Goal: Information Seeking & Learning: Find specific fact

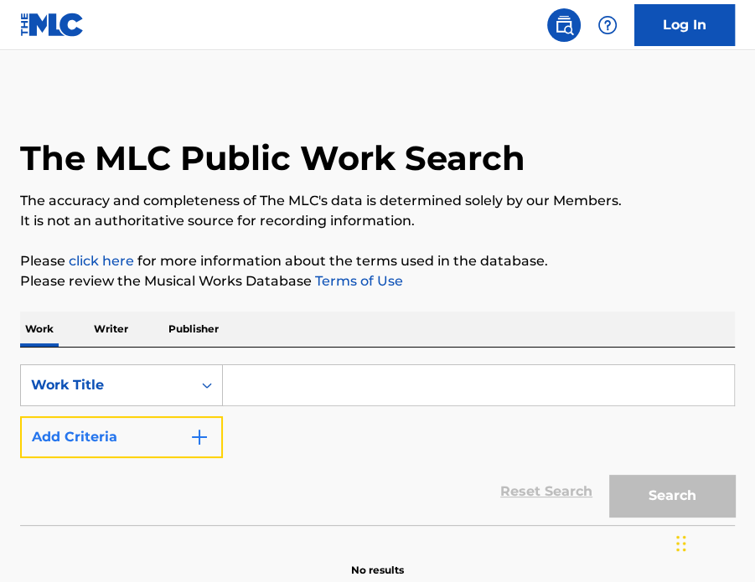
click at [171, 422] on body "0 Log In The MLC Public Work Search The accuracy and completeness of The MLC's …" at bounding box center [377, 291] width 755 height 582
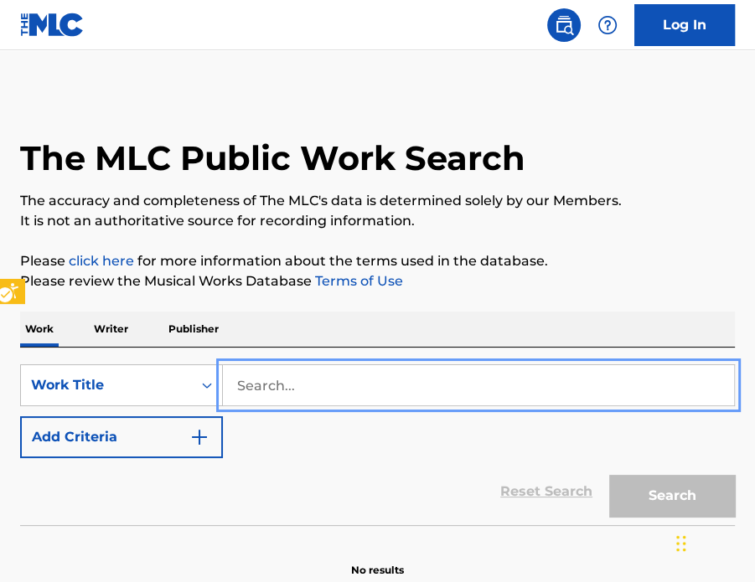
drag, startPoint x: 337, startPoint y: 416, endPoint x: 224, endPoint y: 435, distance: 113.7
click at [335, 418] on div "SearchWithCriteriacb6c390a-0bcd-437f-88ad-aaf9403f3abf Work Title Add Criteria" at bounding box center [377, 411] width 714 height 94
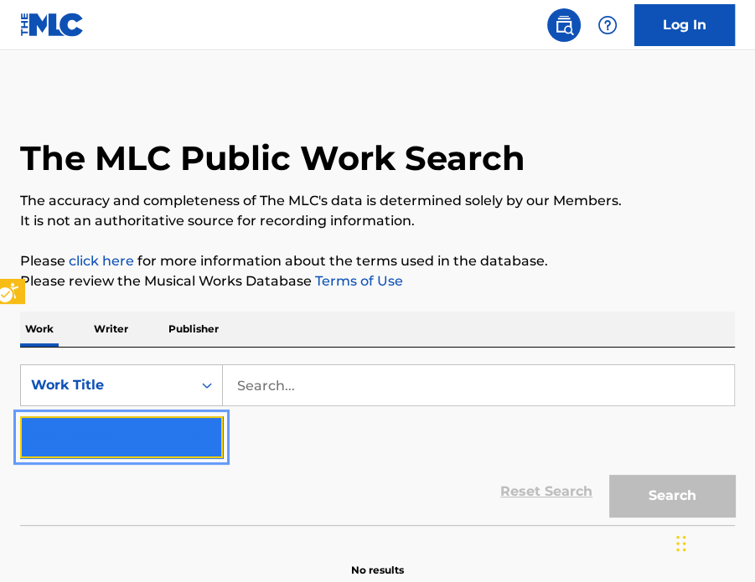
click at [183, 435] on button "Add Criteria" at bounding box center [121, 437] width 203 height 42
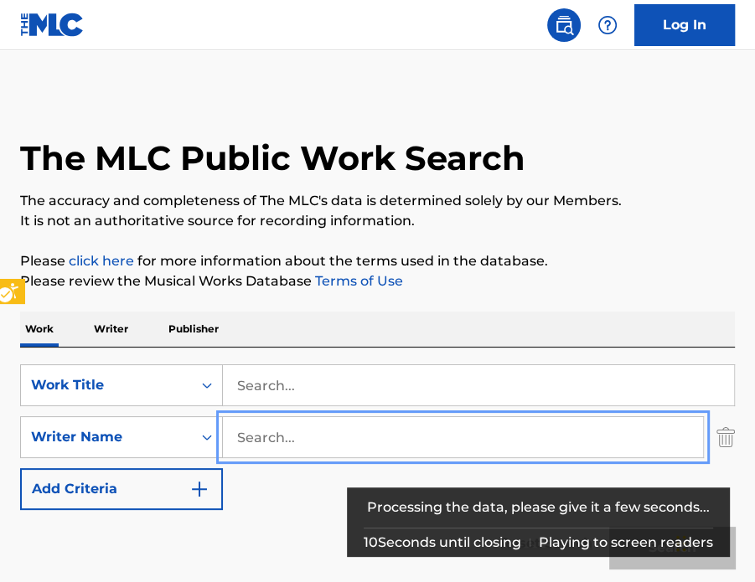
paste input "[PERSON_NAME]"
type input "[PERSON_NAME]"
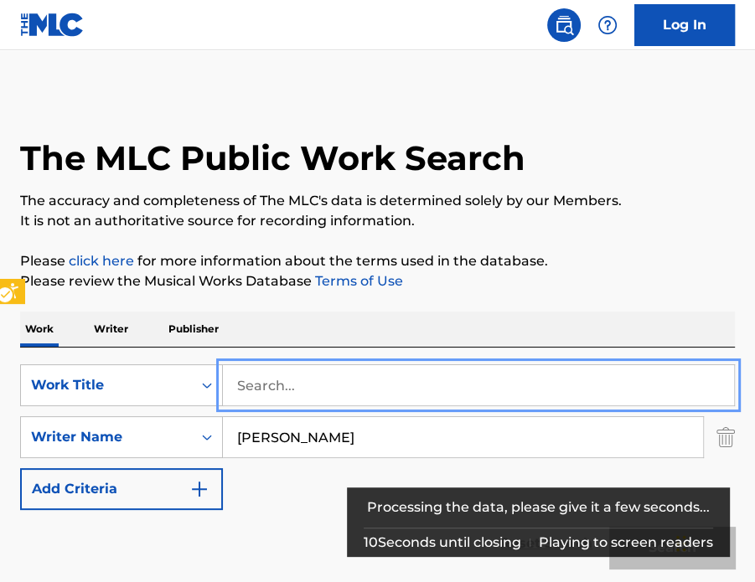
click at [301, 385] on input "Search..." at bounding box center [478, 385] width 511 height 40
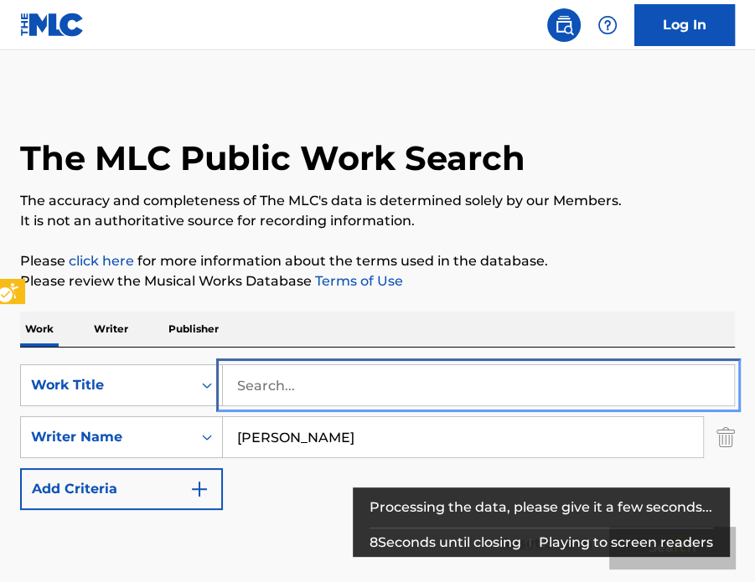
drag, startPoint x: 428, startPoint y: 382, endPoint x: 532, endPoint y: 408, distance: 107.0
click at [428, 382] on input "Search..." at bounding box center [478, 385] width 511 height 40
paste input "BACK WINDOW KIDS"
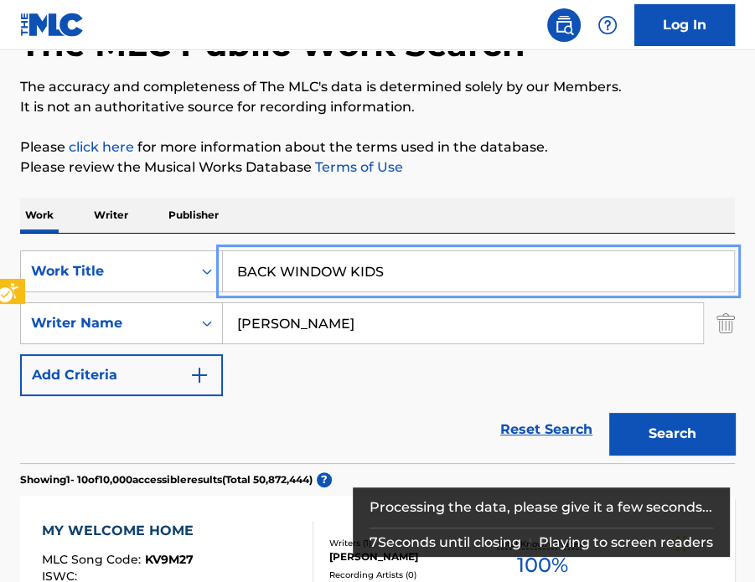
scroll to position [167, 0]
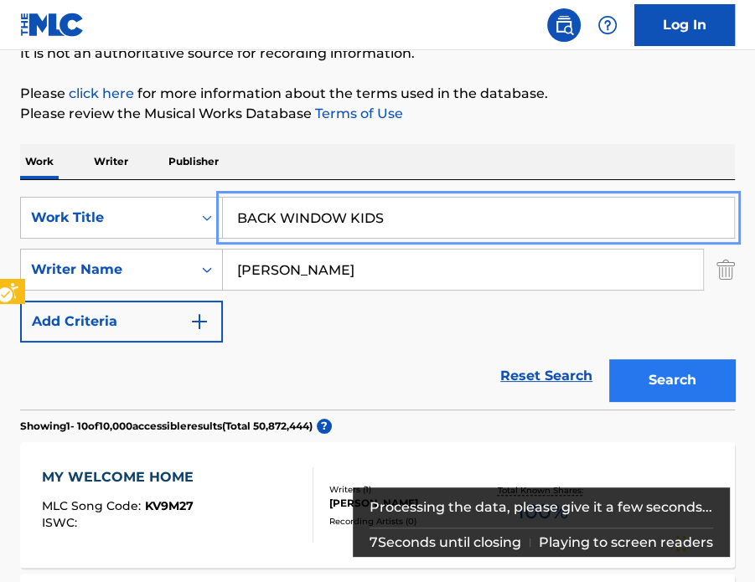
type input "BACK WINDOW KIDS"
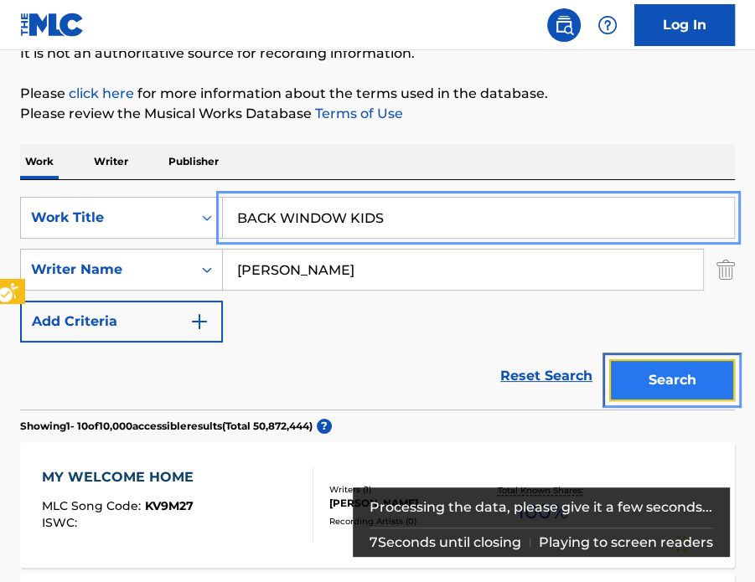
click at [644, 380] on button "Search" at bounding box center [672, 380] width 126 height 42
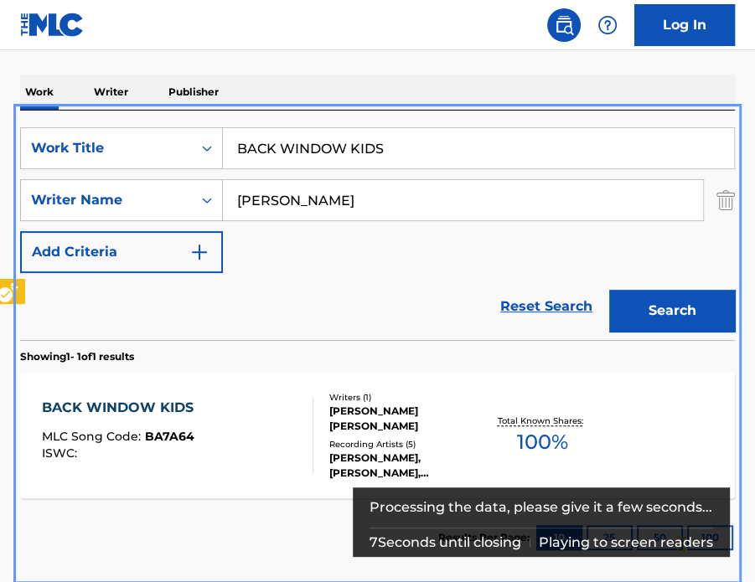
scroll to position [320, 0]
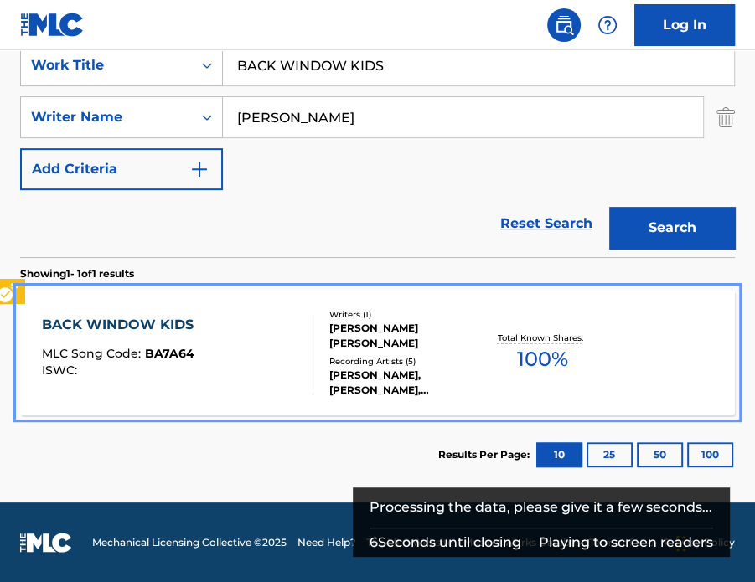
click at [451, 342] on div "[PERSON_NAME] [PERSON_NAME]" at bounding box center [406, 336] width 154 height 30
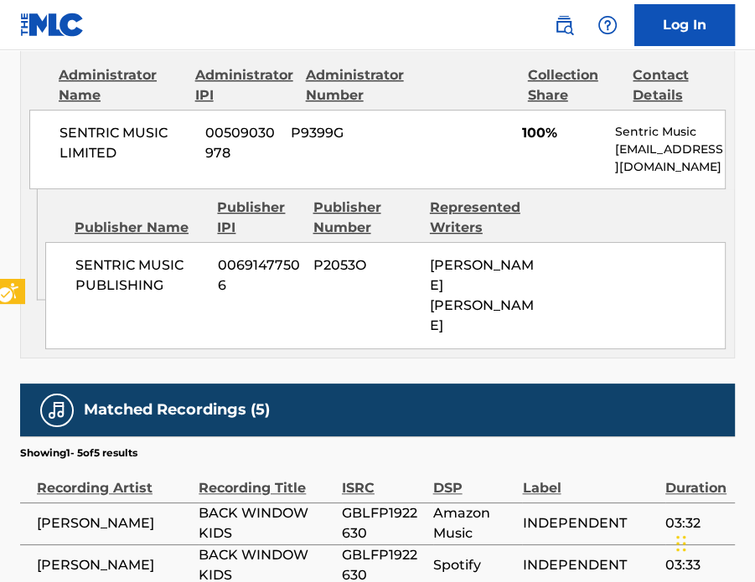
scroll to position [1012, 0]
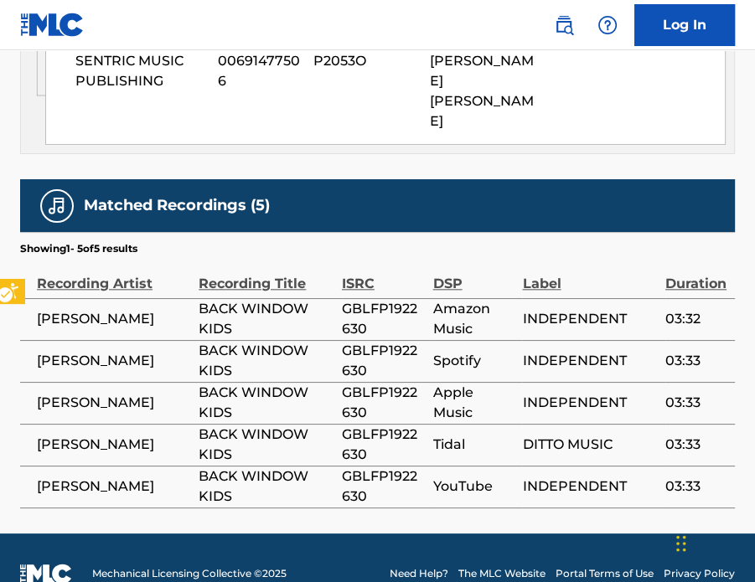
click at [378, 341] on span "GBLFP1922630" at bounding box center [383, 361] width 83 height 40
copy span "GBLFP1922630"
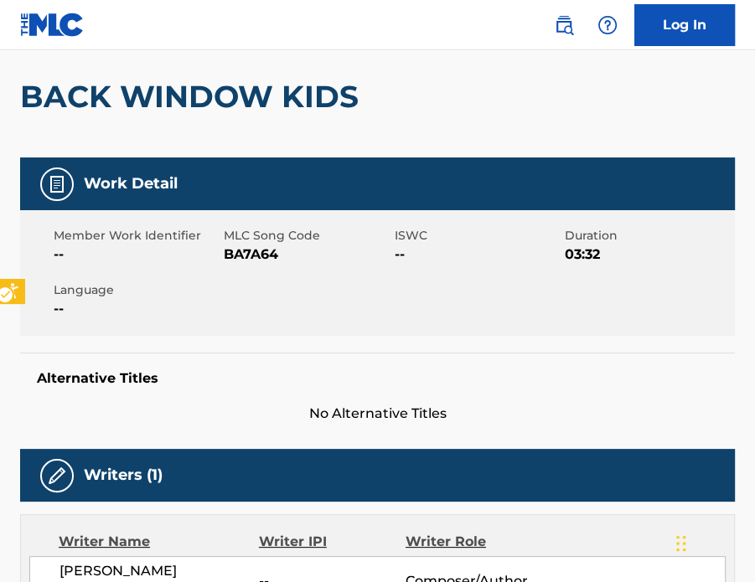
scroll to position [0, 0]
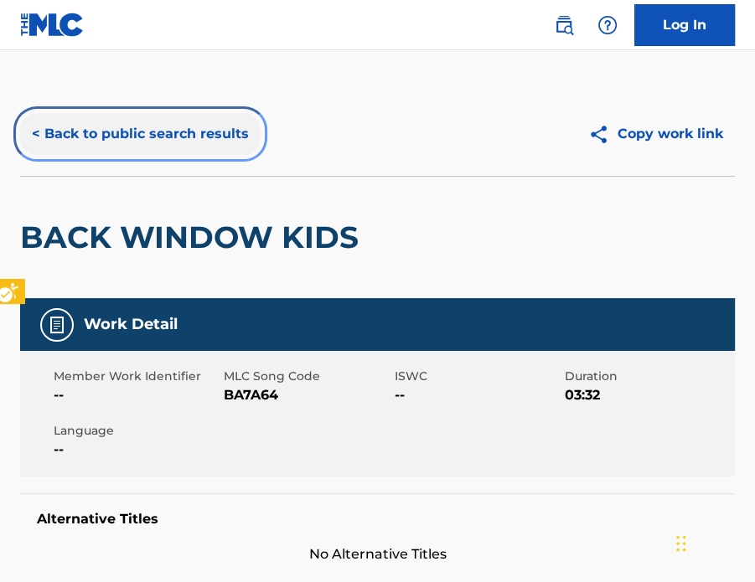
click at [193, 144] on button "< Back to public search results" at bounding box center [140, 134] width 240 height 42
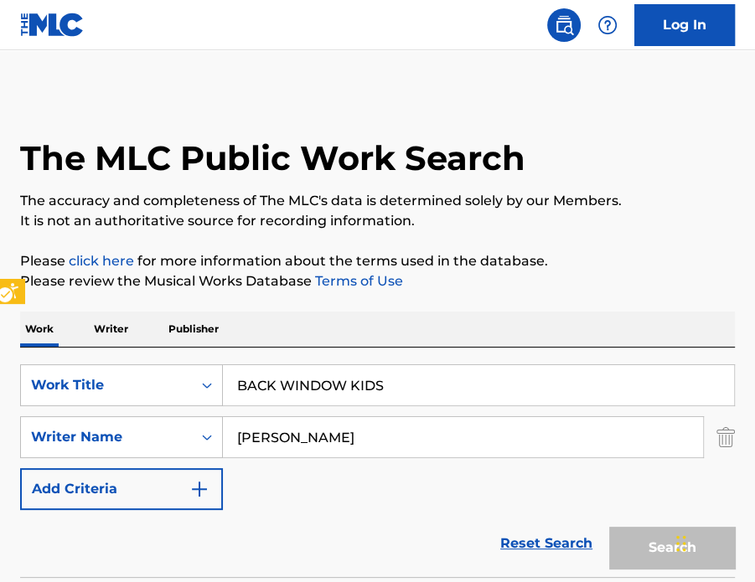
scroll to position [224, 0]
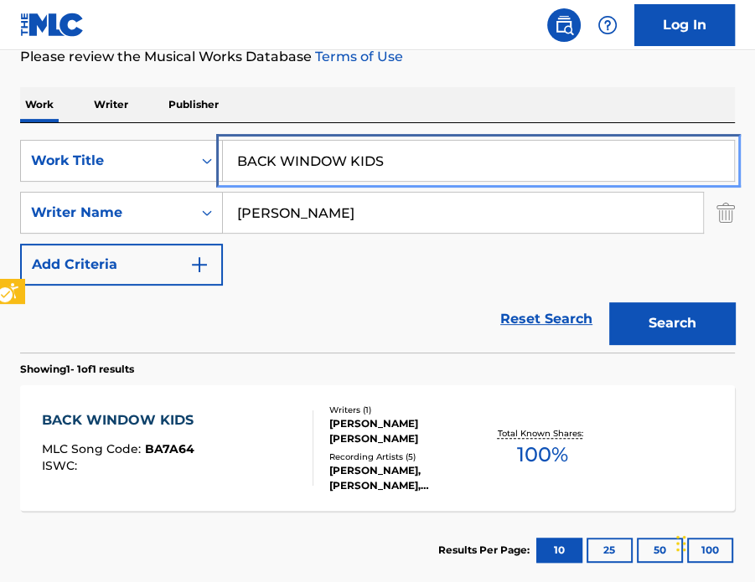
drag, startPoint x: 350, startPoint y: 150, endPoint x: 472, endPoint y: 207, distance: 134.9
paste input "FIRST FRIEND"
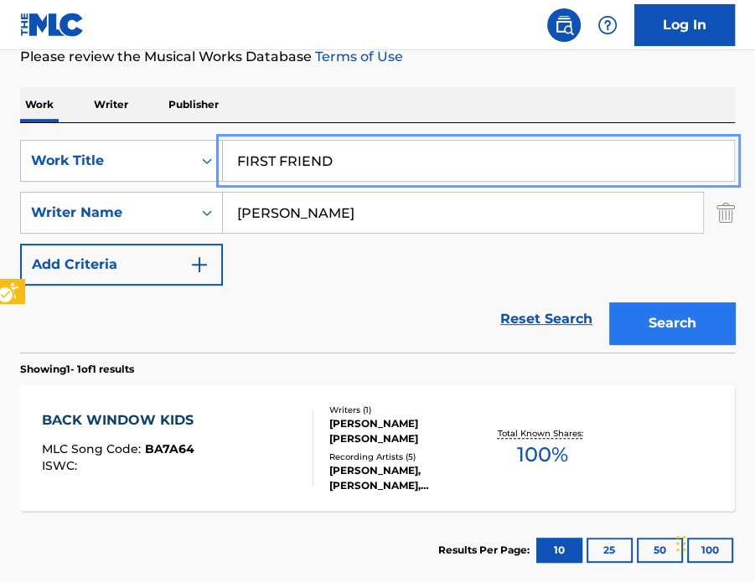
type input "FIRST FRIEND"
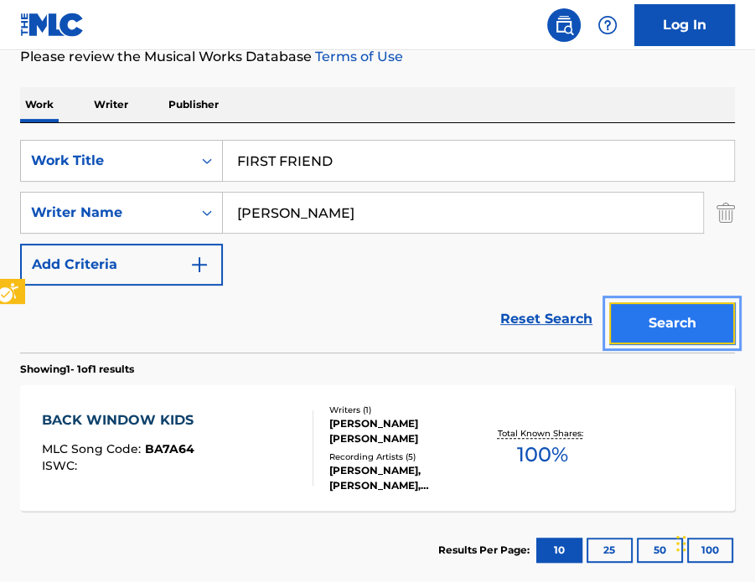
click at [654, 322] on button "Search" at bounding box center [672, 323] width 126 height 42
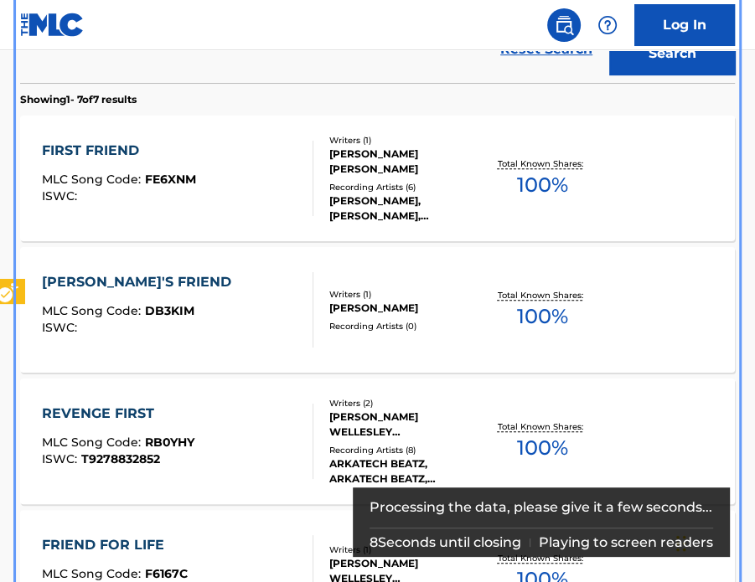
scroll to position [510, 0]
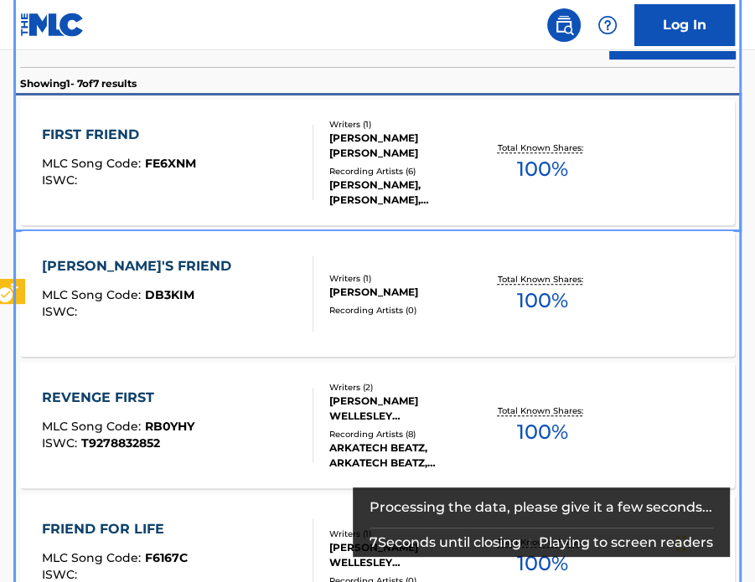
click at [373, 178] on div "[PERSON_NAME], [PERSON_NAME], [PERSON_NAME], [PERSON_NAME], [PERSON_NAME]" at bounding box center [406, 193] width 154 height 30
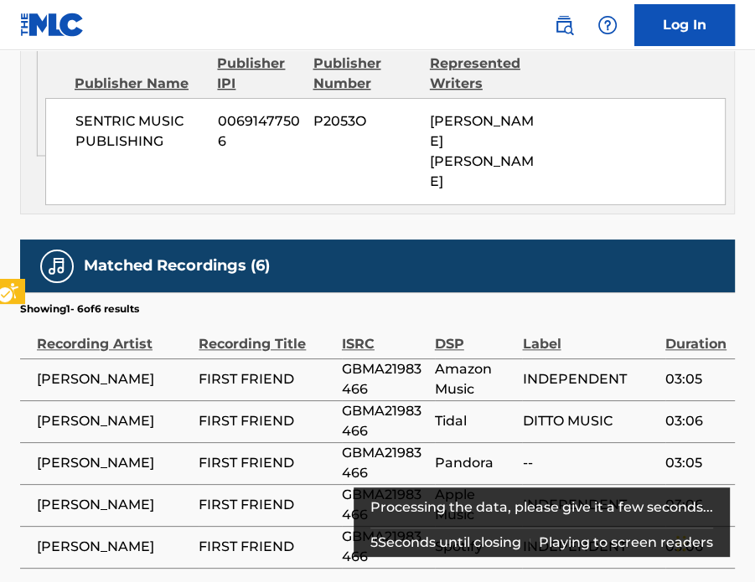
scroll to position [1054, 0]
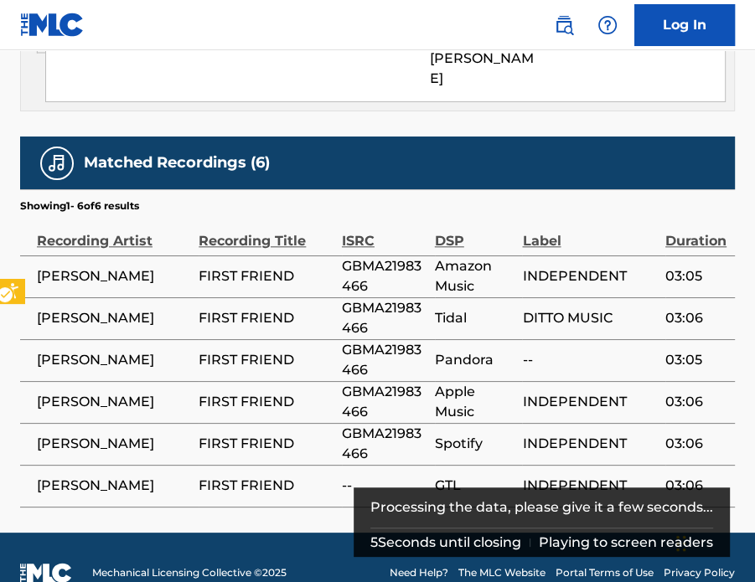
click at [371, 256] on span "GBMA21983466" at bounding box center [384, 276] width 85 height 40
copy span "GBMA21983466"
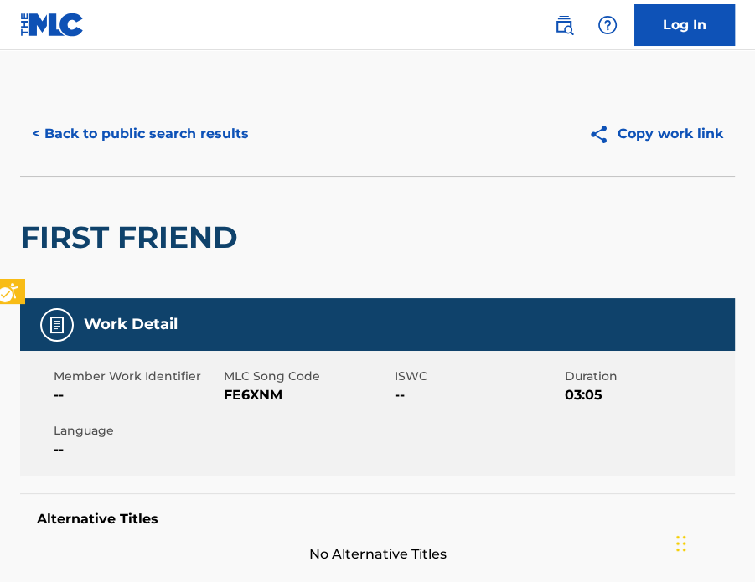
scroll to position [0, 0]
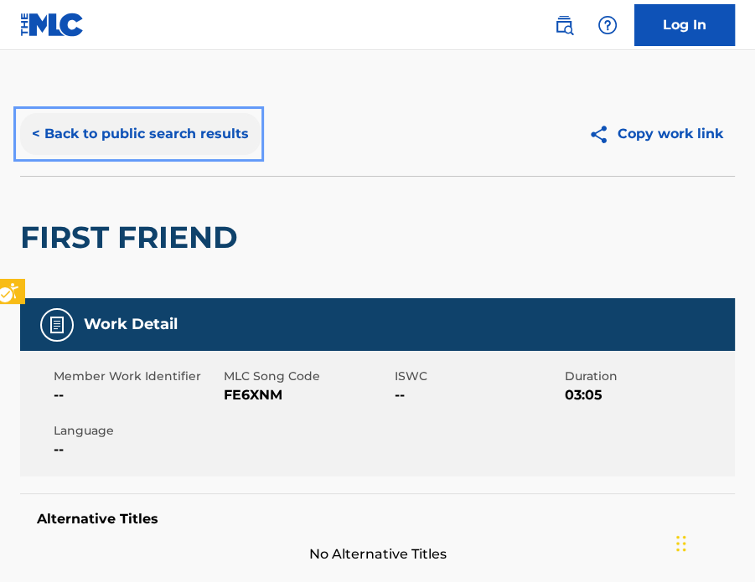
click at [207, 130] on button "< Back to public search results" at bounding box center [140, 134] width 240 height 42
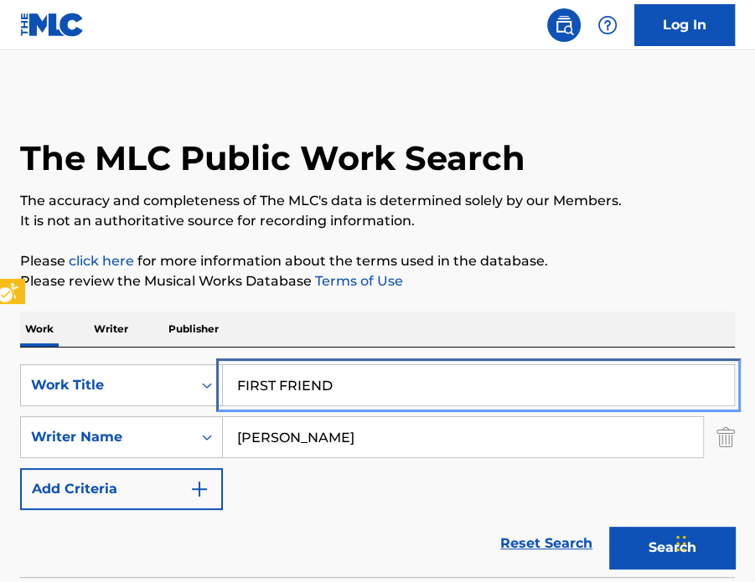
paste input "GOLD PLATE"
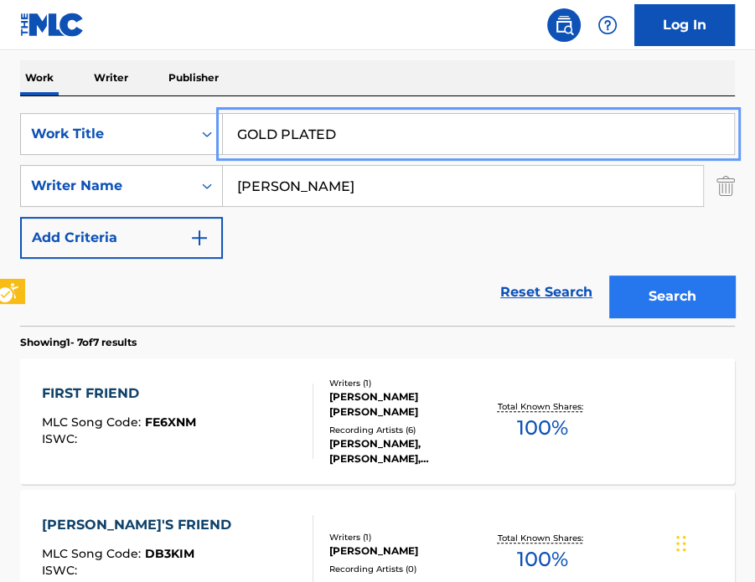
type input "GOLD PLATED"
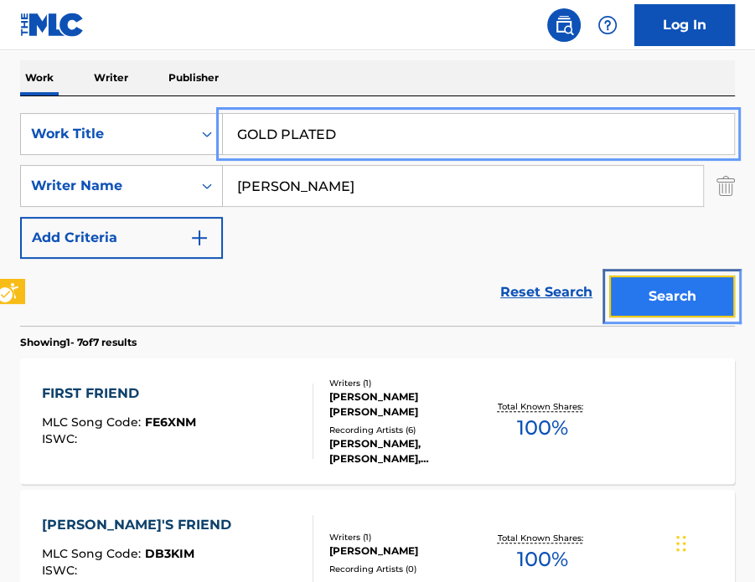
click at [662, 281] on button "Search" at bounding box center [672, 297] width 126 height 42
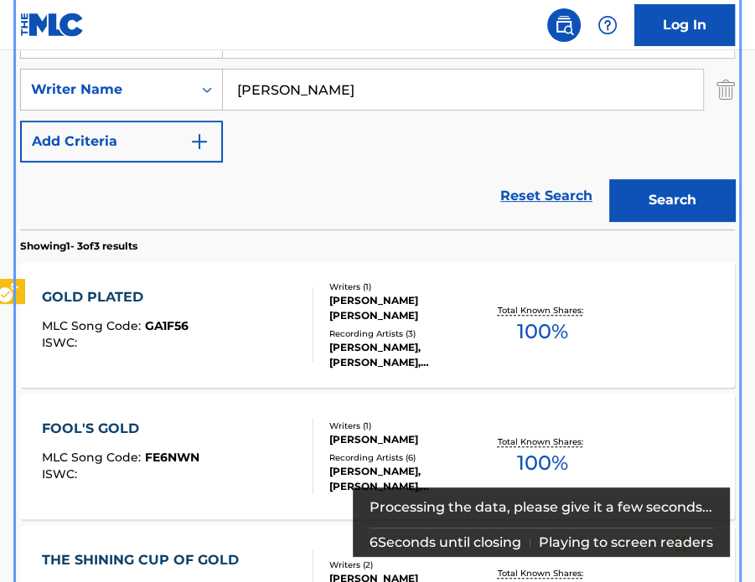
scroll to position [431, 0]
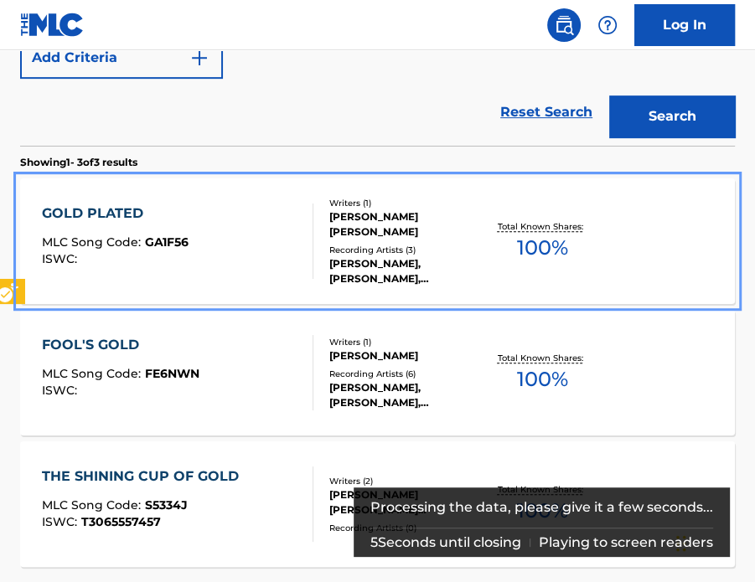
click at [369, 256] on div "[PERSON_NAME], [PERSON_NAME], [PERSON_NAME]" at bounding box center [406, 271] width 154 height 30
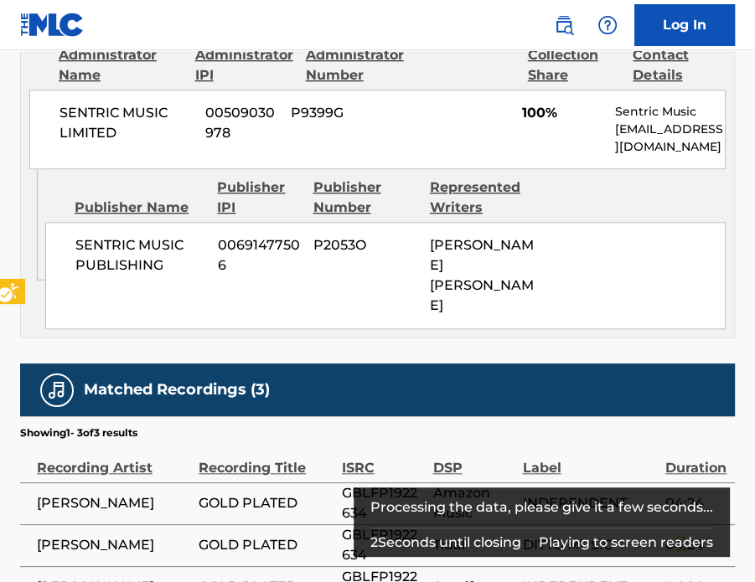
scroll to position [928, 0]
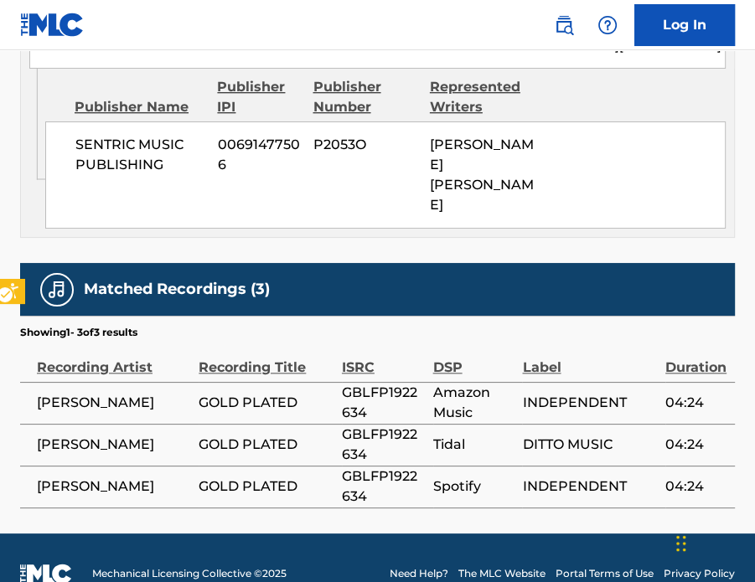
click at [392, 383] on span "GBLFP1922634" at bounding box center [383, 403] width 83 height 40
copy span "GBLFP1922634"
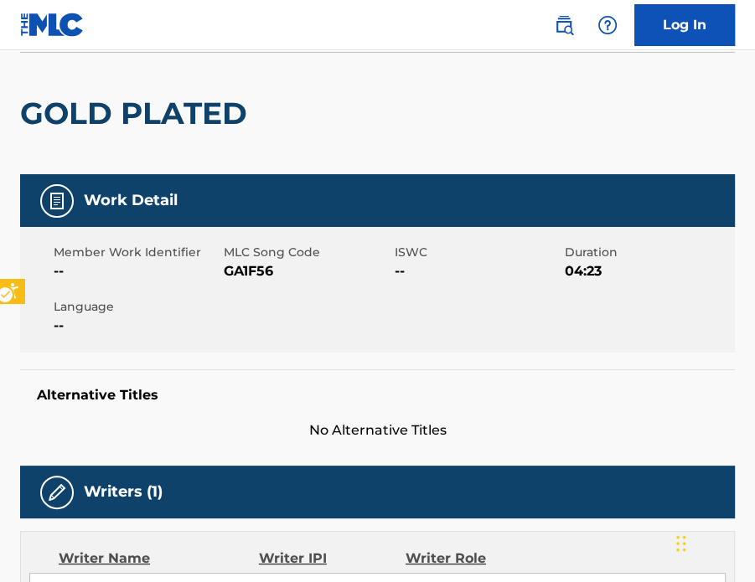
scroll to position [0, 0]
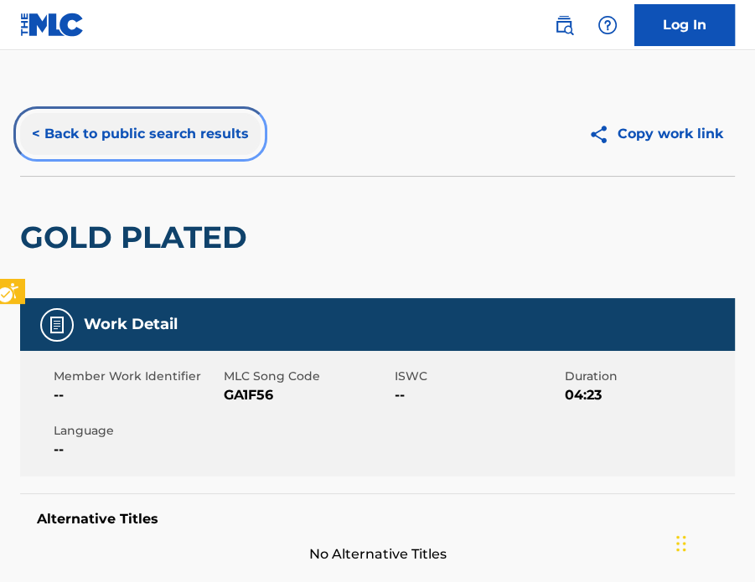
click at [159, 138] on button "< Back to public search results" at bounding box center [140, 134] width 240 height 42
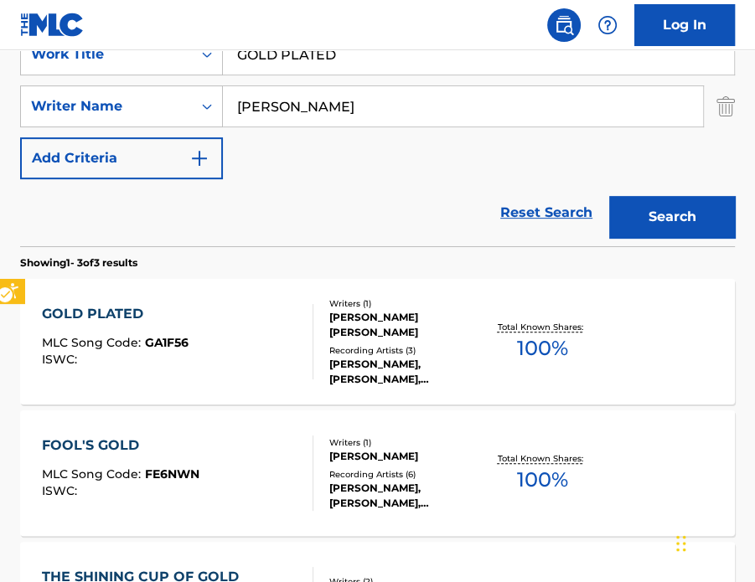
scroll to position [191, 0]
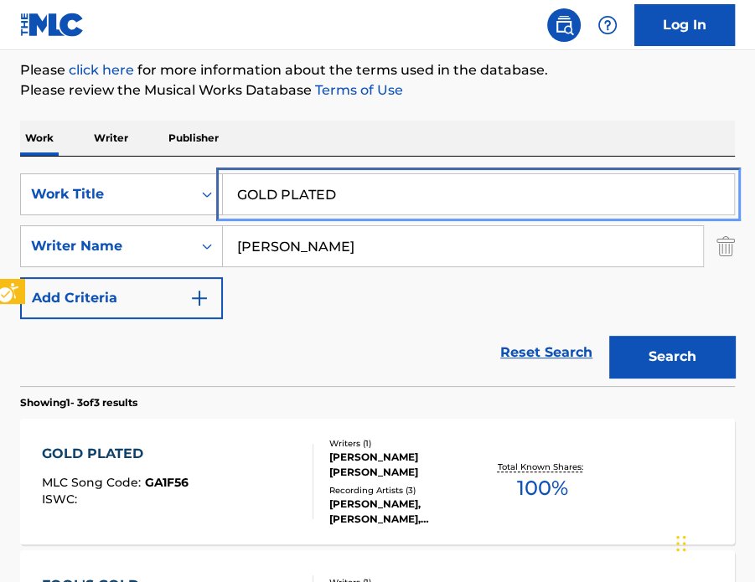
drag, startPoint x: 360, startPoint y: 183, endPoint x: 390, endPoint y: 169, distance: 33.3
paste input "ODBYE"
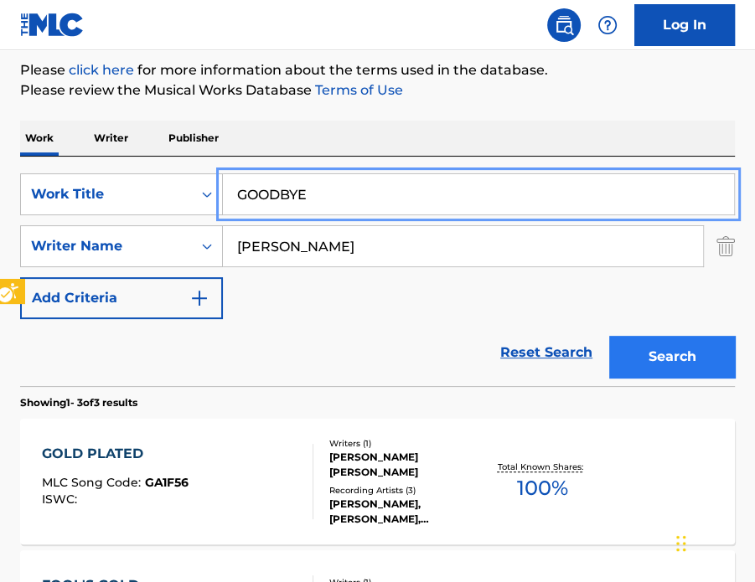
type input "GOODBYE"
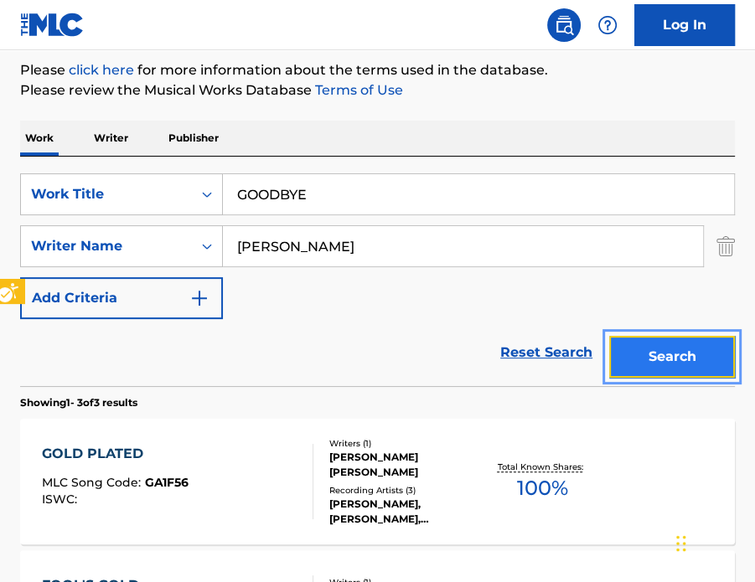
click at [677, 341] on button "Search" at bounding box center [672, 357] width 126 height 42
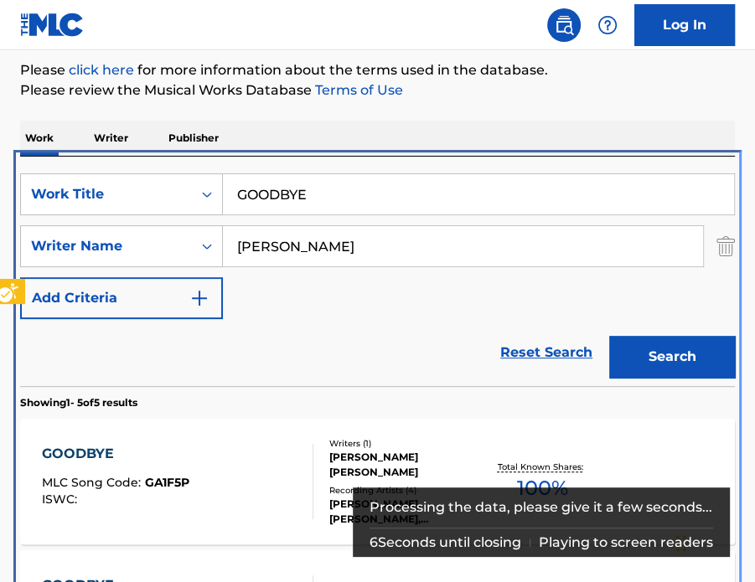
scroll to position [348, 0]
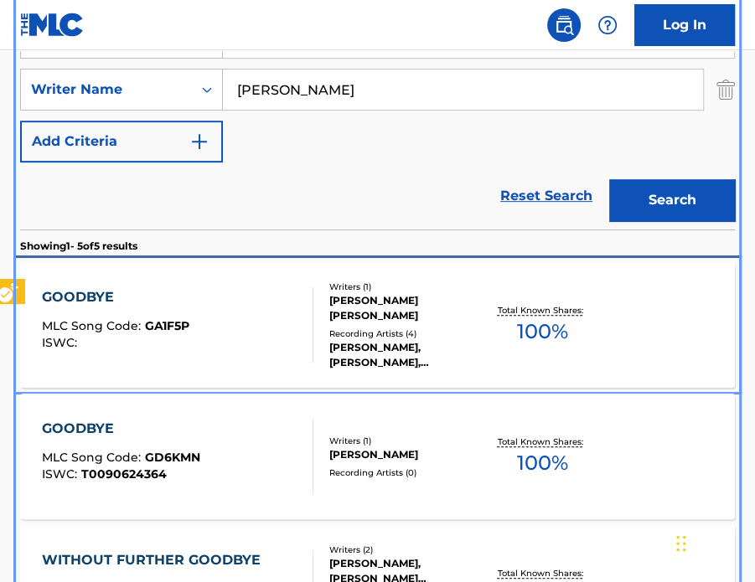
click at [261, 319] on div "GOODBYE MLC Song Code : GA1F5P ISWC :" at bounding box center [177, 324] width 271 height 75
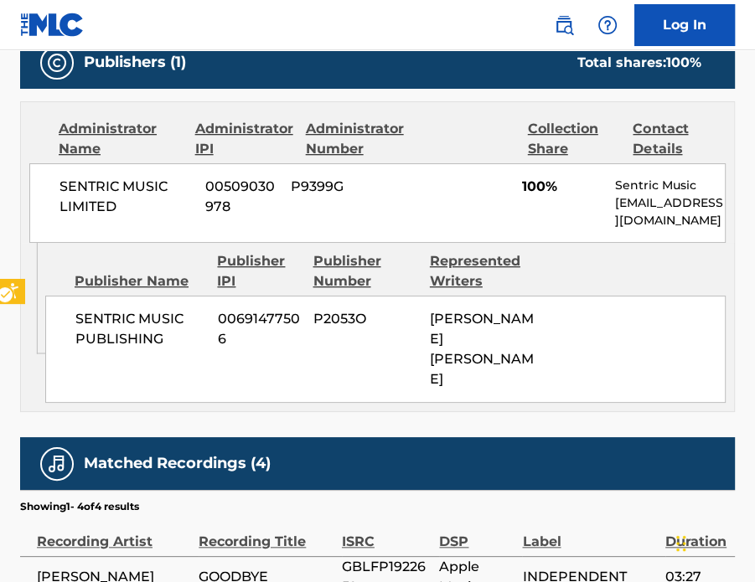
scroll to position [971, 0]
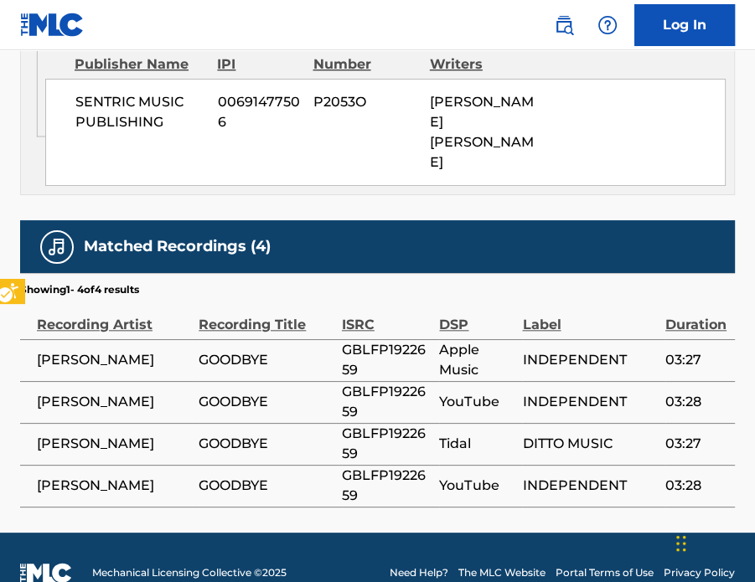
click at [387, 340] on span "GBLFP1922659" at bounding box center [387, 360] width 90 height 40
click at [386, 340] on span "GBLFP1922659" at bounding box center [387, 360] width 90 height 40
copy span "GBLFP1922659"
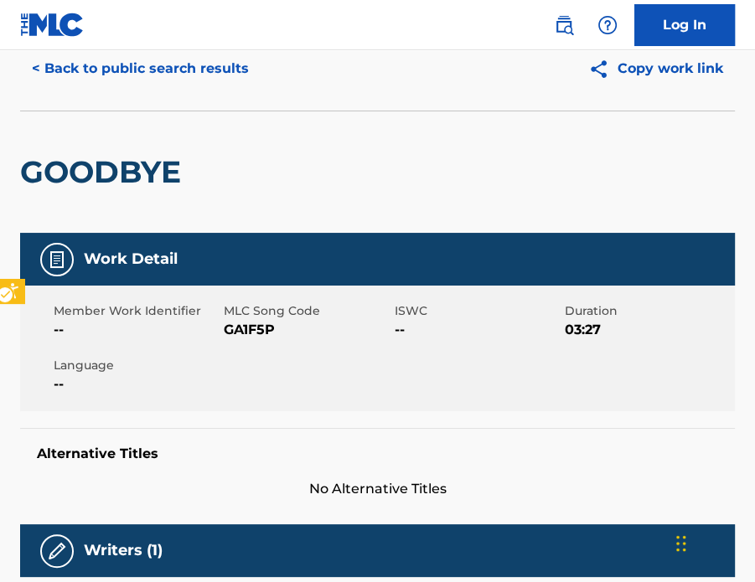
scroll to position [0, 0]
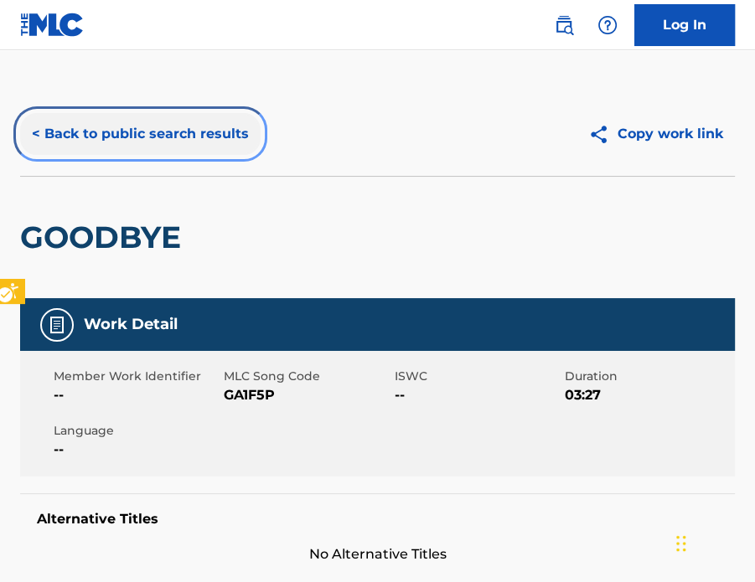
click at [193, 141] on button "< Back to public search results" at bounding box center [140, 134] width 240 height 42
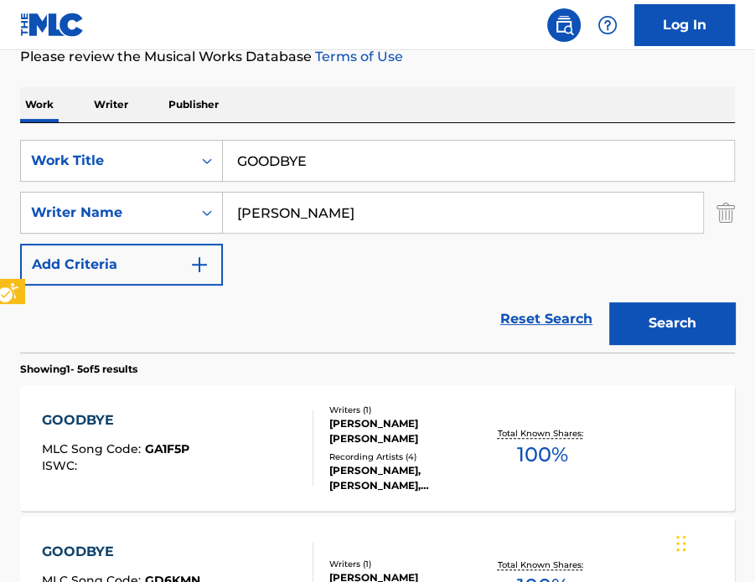
scroll to position [13, 0]
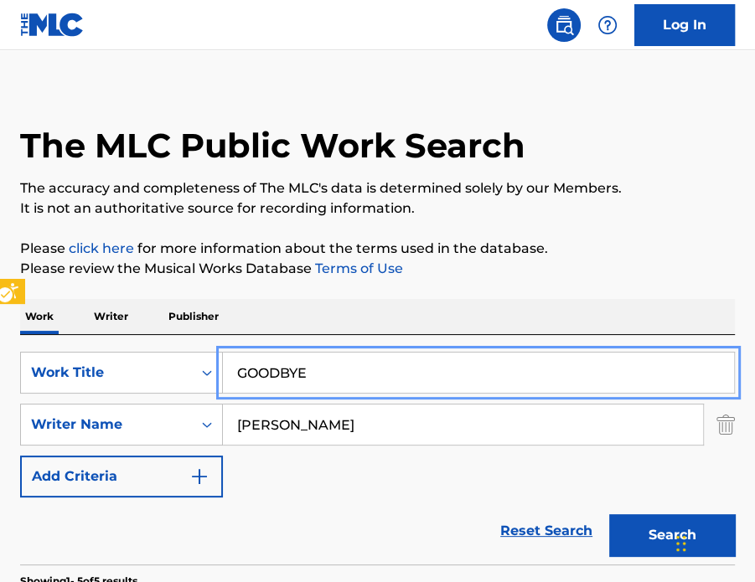
paste input "KNOWSLEY"
type input "KNOWSLEY"
click at [596, 277] on p "Please review the Musical Works Database Terms of Use" at bounding box center [377, 269] width 714 height 20
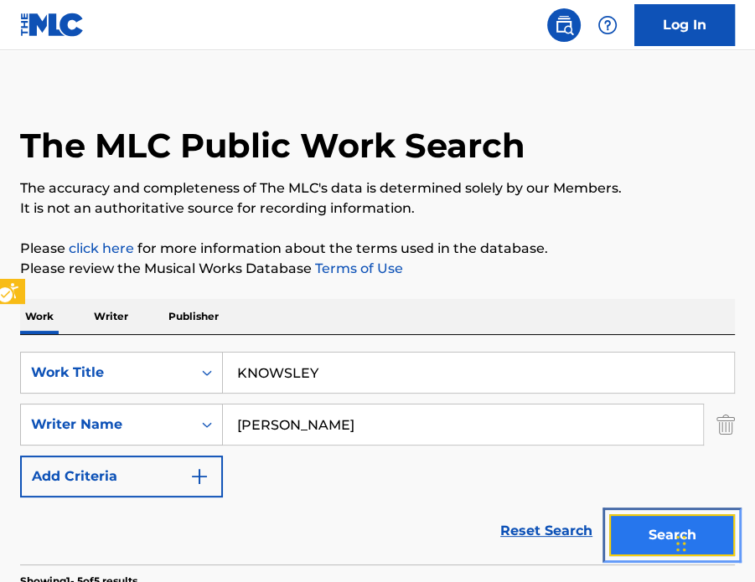
click at [636, 529] on button "Search" at bounding box center [672, 535] width 126 height 42
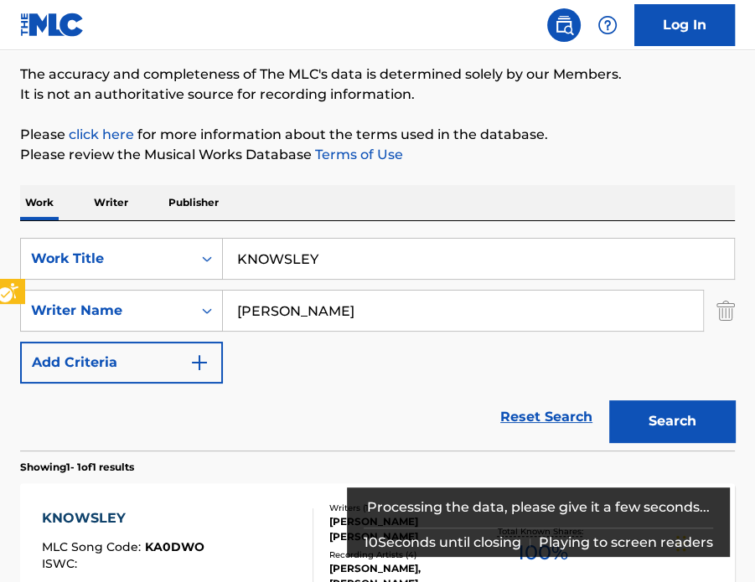
scroll to position [320, 0]
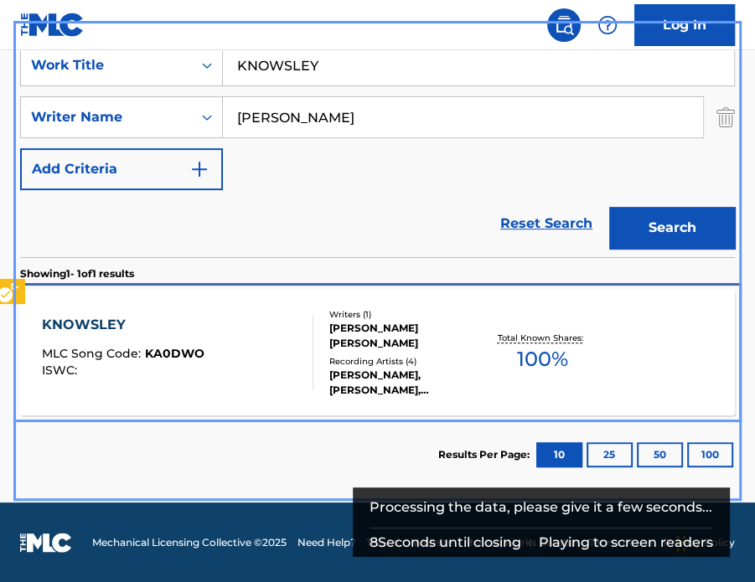
click at [441, 315] on div "Writers ( 1 )" at bounding box center [406, 314] width 154 height 13
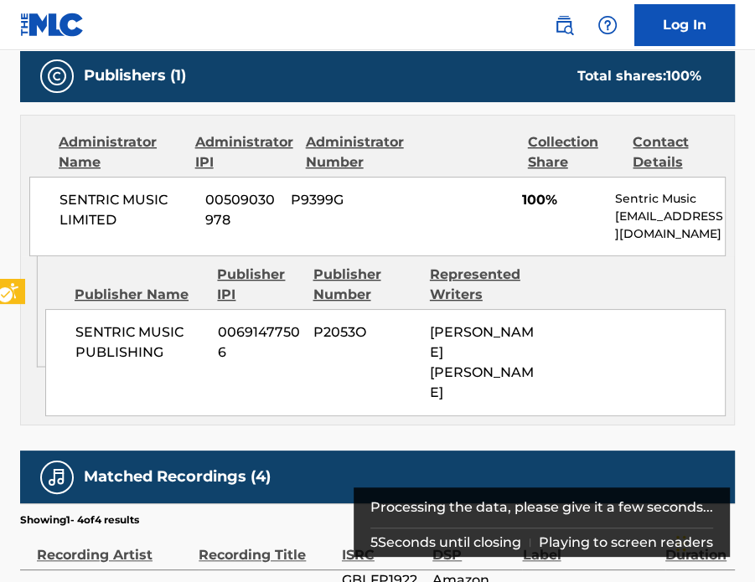
scroll to position [921, 0]
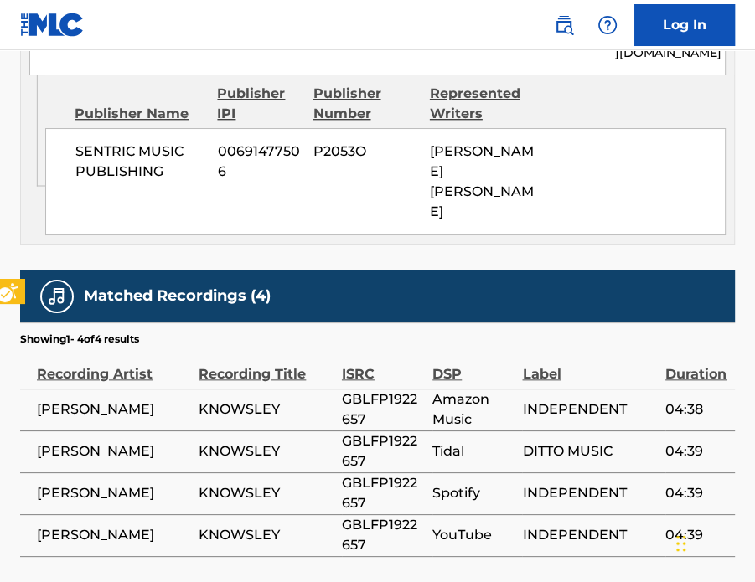
click at [357, 389] on span "GBLFP1922657" at bounding box center [383, 409] width 82 height 40
copy span "GBLFP1922657"
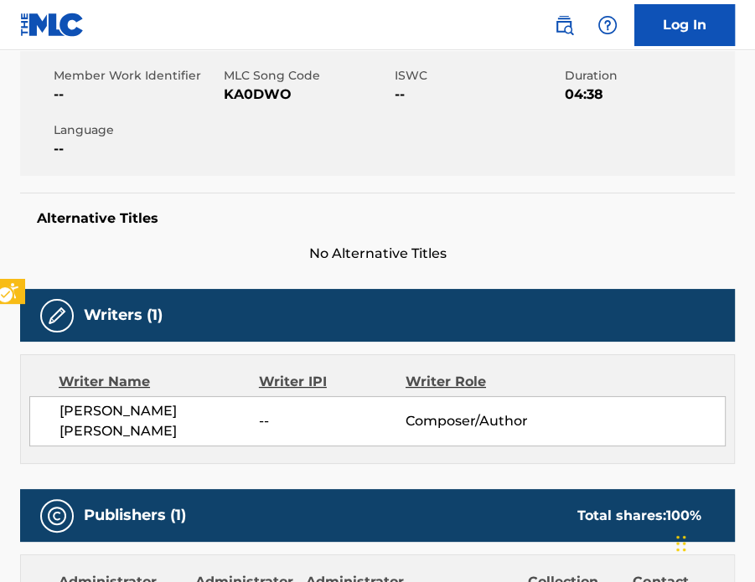
scroll to position [0, 0]
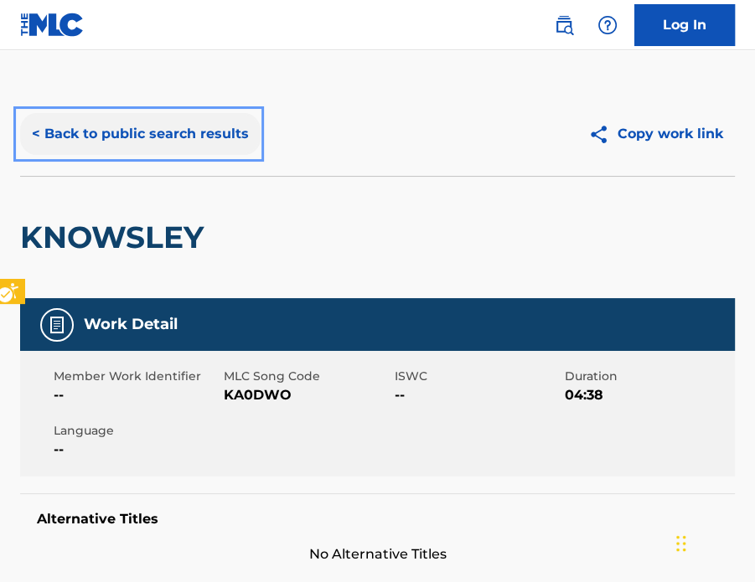
click at [157, 133] on button "< Back to public search results" at bounding box center [140, 134] width 240 height 42
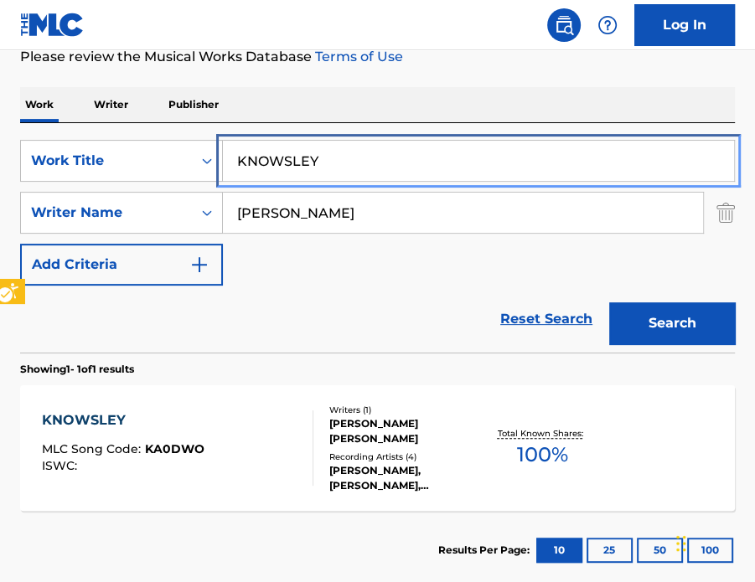
paste input "MILLENNIALS & BOOMERS"
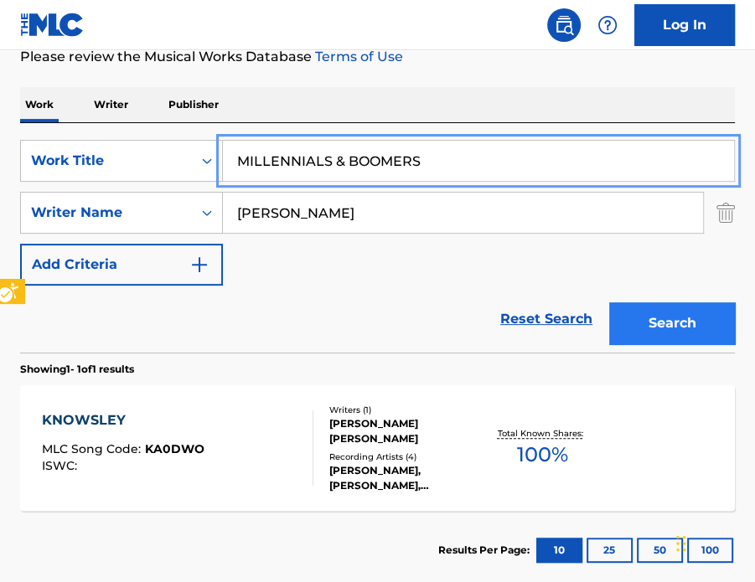
type input "MILLENNIALS & BOOMERS"
click at [657, 307] on button "Search" at bounding box center [672, 323] width 126 height 42
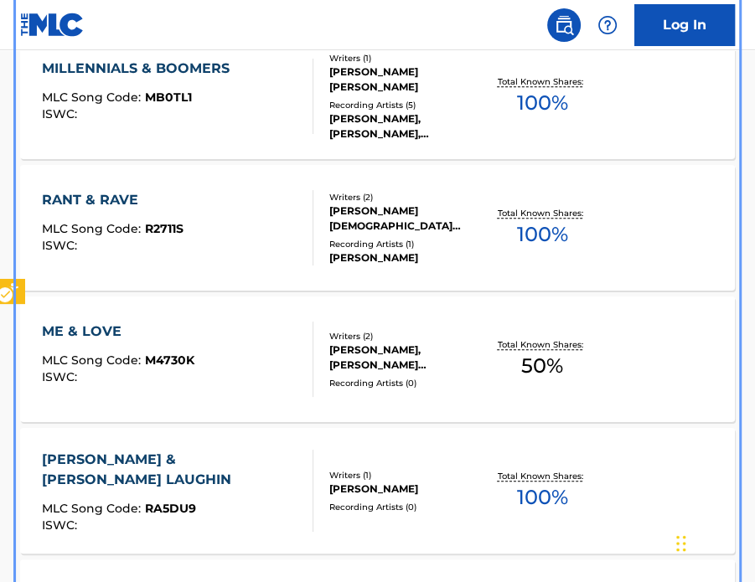
scroll to position [492, 0]
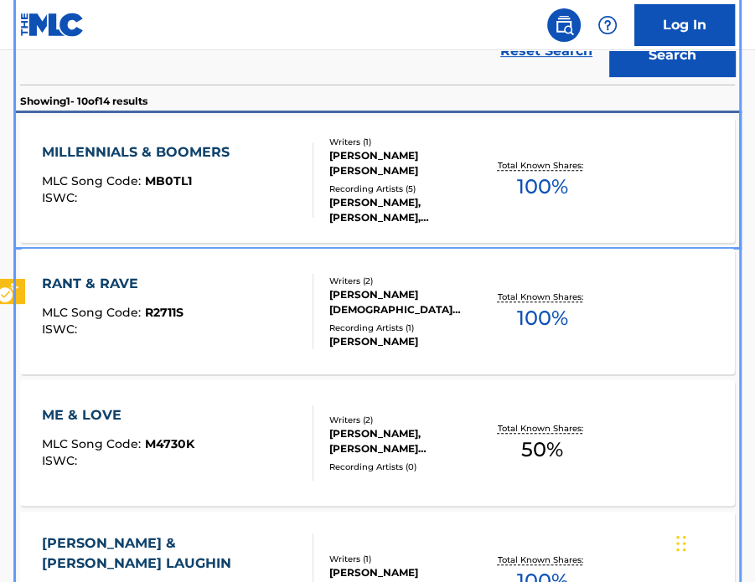
click at [291, 177] on div "MILLENNIALS & BOOMERS MLC Song Code : MB0TL1 ISWC :" at bounding box center [177, 179] width 271 height 75
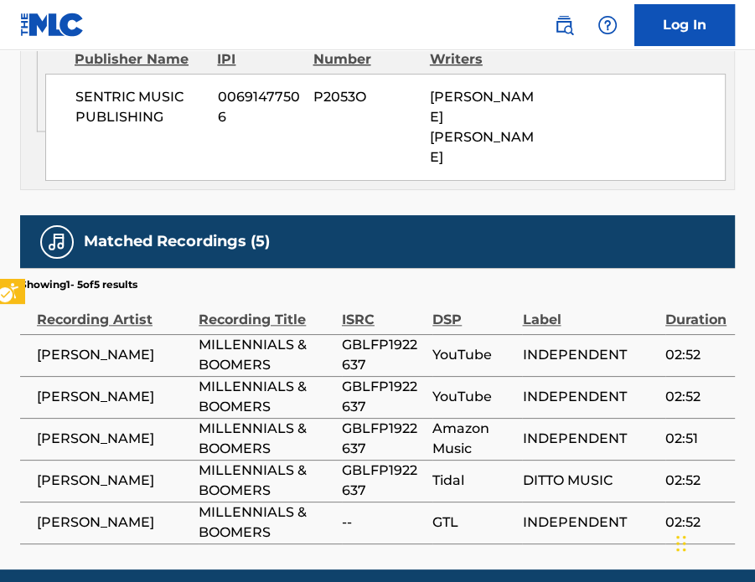
scroll to position [1005, 0]
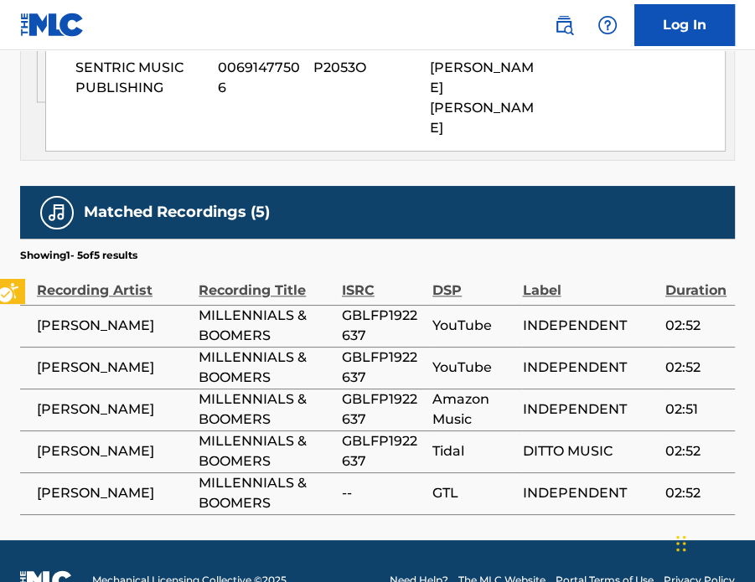
click at [371, 307] on span "GBLFP1922637" at bounding box center [383, 326] width 82 height 40
click at [365, 306] on span "GBLFP1922637" at bounding box center [383, 326] width 82 height 40
copy span "GBLFP1922637"
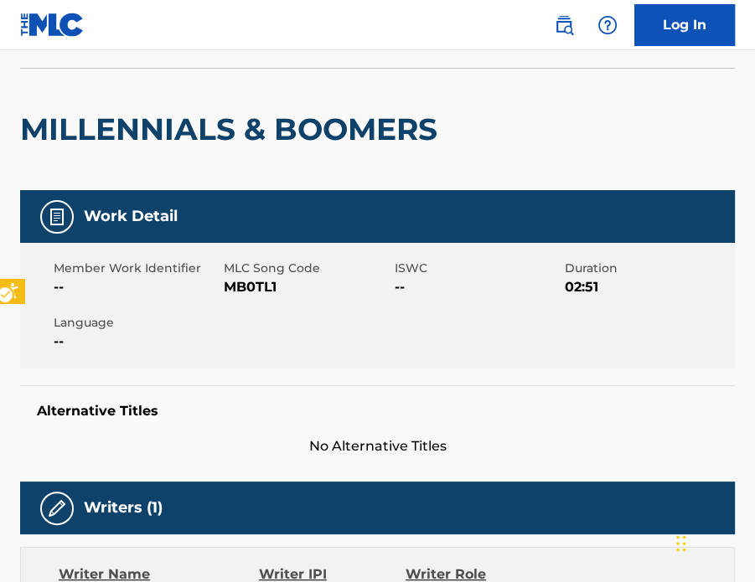
scroll to position [0, 0]
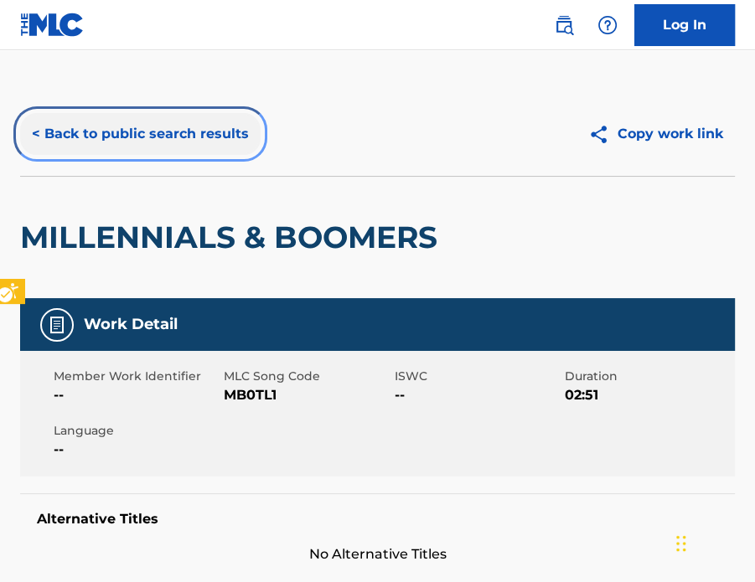
drag, startPoint x: 186, startPoint y: 133, endPoint x: 261, endPoint y: 161, distance: 80.3
click at [186, 133] on button "< Back to public search results" at bounding box center [140, 134] width 240 height 42
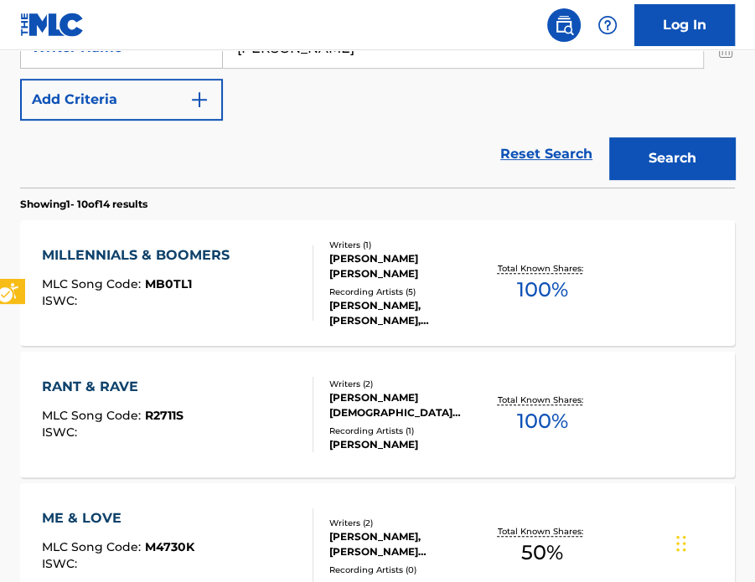
scroll to position [86, 0]
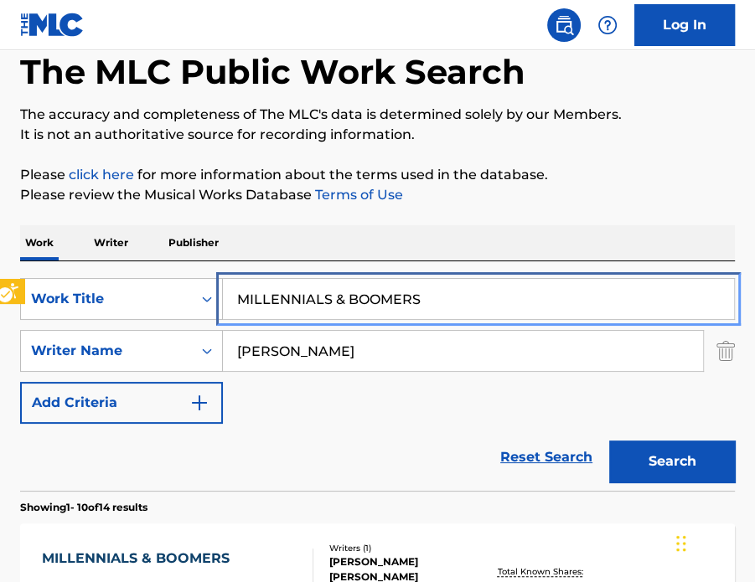
drag, startPoint x: 344, startPoint y: 299, endPoint x: 517, endPoint y: 229, distance: 186.0
paste input "OUTSIDE WORLD"
type input "OUTSIDE WORLD"
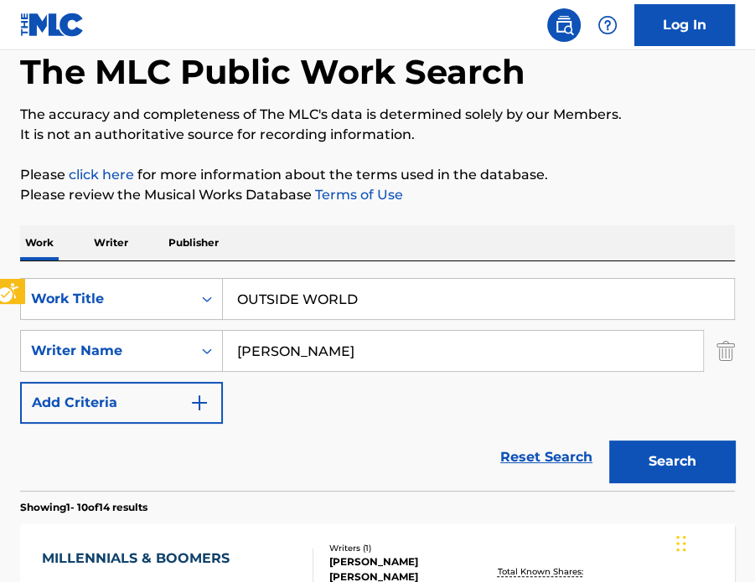
click at [517, 229] on div "Work Writer Publisher" at bounding box center [377, 242] width 714 height 35
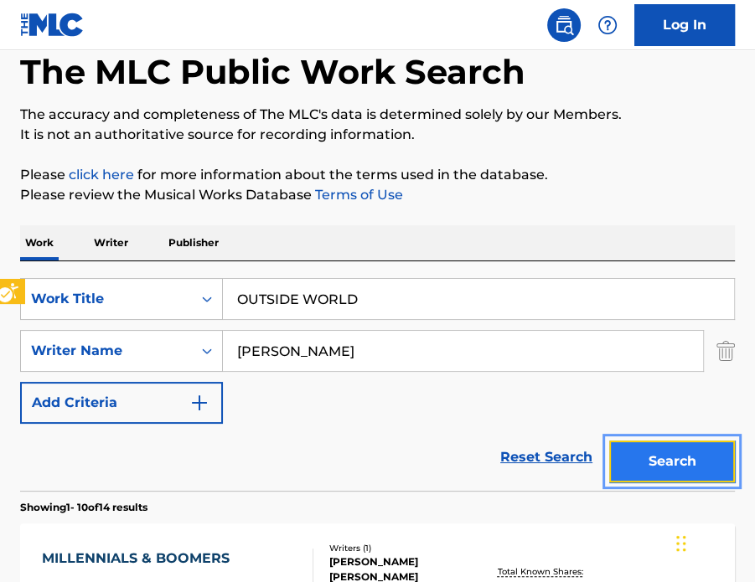
click at [633, 451] on button "Search" at bounding box center [672, 462] width 126 height 42
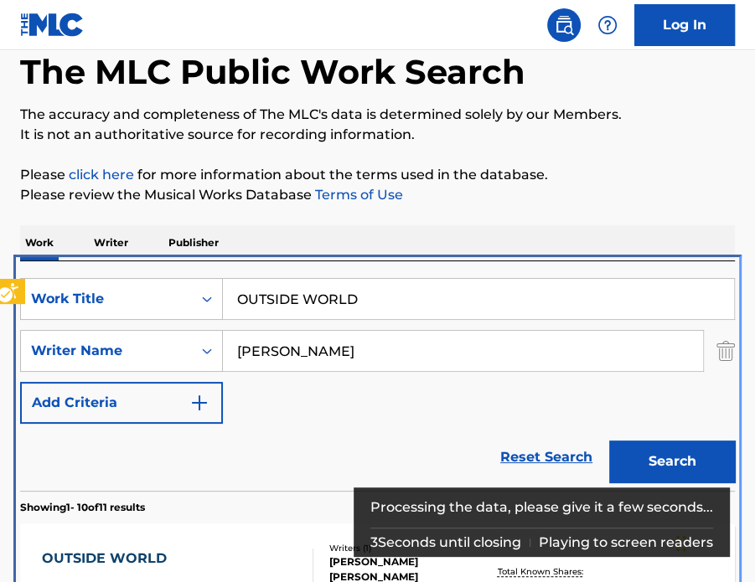
scroll to position [348, 0]
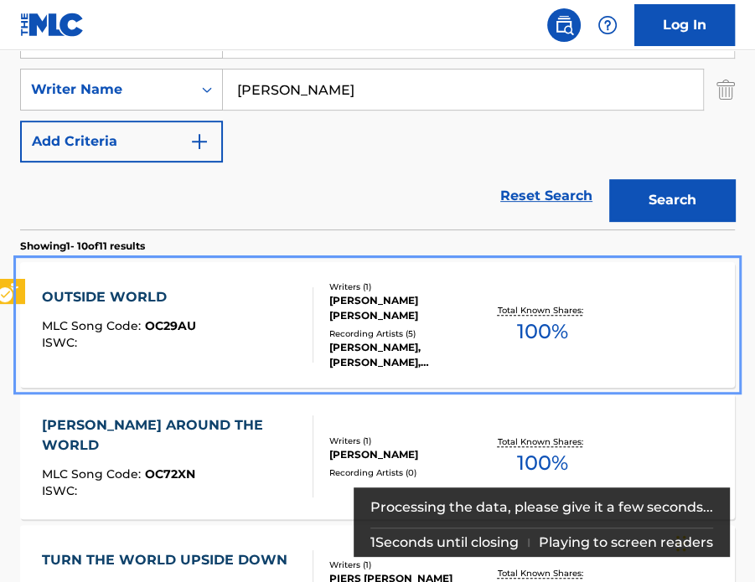
click at [420, 284] on div "OUTSIDE WORLD MLC Song Code : OC29AU ISWC : Writers ( 1 ) [PERSON_NAME] [PERSON…" at bounding box center [377, 325] width 714 height 126
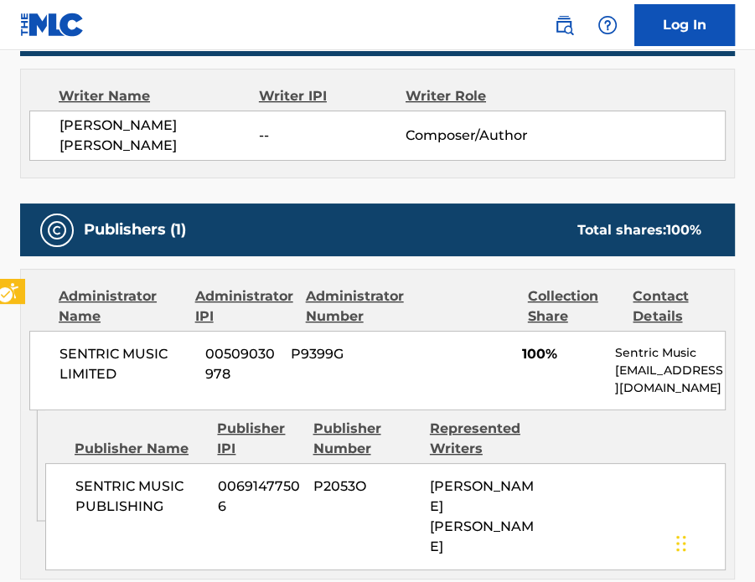
scroll to position [1012, 0]
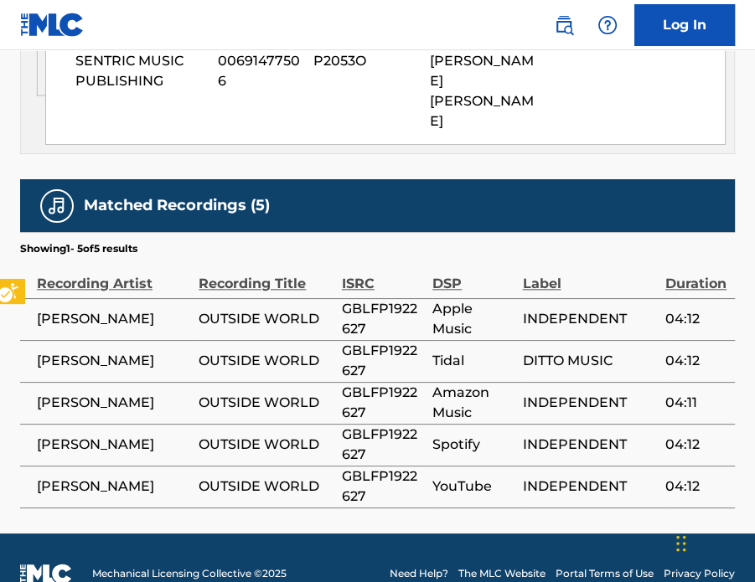
click at [372, 299] on span "GBLFP1922627" at bounding box center [383, 319] width 82 height 40
copy span "GBLFP1922627"
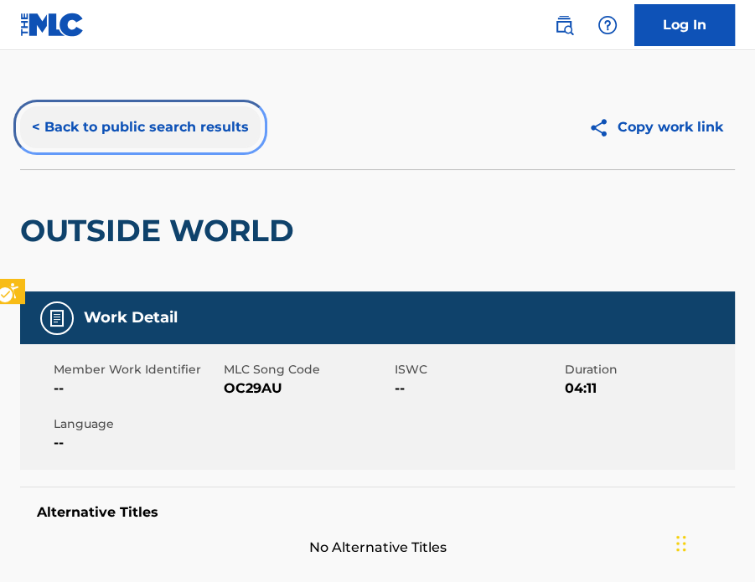
click at [124, 118] on button "< Back to public search results" at bounding box center [140, 127] width 240 height 42
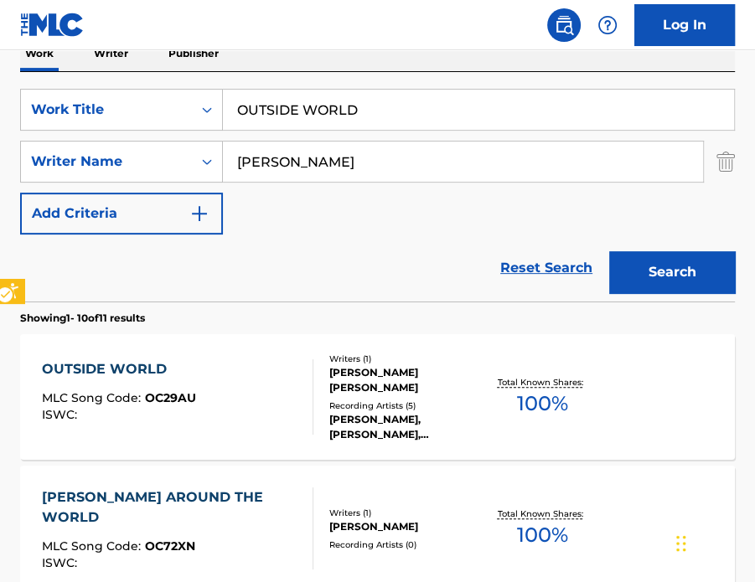
scroll to position [180, 0]
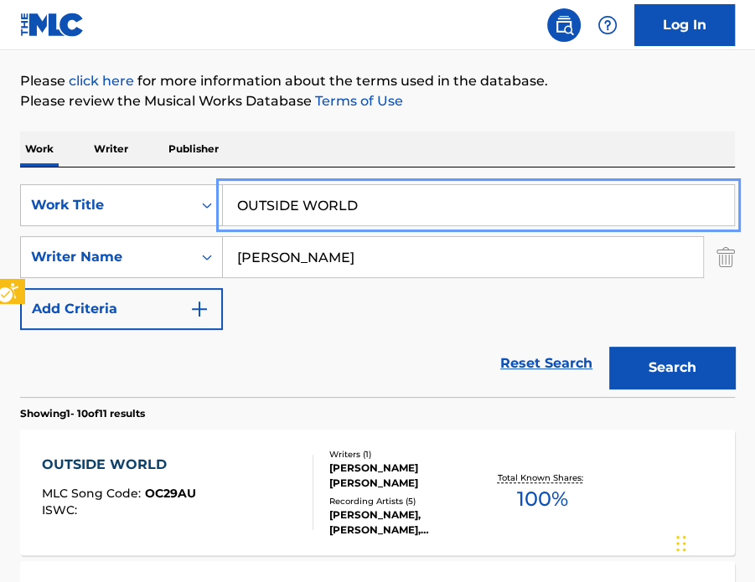
paste input "PAPER IS TORN"
type input "PAPER IS TORN"
drag, startPoint x: 410, startPoint y: 151, endPoint x: 553, endPoint y: 251, distance: 174.3
click at [411, 151] on div "Work Writer Publisher" at bounding box center [377, 148] width 714 height 35
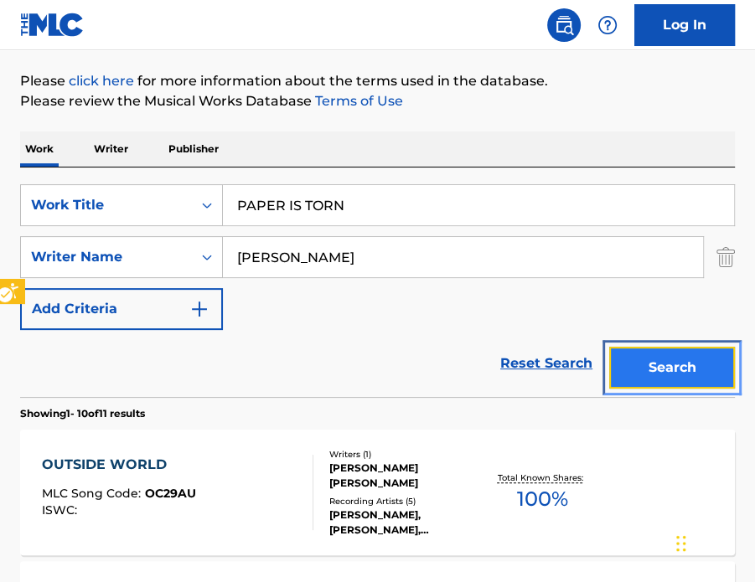
click at [646, 359] on button "Search" at bounding box center [672, 368] width 126 height 42
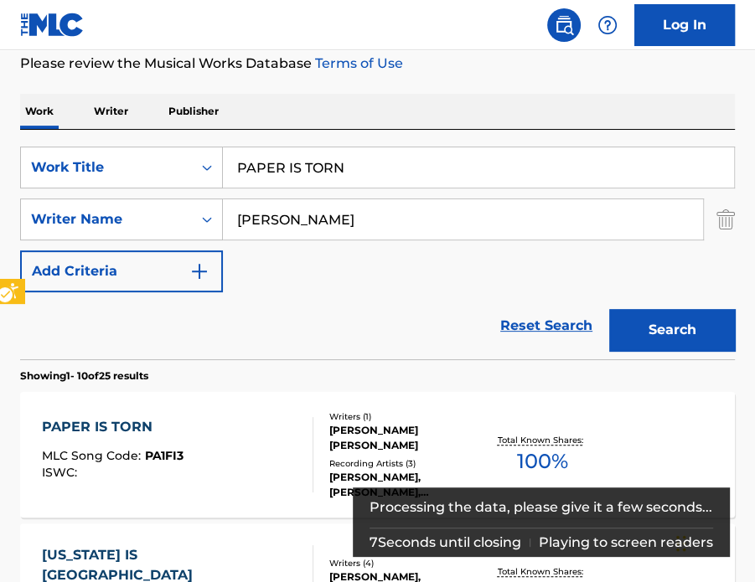
scroll to position [348, 0]
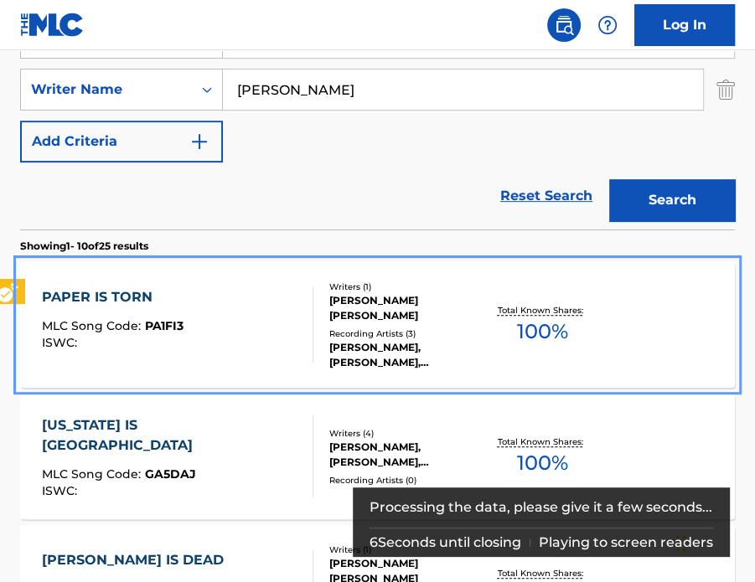
click at [245, 307] on div "PAPER IS TORN MLC Song Code : PA1FI3 ISWC :" at bounding box center [177, 324] width 271 height 75
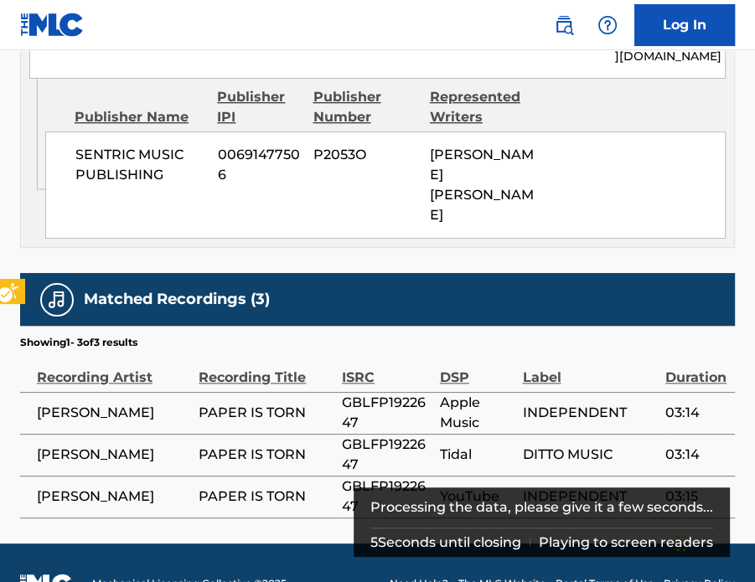
scroll to position [928, 0]
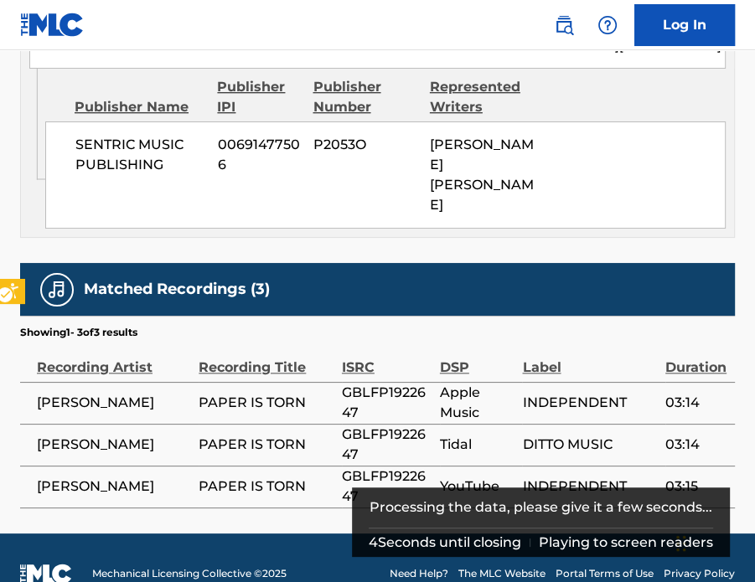
click at [354, 383] on span "GBLFP1922647" at bounding box center [387, 403] width 90 height 40
copy span "GBLFP1922647"
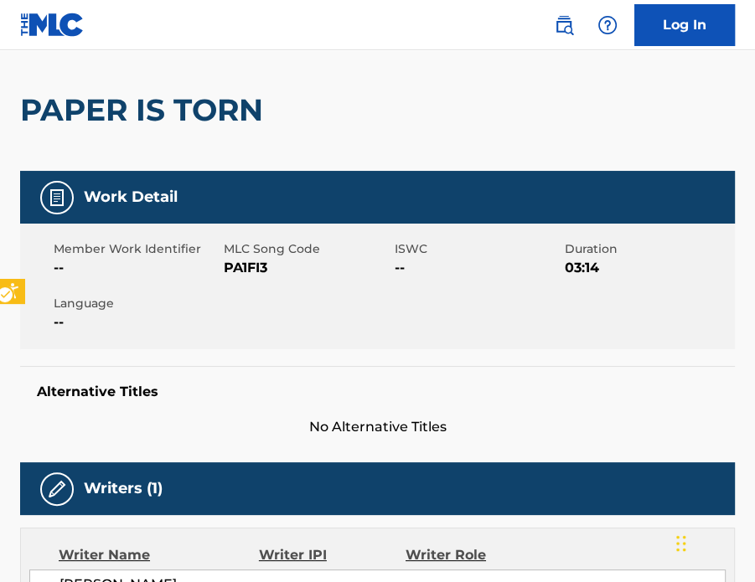
scroll to position [0, 0]
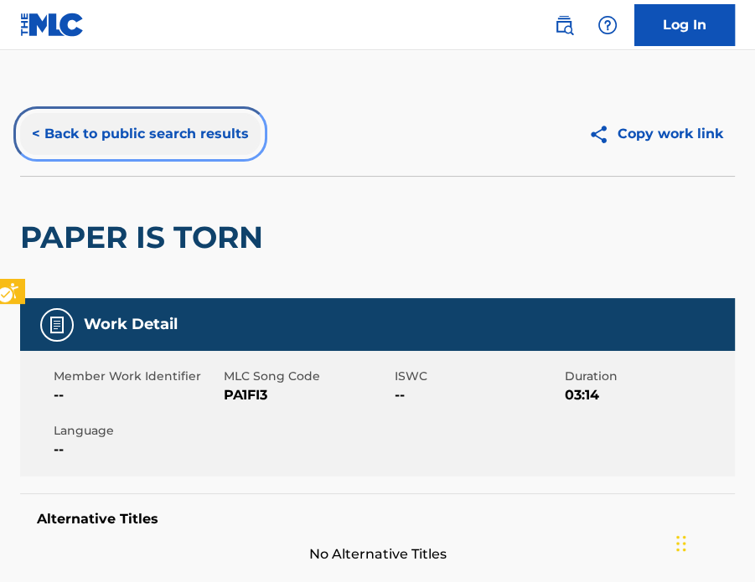
click at [151, 151] on button "< Back to public search results" at bounding box center [140, 134] width 240 height 42
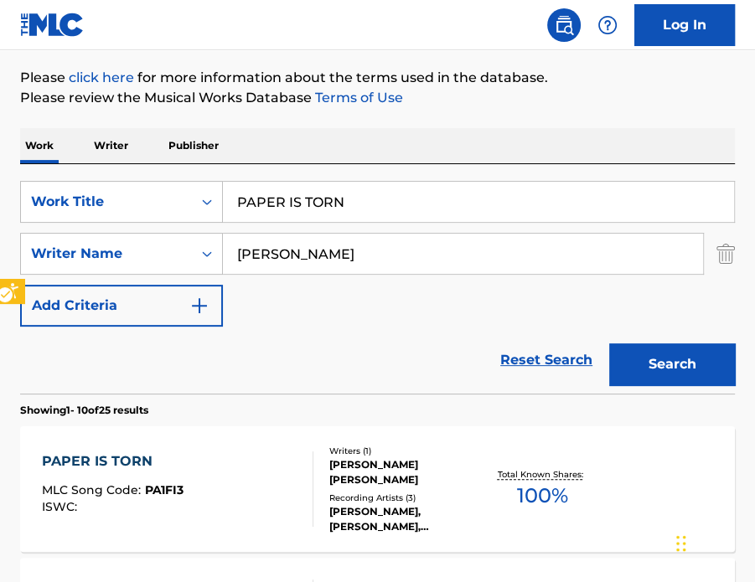
scroll to position [180, 0]
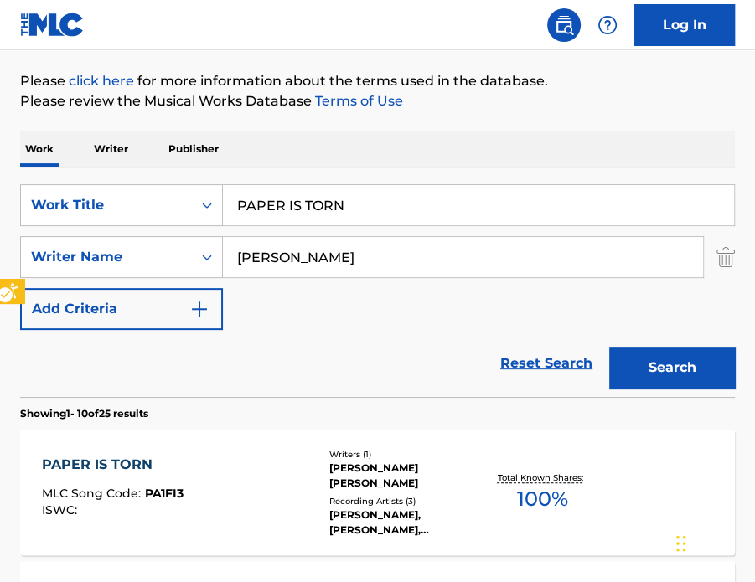
click at [344, 226] on div "SearchWithCriteriacb6c390a-0bcd-437f-88ad-aaf9403f3abf Work Title PAPER IS TORN…" at bounding box center [377, 257] width 714 height 146
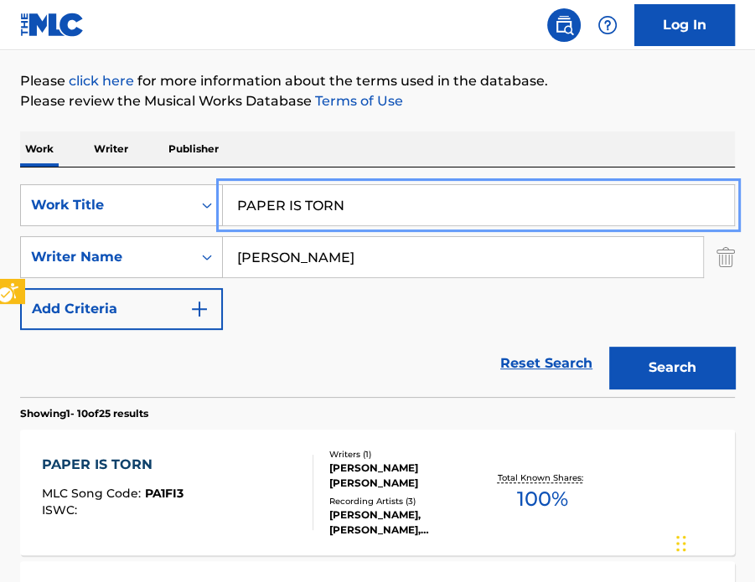
paste input "RESSURE"
type input "PRESSURE"
click at [435, 160] on div "Work Writer Publisher" at bounding box center [377, 148] width 714 height 35
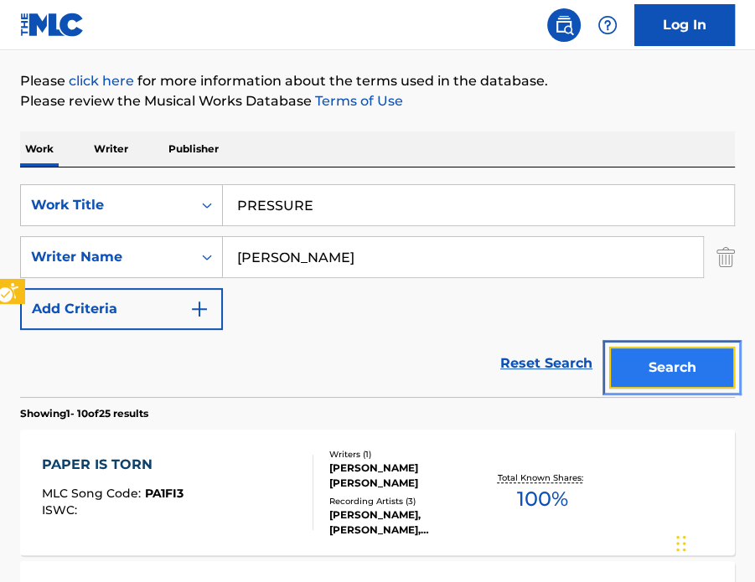
click at [640, 361] on button "Search" at bounding box center [672, 368] width 126 height 42
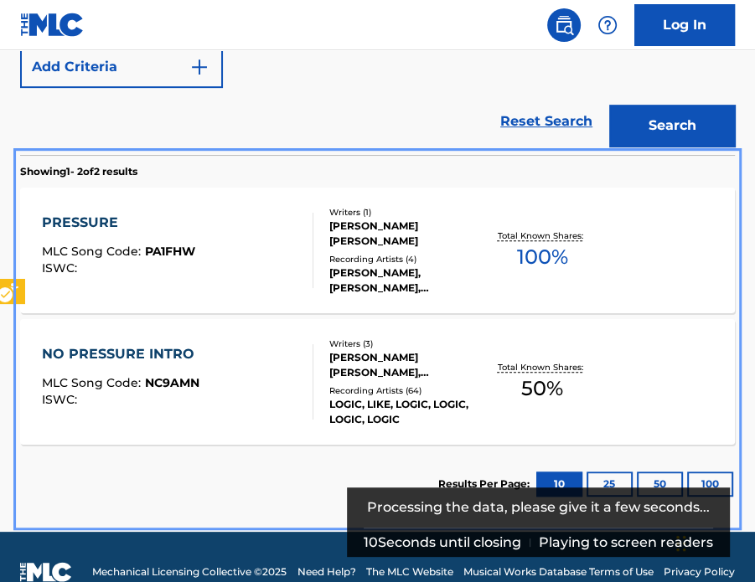
scroll to position [430, 0]
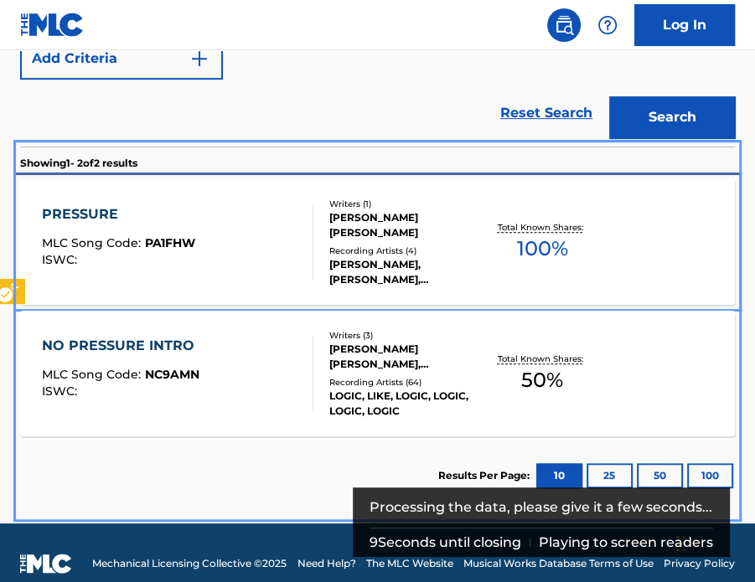
click at [209, 228] on div "PRESSURE MLC Song Code : PA1FHW ISWC :" at bounding box center [177, 241] width 271 height 75
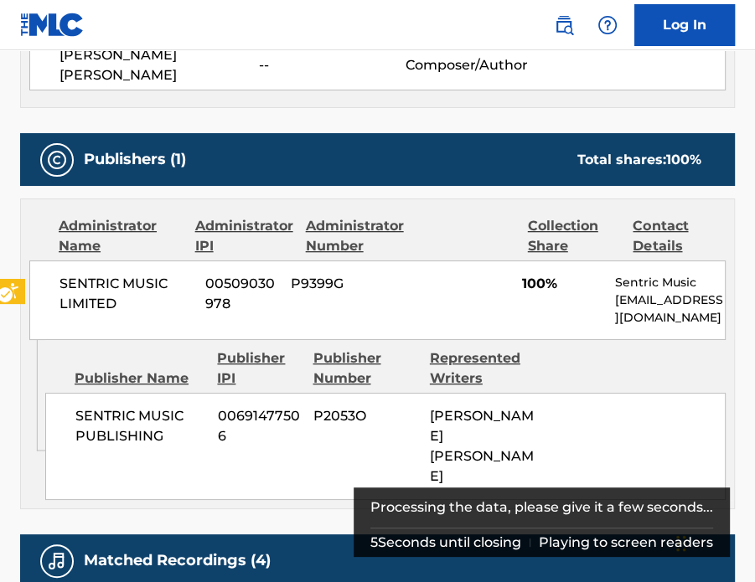
scroll to position [908, 0]
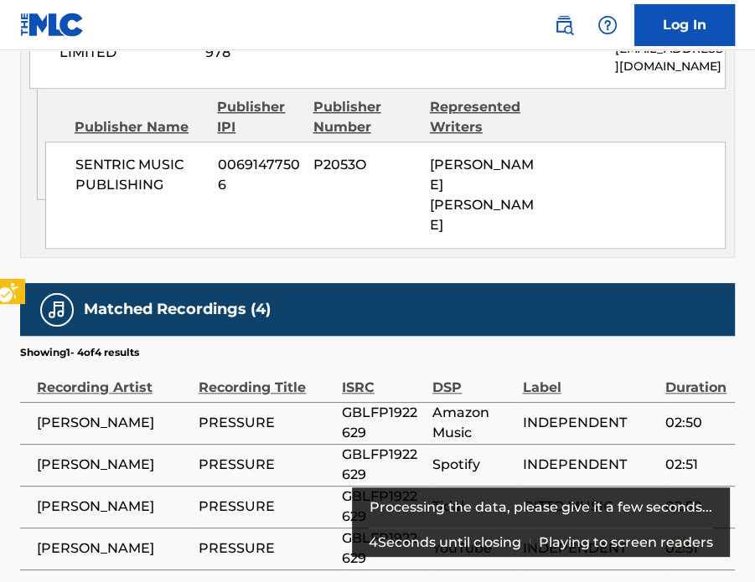
click at [389, 403] on span "GBLFP1922629" at bounding box center [383, 423] width 82 height 40
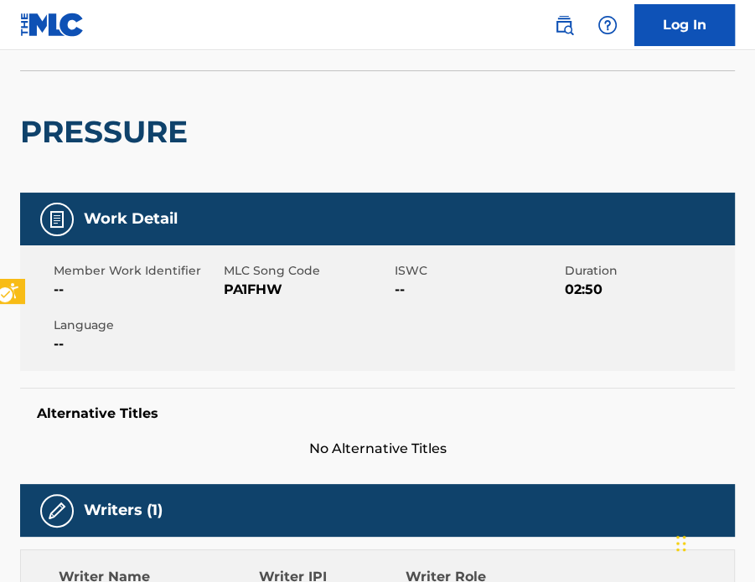
scroll to position [0, 0]
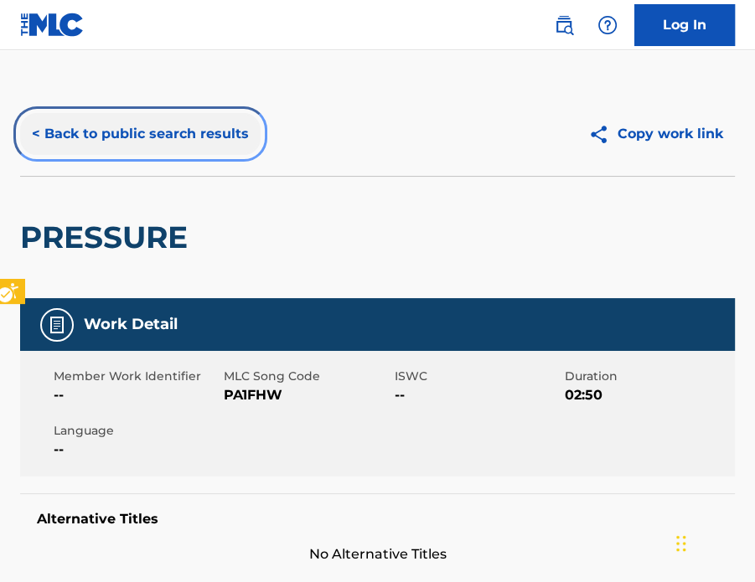
click at [170, 139] on button "< Back to public search results" at bounding box center [140, 134] width 240 height 42
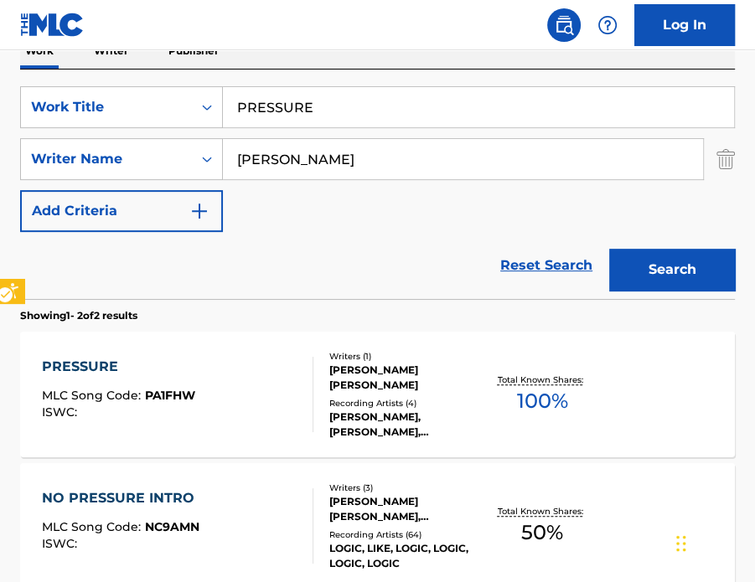
scroll to position [188, 0]
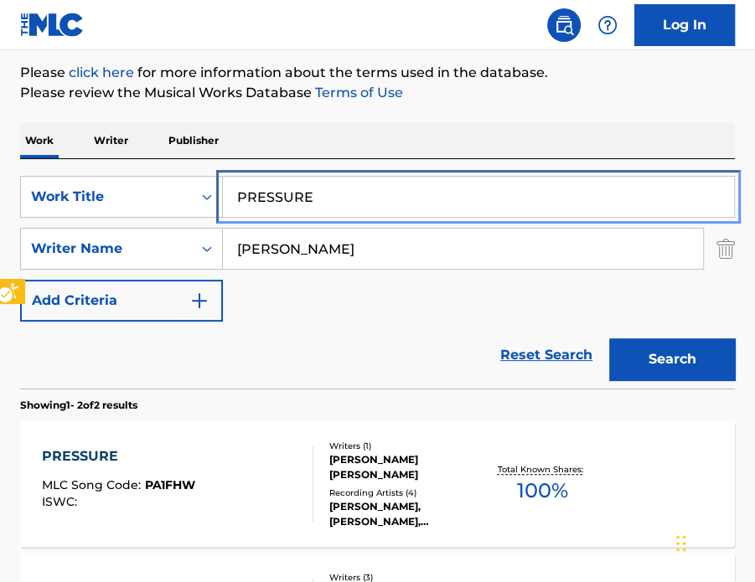
drag, startPoint x: 335, startPoint y: 185, endPoint x: 343, endPoint y: 173, distance: 14.4
paste input "SHIT FOR BRAINS"
type input "SHIT FOR BRAINS"
drag, startPoint x: 399, startPoint y: 131, endPoint x: 435, endPoint y: 162, distance: 47.5
click at [401, 131] on div "Work Writer Publisher" at bounding box center [377, 140] width 714 height 35
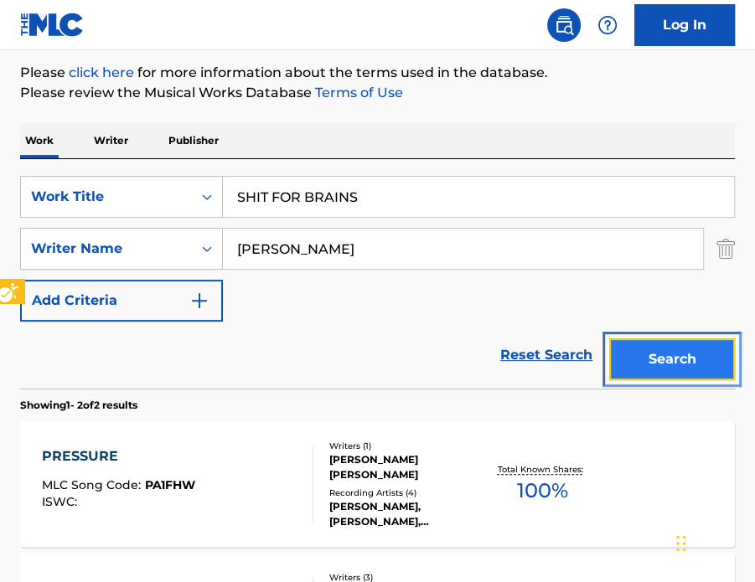
click at [661, 359] on button "Search" at bounding box center [672, 359] width 126 height 42
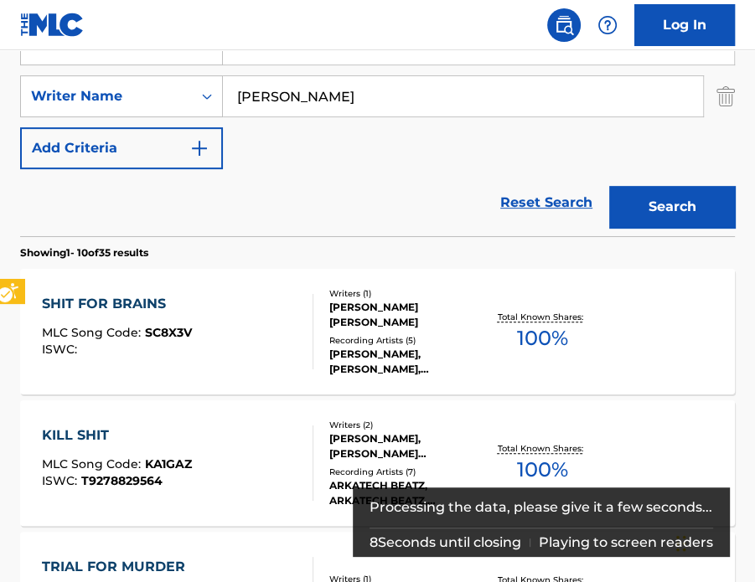
scroll to position [358, 0]
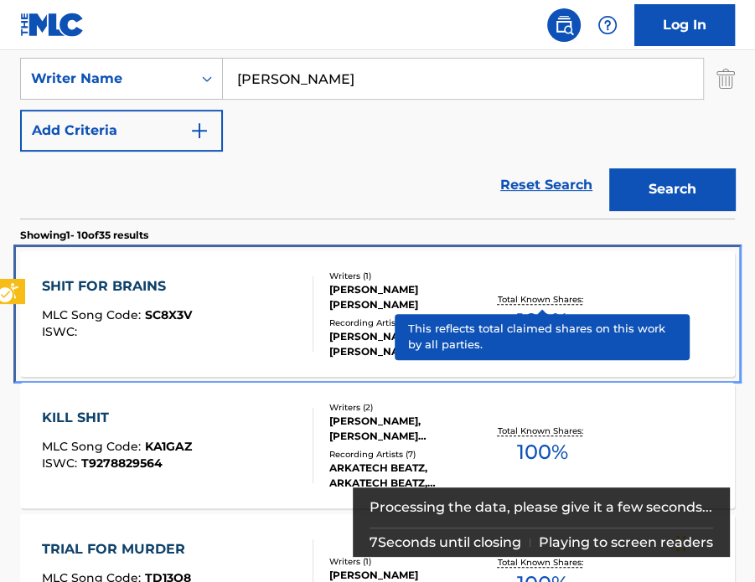
click at [420, 317] on div "Recording Artists ( 5 )" at bounding box center [406, 323] width 154 height 13
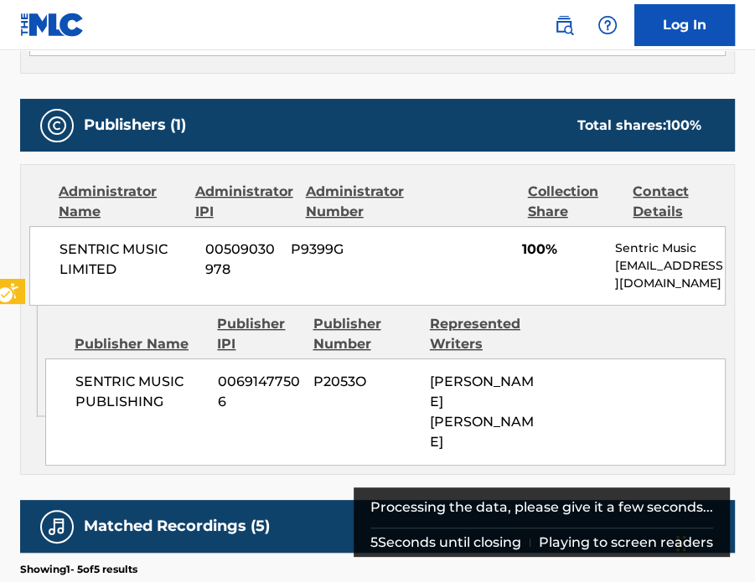
scroll to position [921, 0]
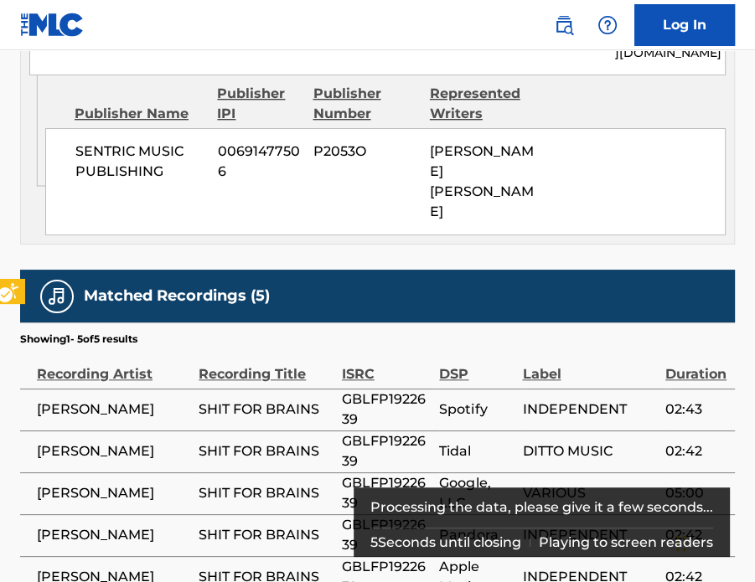
click at [372, 389] on span "GBLFP1922639" at bounding box center [387, 409] width 90 height 40
copy span "GBLFP1922639"
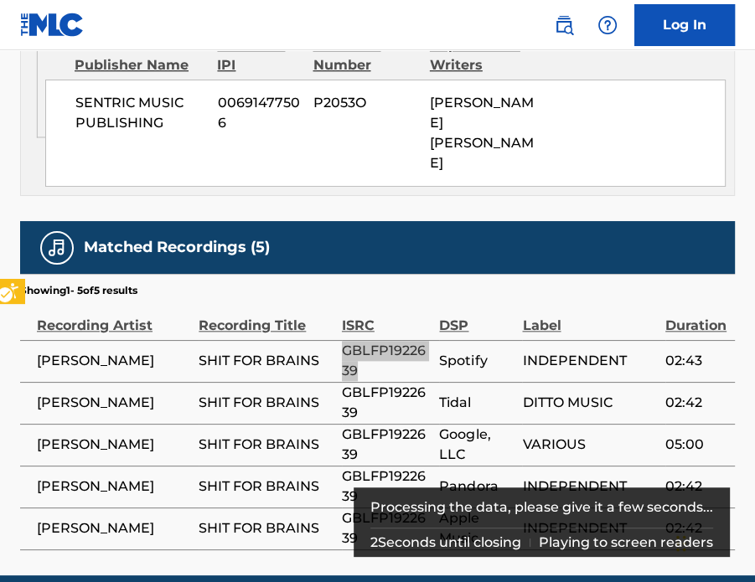
scroll to position [1012, 0]
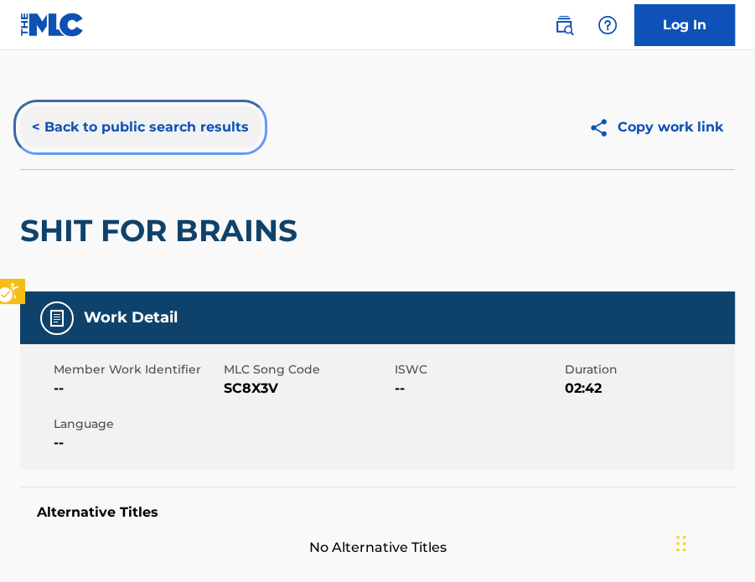
drag, startPoint x: 152, startPoint y: 131, endPoint x: 224, endPoint y: 133, distance: 72.9
click at [152, 131] on button "< Back to public search results" at bounding box center [140, 127] width 240 height 42
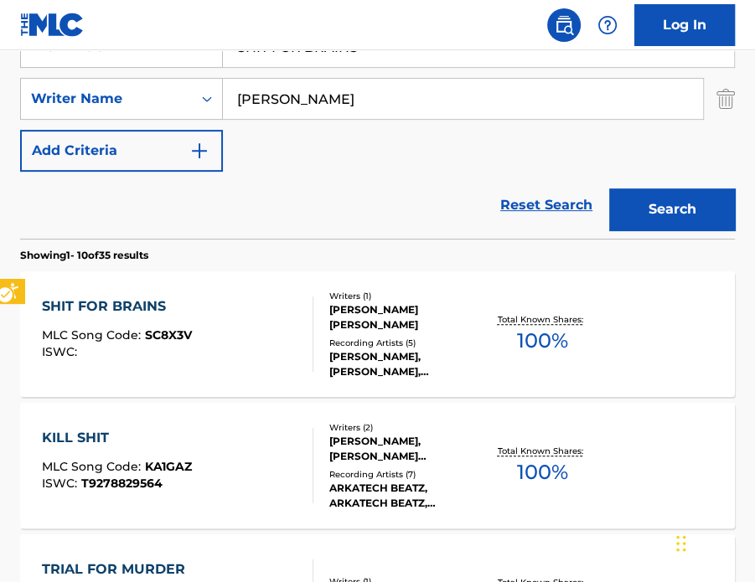
scroll to position [23, 0]
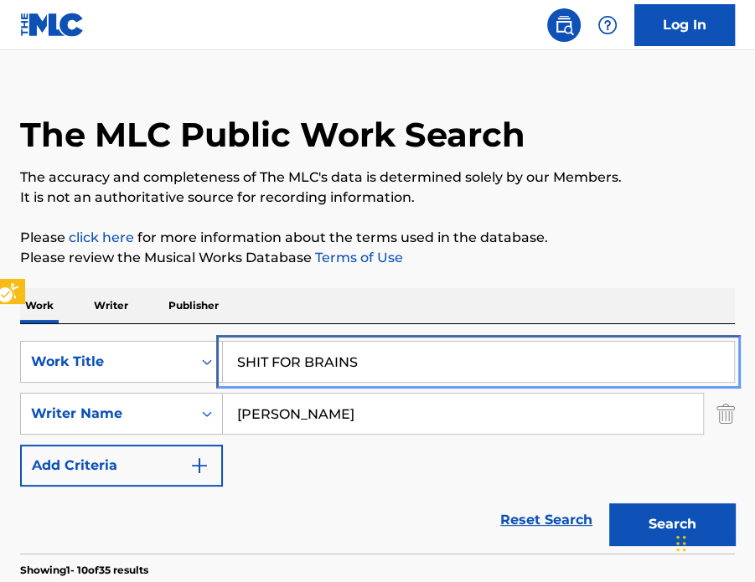
paste input "LOWLY"
type input "SLOWLY"
click at [525, 289] on div "Work Writer Publisher" at bounding box center [377, 305] width 714 height 35
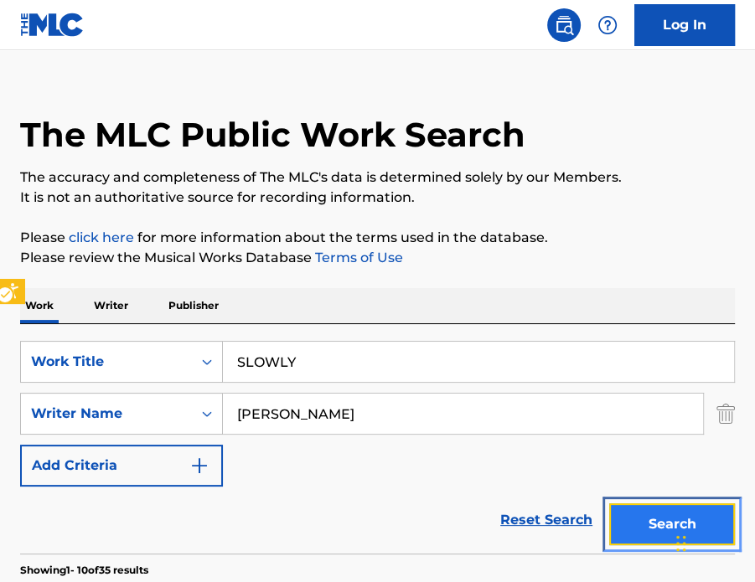
click at [647, 506] on button "Search" at bounding box center [672, 524] width 126 height 42
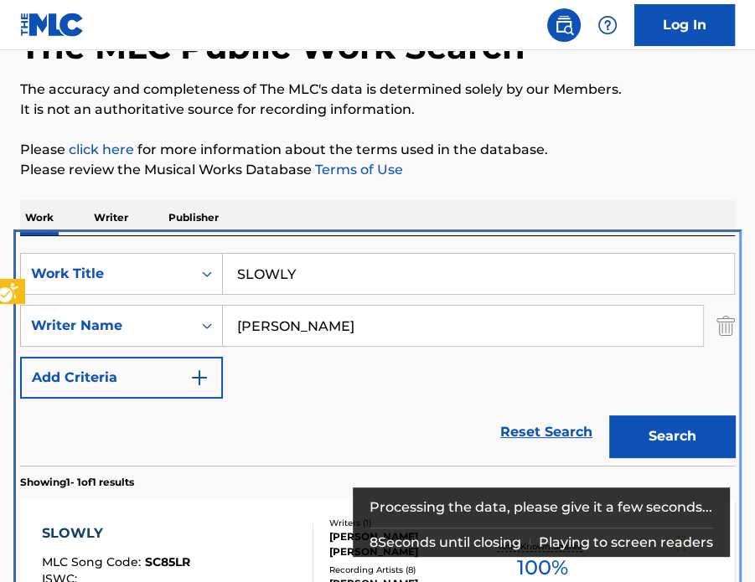
scroll to position [320, 0]
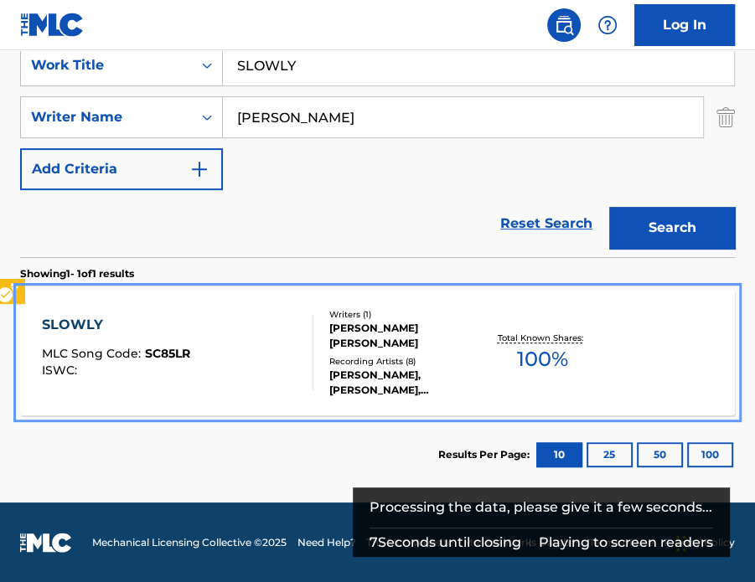
click at [271, 327] on div "SLOWLY MLC Song Code : SC85LR ISWC :" at bounding box center [177, 352] width 271 height 75
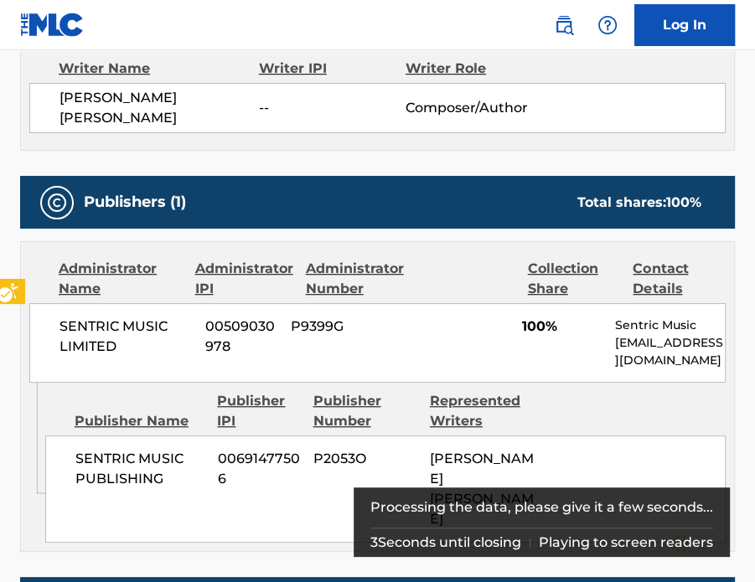
scroll to position [1005, 0]
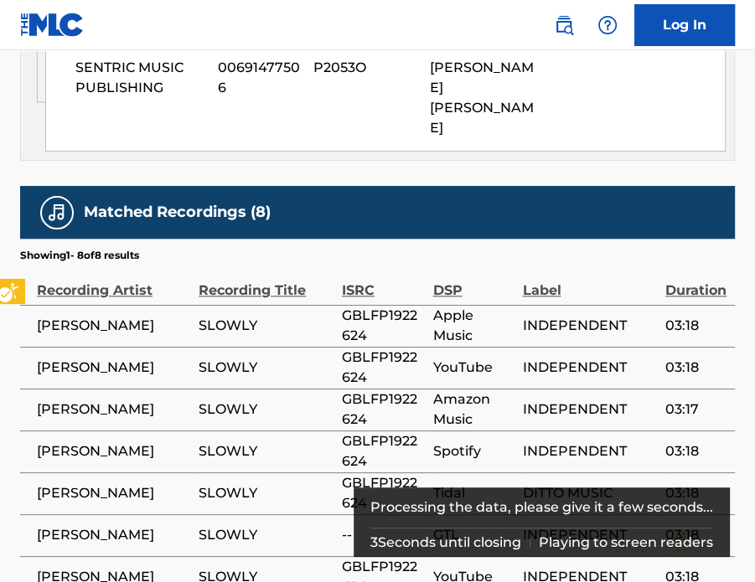
click at [350, 306] on span "GBLFP1922624" at bounding box center [383, 326] width 83 height 40
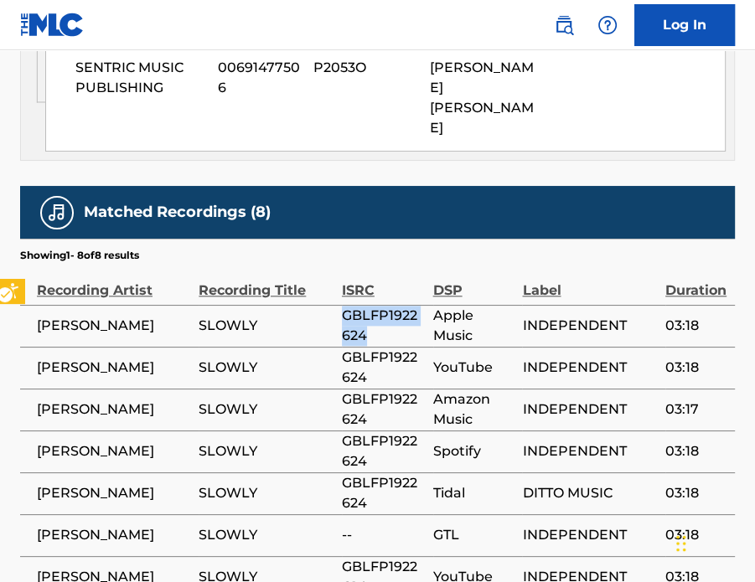
click at [350, 306] on span "GBLFP1922624" at bounding box center [383, 326] width 83 height 40
copy span "GBLFP1922624"
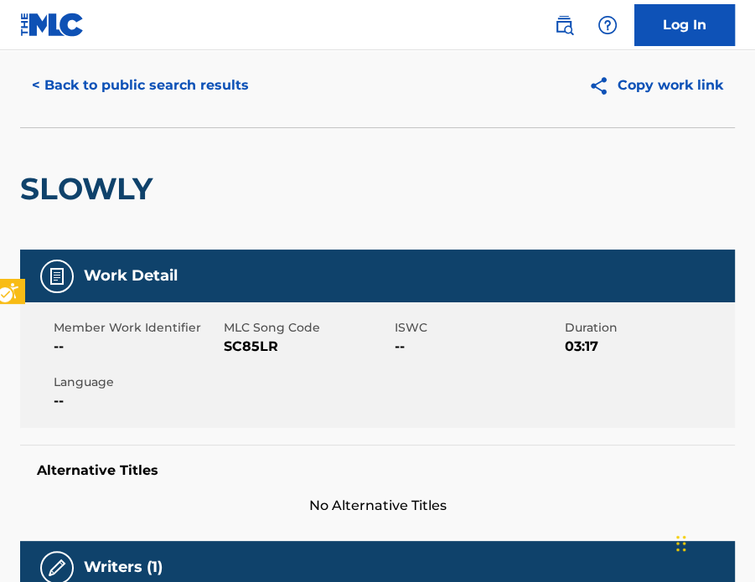
scroll to position [0, 0]
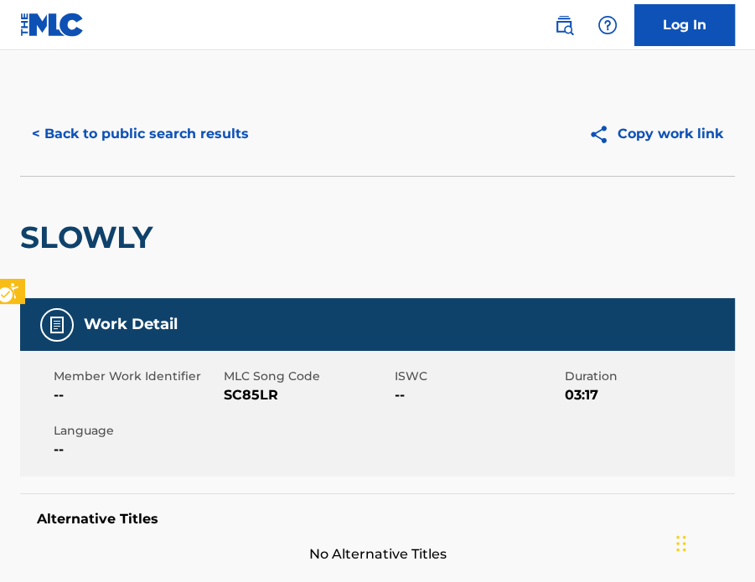
click at [117, 103] on div "< Back to public search results Copy work link" at bounding box center [377, 134] width 714 height 84
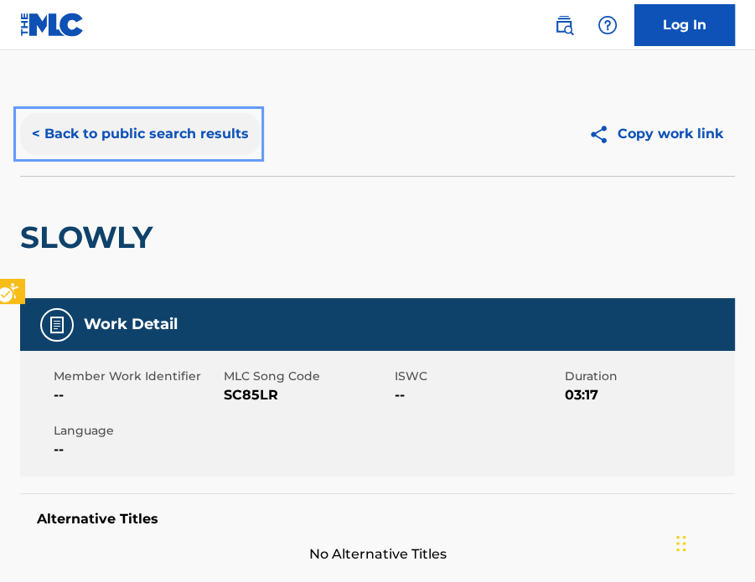
click at [125, 125] on button "< Back to public search results" at bounding box center [140, 134] width 240 height 42
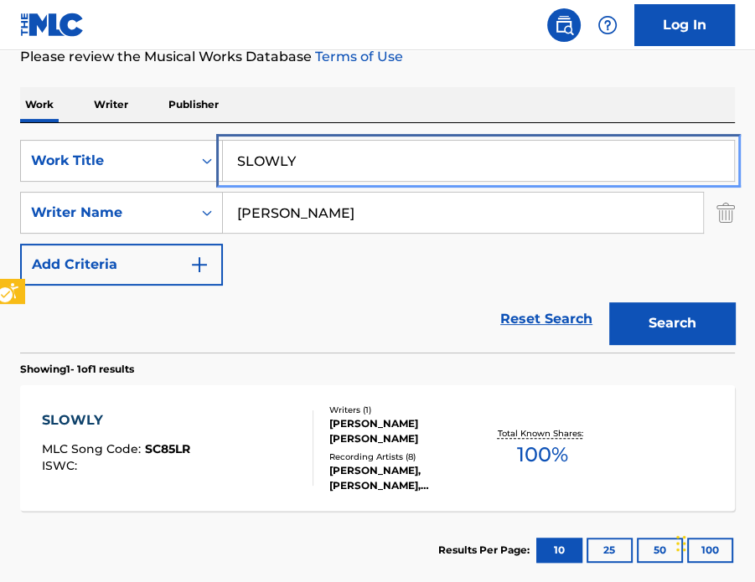
drag, startPoint x: 328, startPoint y: 163, endPoint x: 352, endPoint y: 143, distance: 30.9
paste input "[MEDICAL_DATA]"
type input "[MEDICAL_DATA]"
click at [421, 117] on div "Work Writer Publisher" at bounding box center [377, 104] width 714 height 35
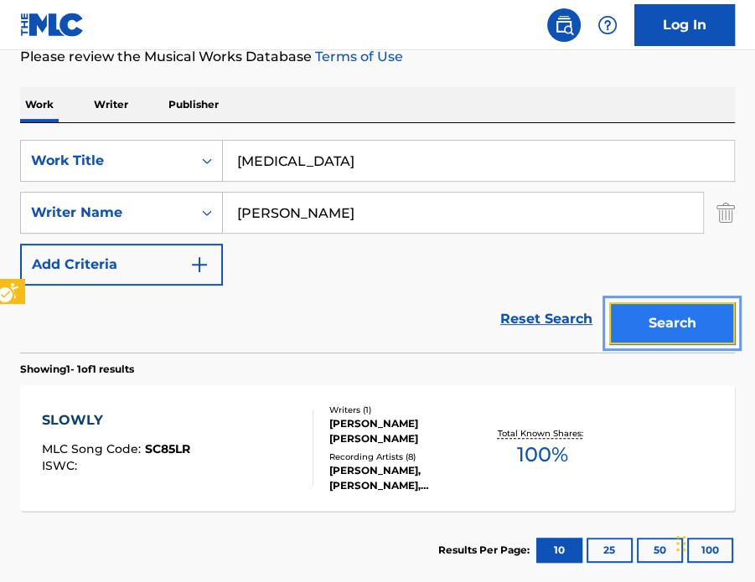
click at [636, 307] on button "Search" at bounding box center [672, 323] width 126 height 42
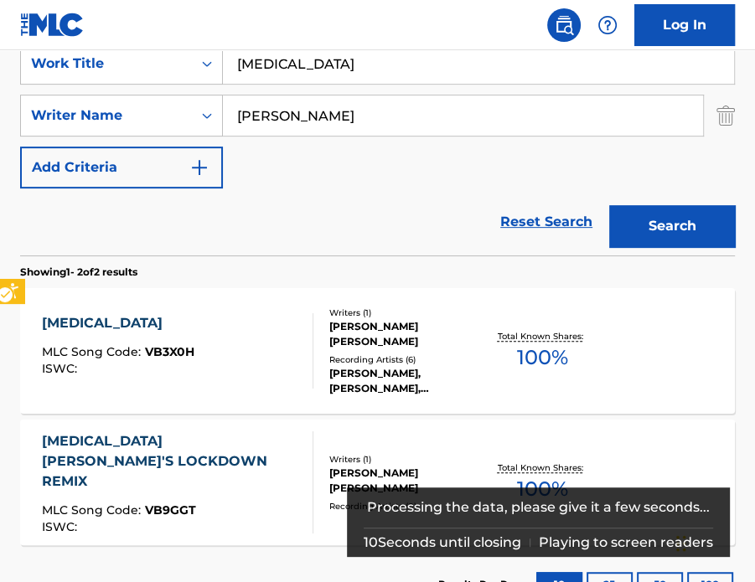
scroll to position [392, 0]
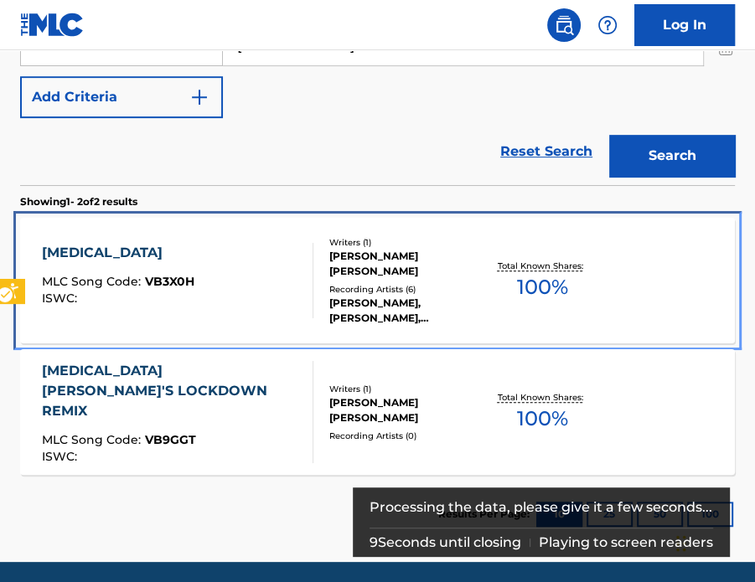
drag, startPoint x: 264, startPoint y: 283, endPoint x: 350, endPoint y: 16, distance: 280.7
click at [264, 283] on div "[MEDICAL_DATA] MLC Song Code : VB3X0H ISWC :" at bounding box center [177, 280] width 271 height 75
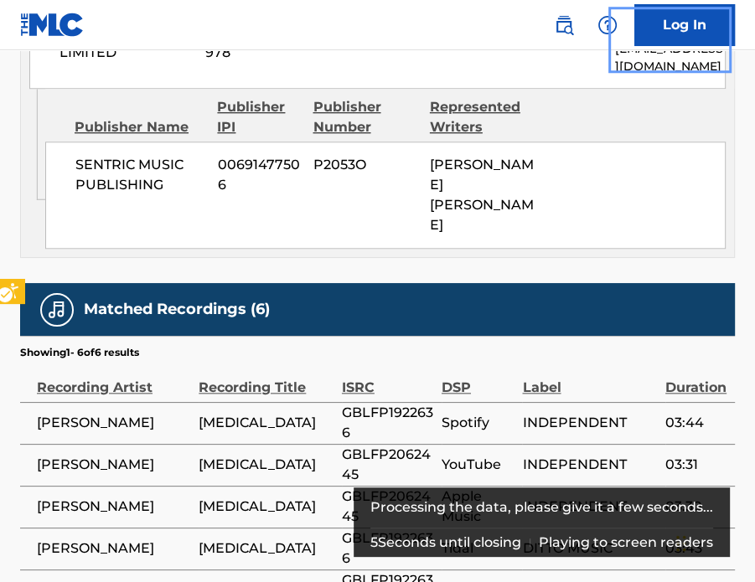
scroll to position [1054, 0]
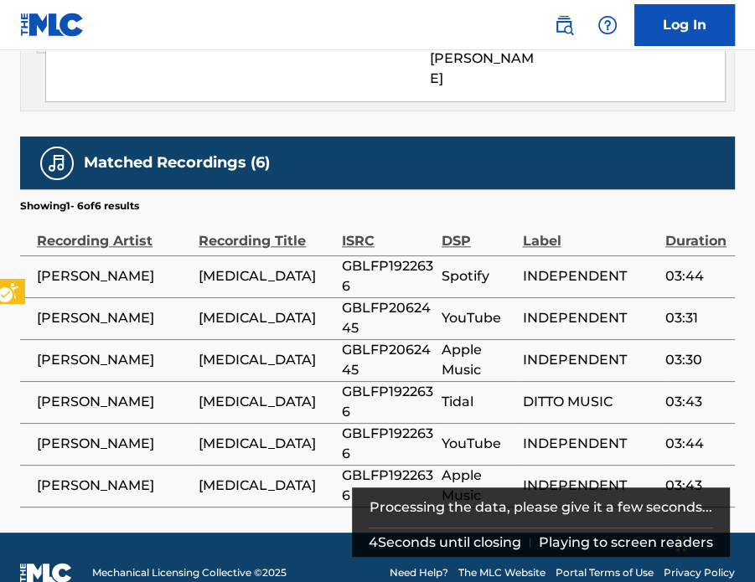
click at [368, 256] on span "GBLFP1922636" at bounding box center [387, 276] width 91 height 40
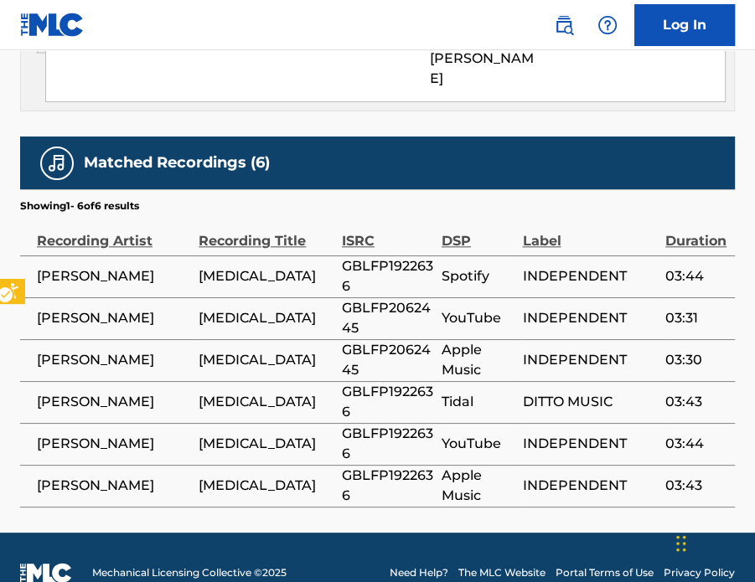
click at [401, 145] on div "Matched Recordings (6)" at bounding box center [377, 163] width 714 height 53
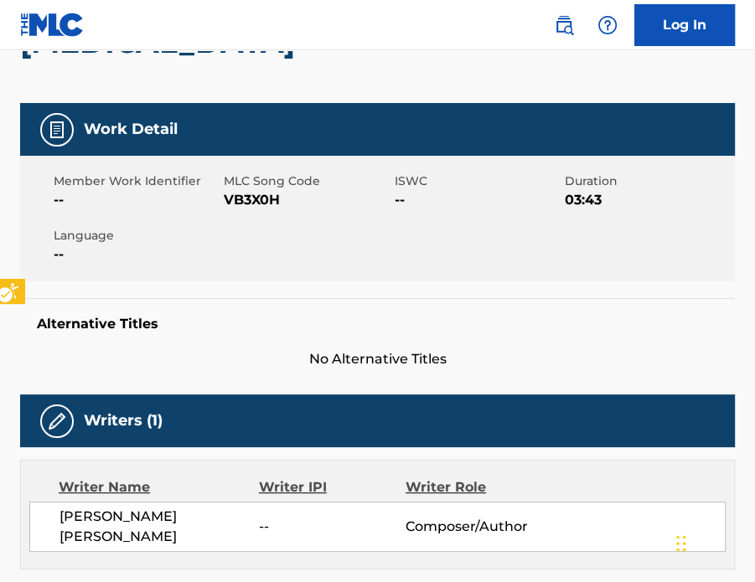
scroll to position [133, 0]
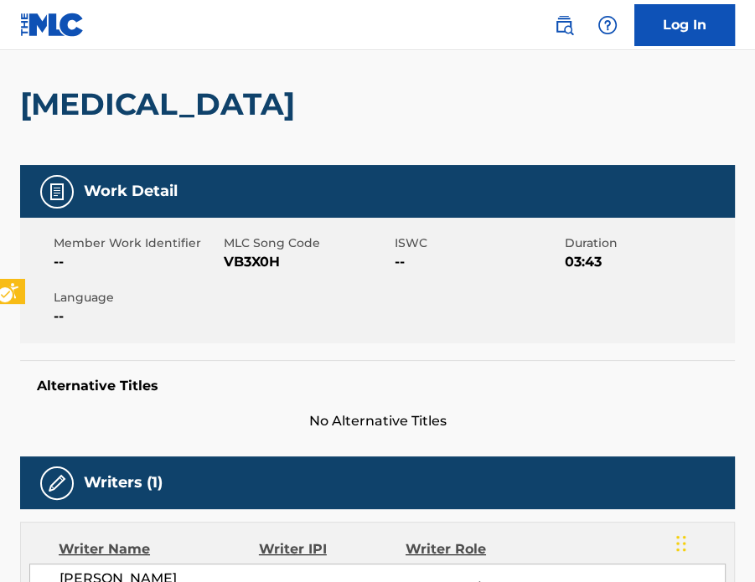
drag, startPoint x: 446, startPoint y: 122, endPoint x: 415, endPoint y: 5, distance: 121.5
click at [446, 122] on div "[MEDICAL_DATA]" at bounding box center [377, 104] width 714 height 122
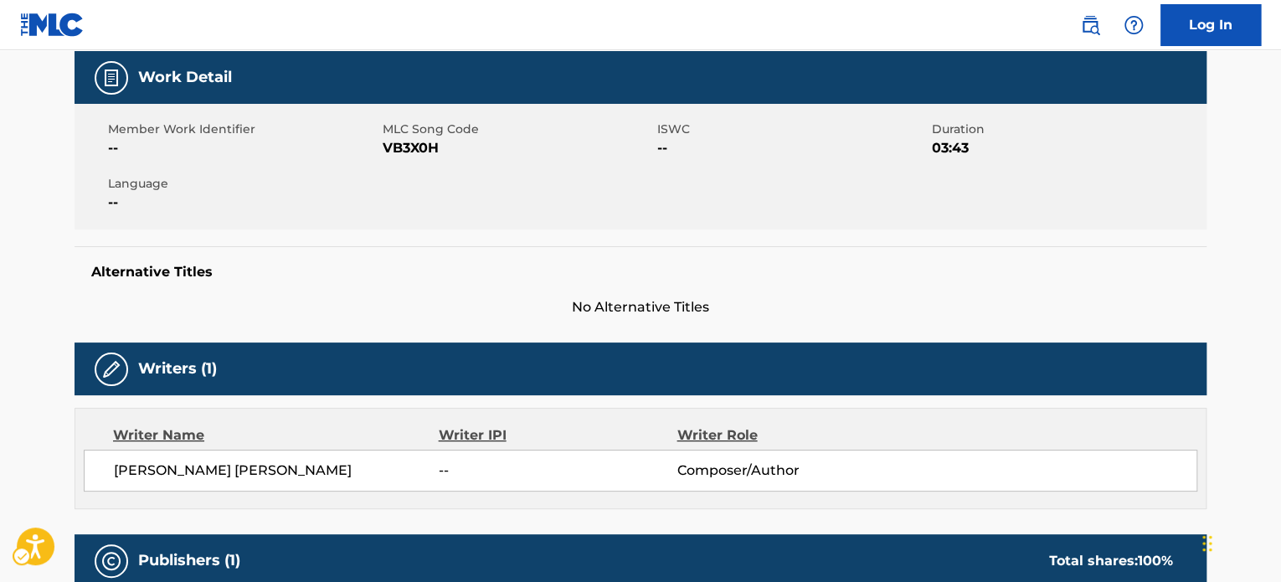
scroll to position [0, 0]
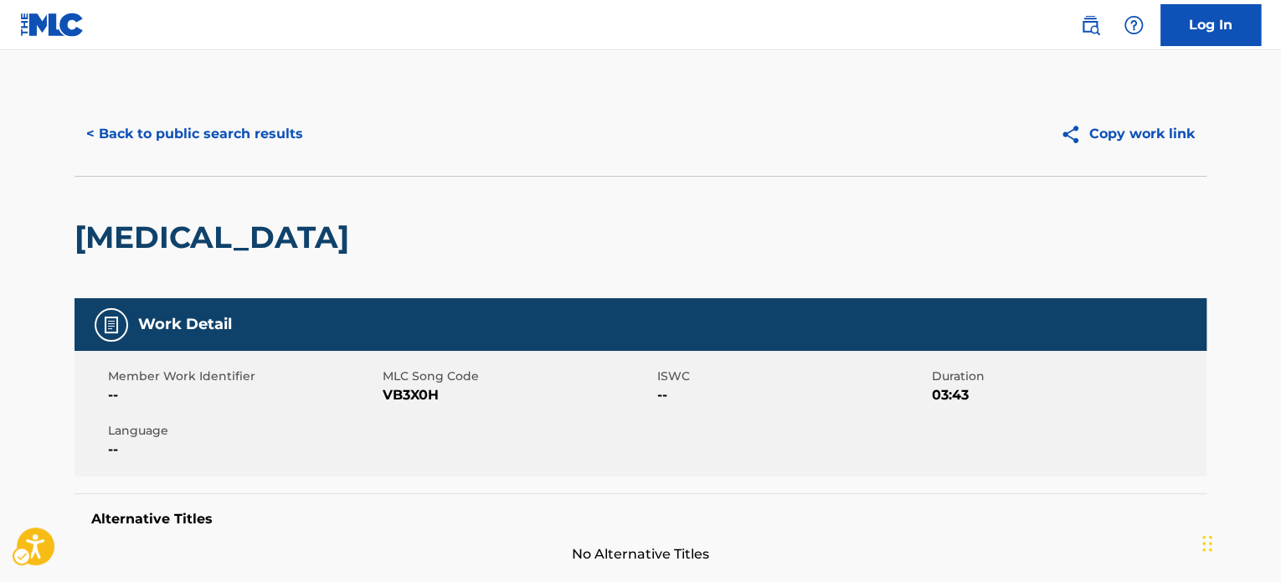
click at [181, 162] on div "< Back to public search results Copy work link" at bounding box center [641, 134] width 1132 height 84
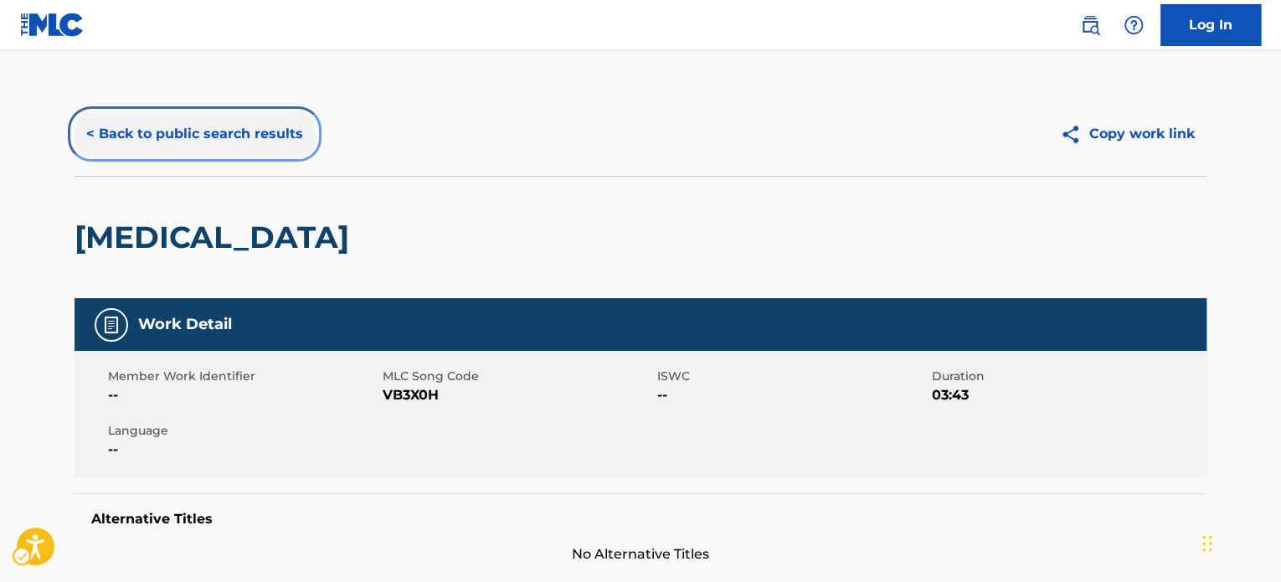
click at [180, 139] on button "< Back to public search results" at bounding box center [195, 134] width 240 height 42
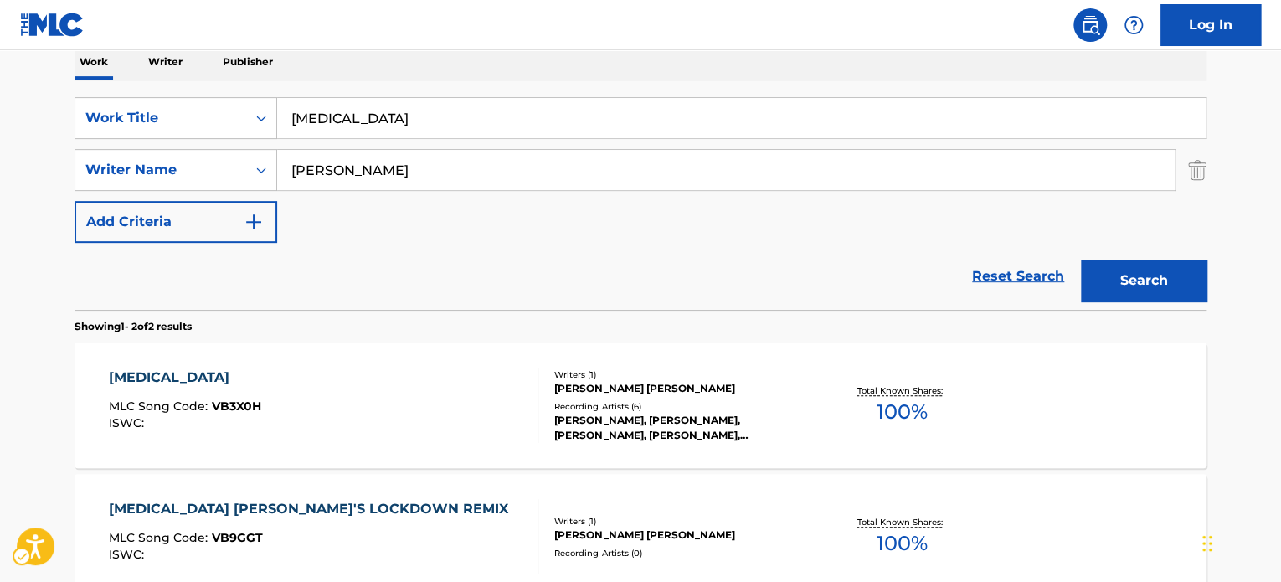
scroll to position [197, 0]
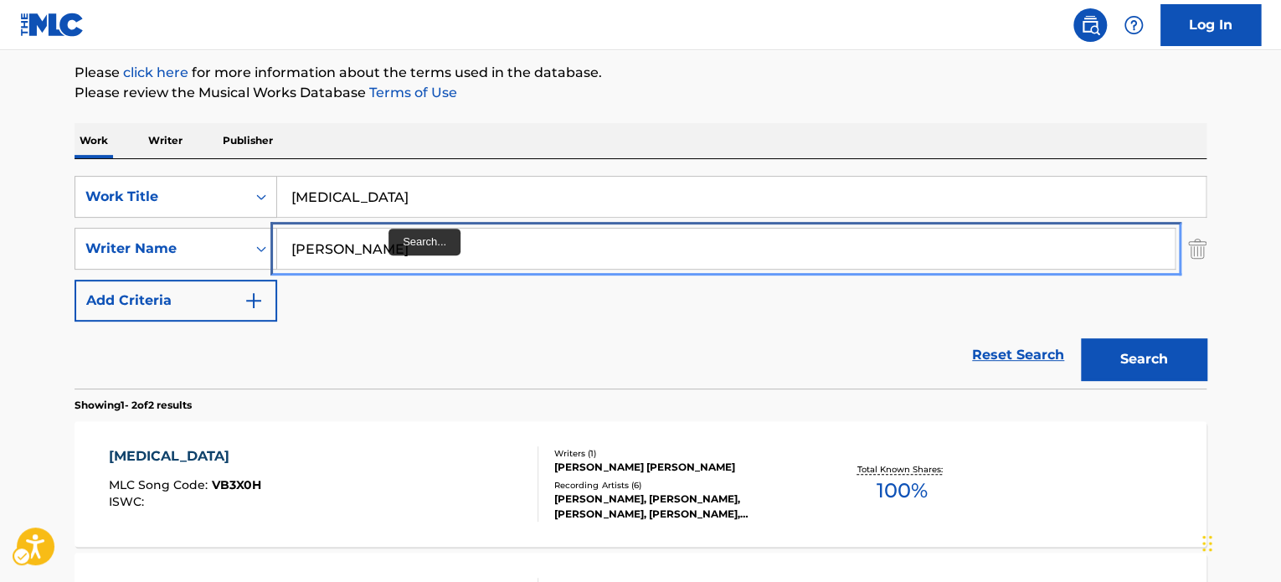
drag, startPoint x: 389, startPoint y: 247, endPoint x: 384, endPoint y: 224, distance: 23.8
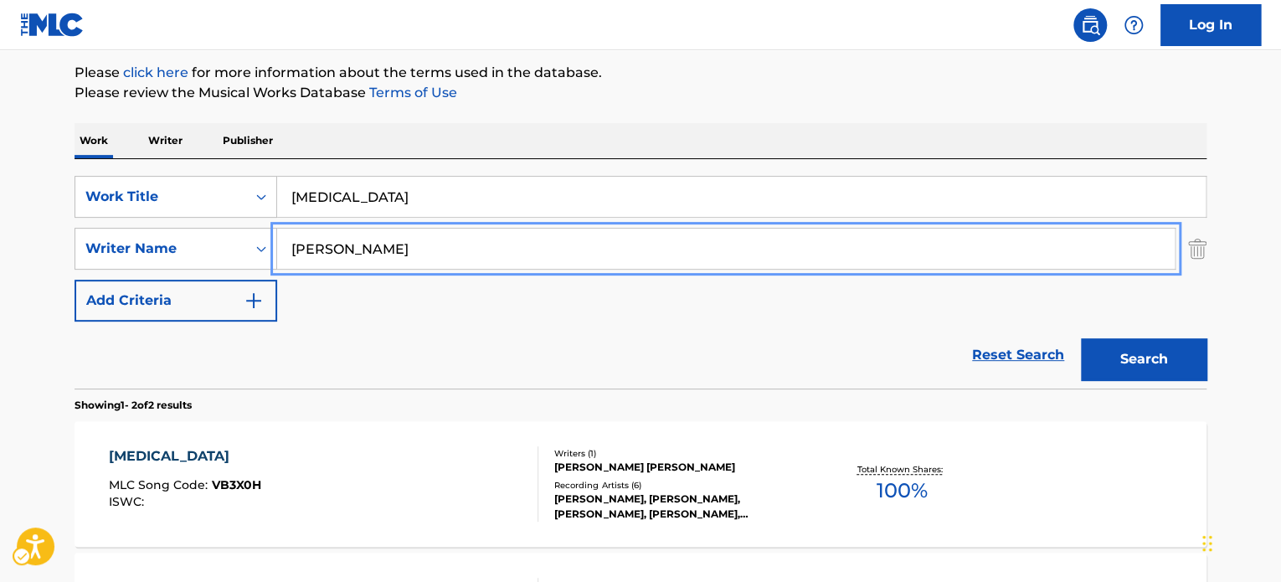
paste input "shermar"
type input "shermar"
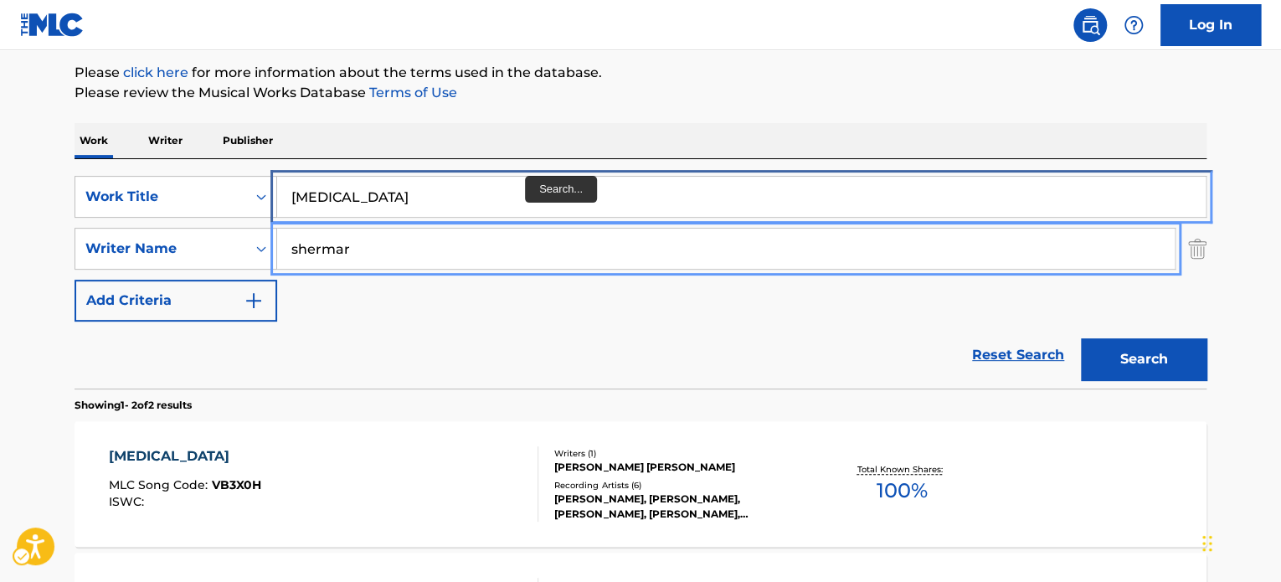
drag, startPoint x: 519, startPoint y: 178, endPoint x: 530, endPoint y: 174, distance: 11.7
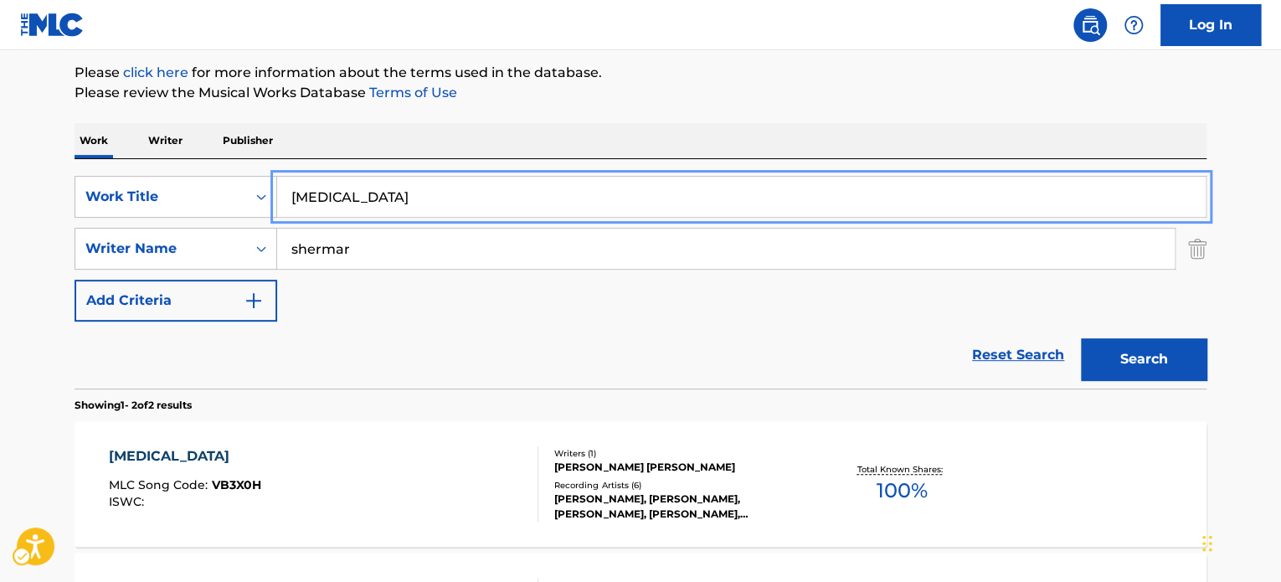
paste input "BLAME YOU"
click at [657, 123] on div "Work Writer Publisher" at bounding box center [641, 140] width 1132 height 35
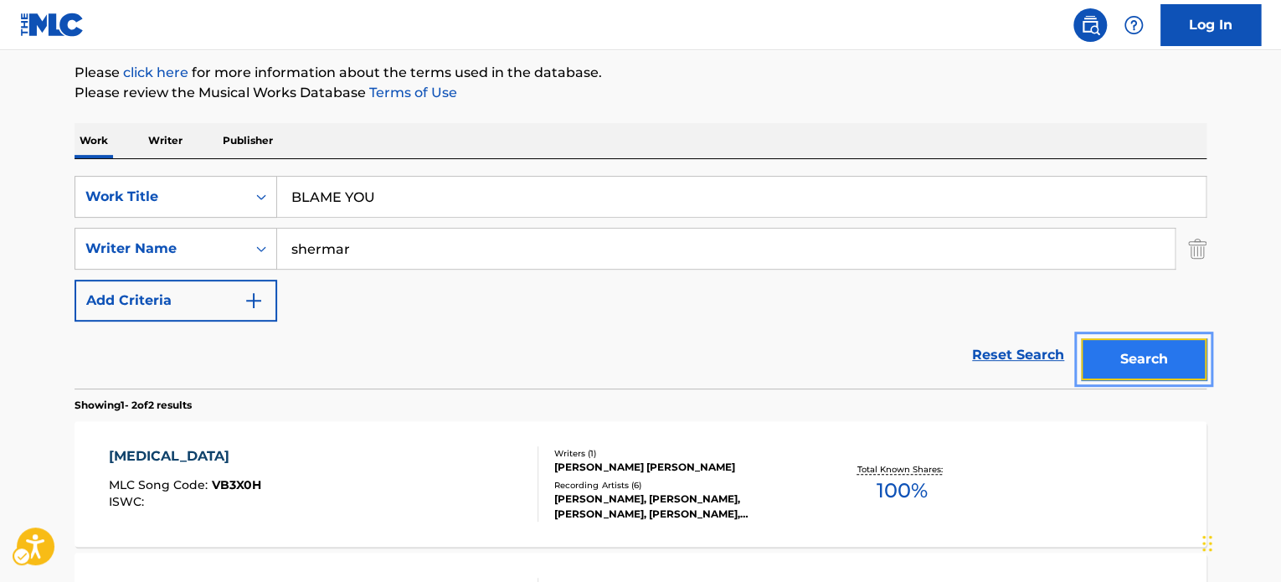
click at [754, 350] on button "Search" at bounding box center [1144, 359] width 126 height 42
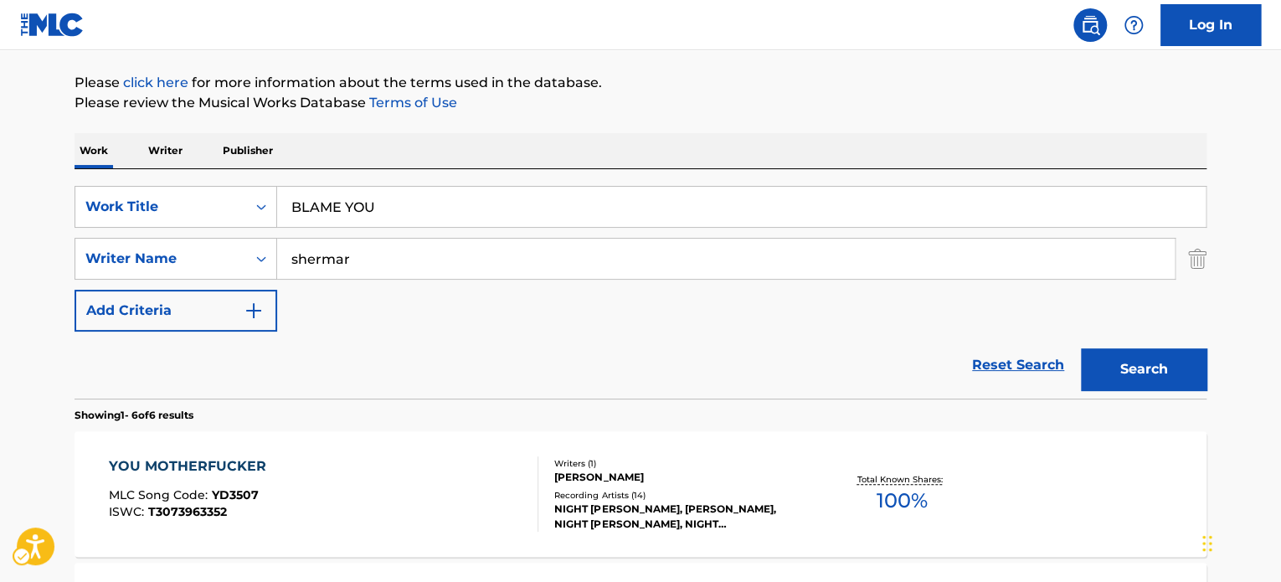
scroll to position [29, 0]
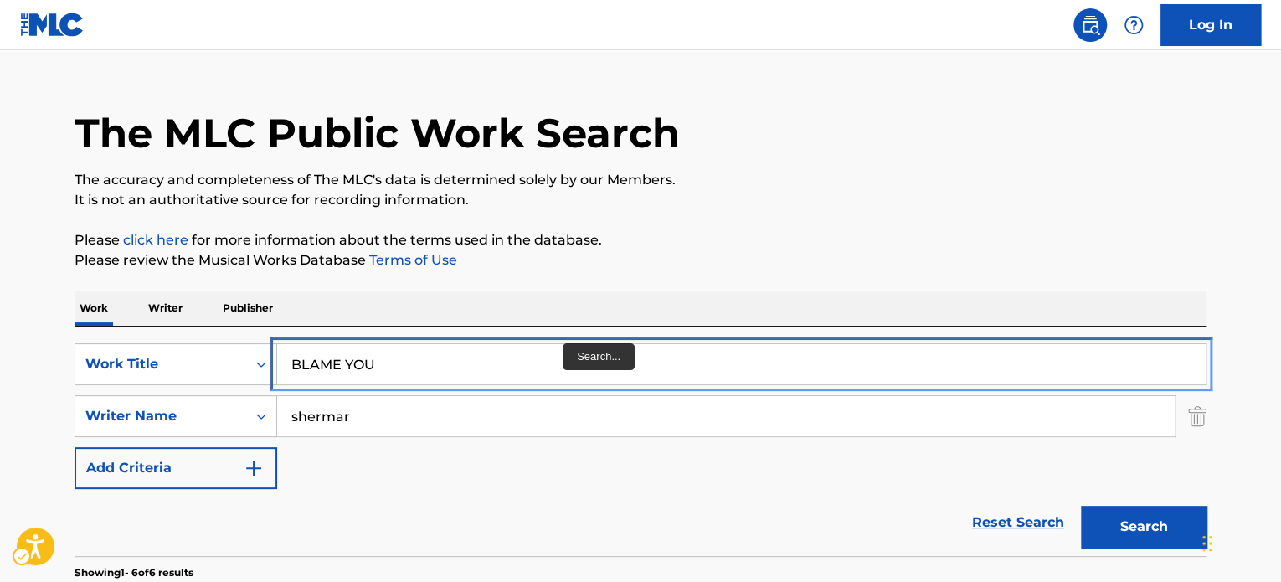
click at [564, 348] on input "BLAME YOU" at bounding box center [741, 364] width 929 height 40
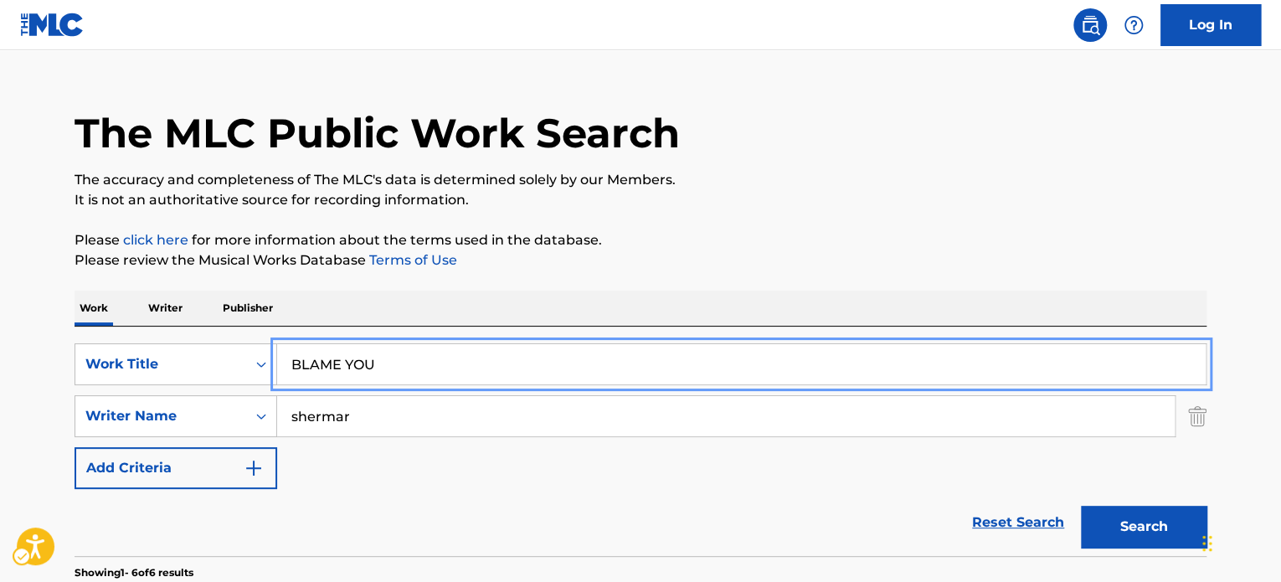
paste input "DONT HOLD YA BREATH"
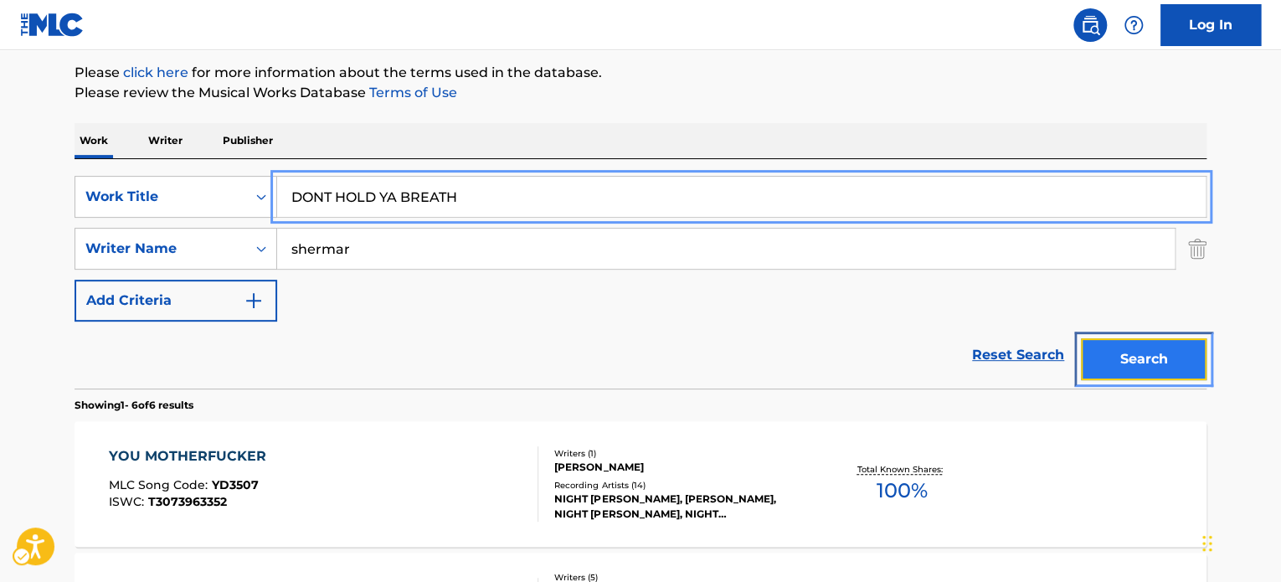
click at [754, 349] on button "Search" at bounding box center [1144, 359] width 126 height 42
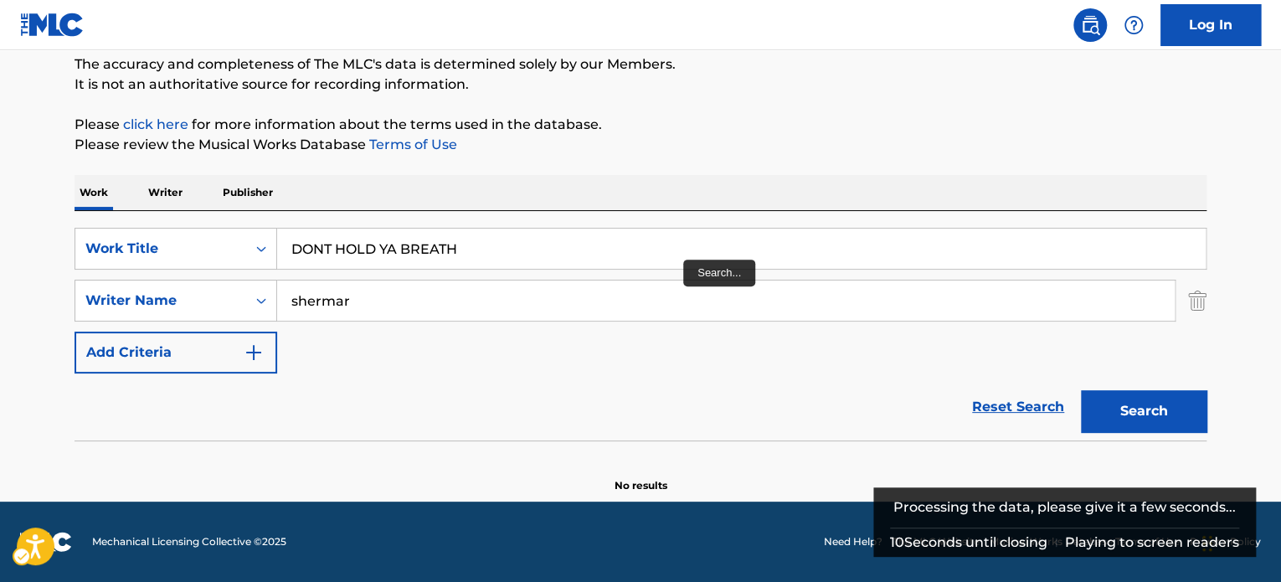
scroll to position [144, 0]
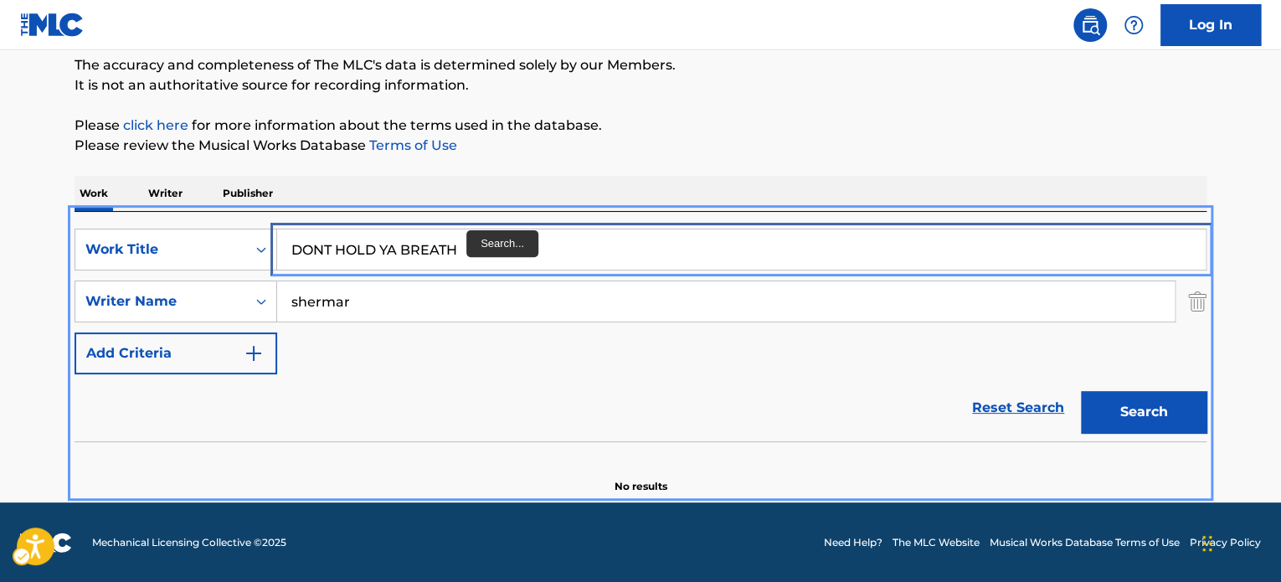
drag, startPoint x: 466, startPoint y: 240, endPoint x: 466, endPoint y: 229, distance: 10.9
click at [466, 240] on input "DONT HOLD YA BREATH" at bounding box center [741, 249] width 929 height 40
paste input "BLACK DON'T CRACK"
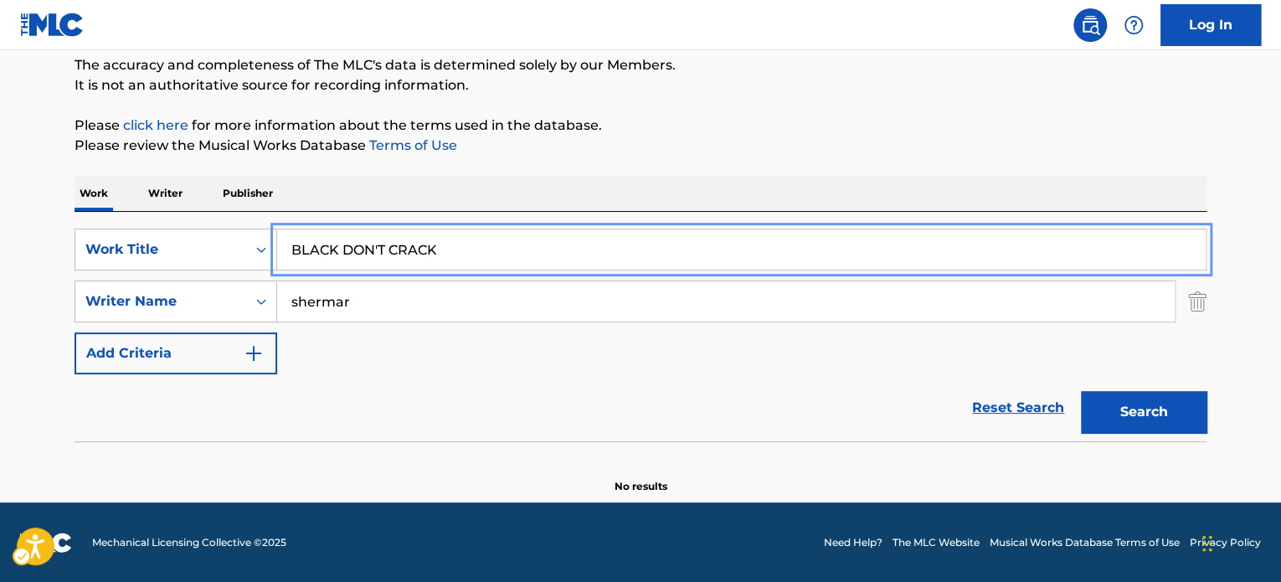
type input "BLACK DON'T CRACK"
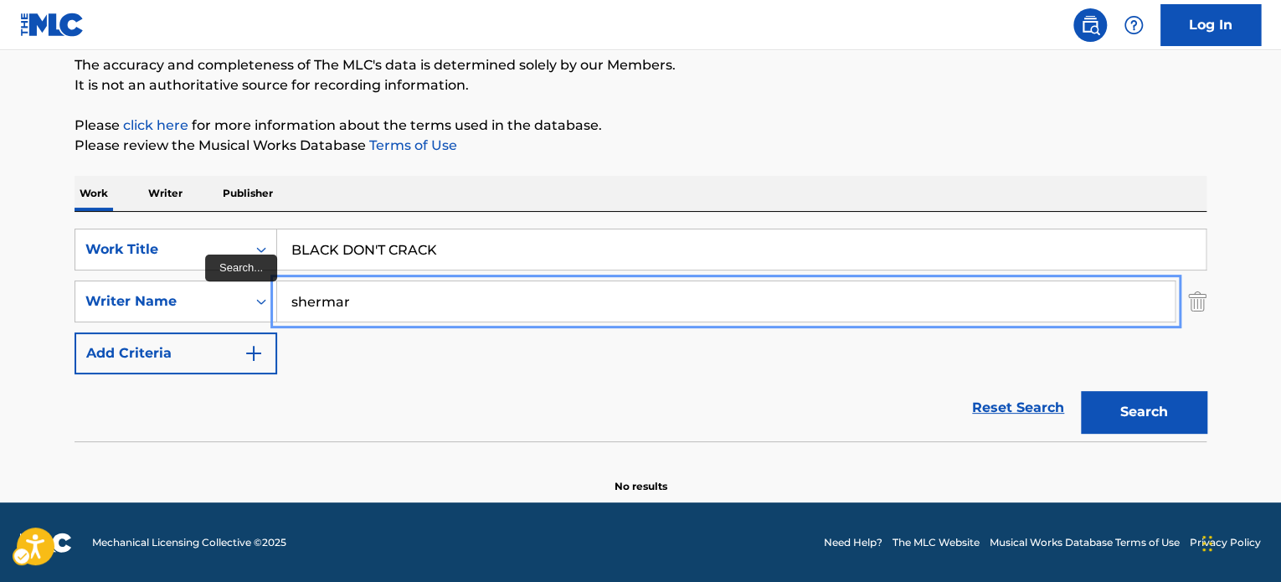
drag, startPoint x: 529, startPoint y: 299, endPoint x: 627, endPoint y: 258, distance: 106.2
click at [529, 299] on input "shermar" at bounding box center [726, 301] width 898 height 40
paste input "jazz"
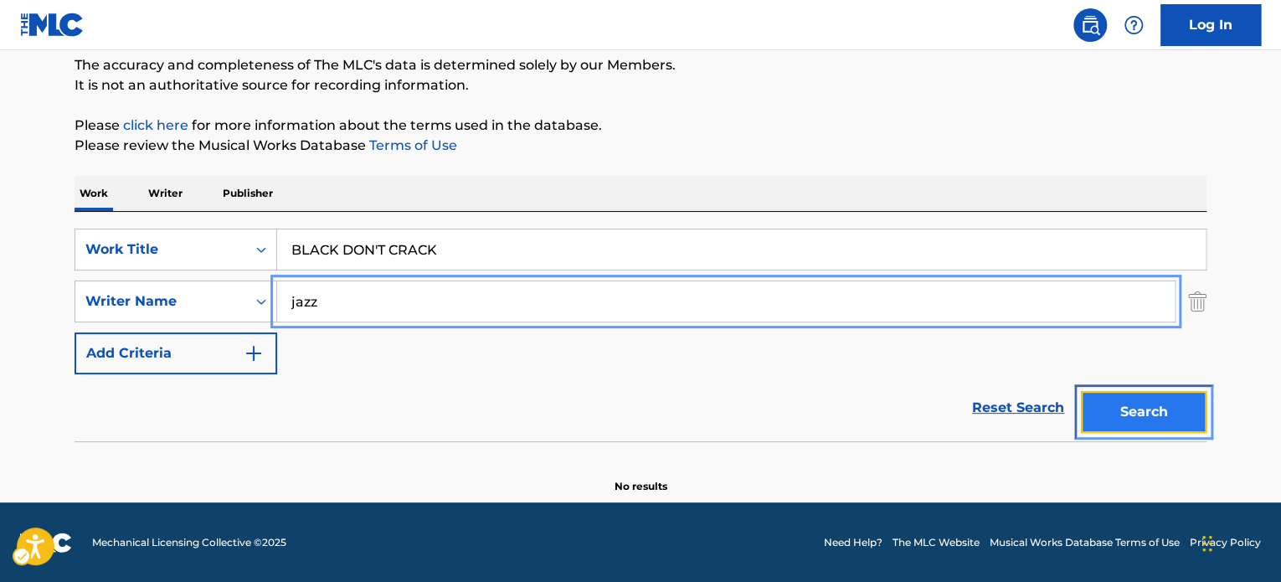
click at [754, 410] on button "Search" at bounding box center [1144, 412] width 126 height 42
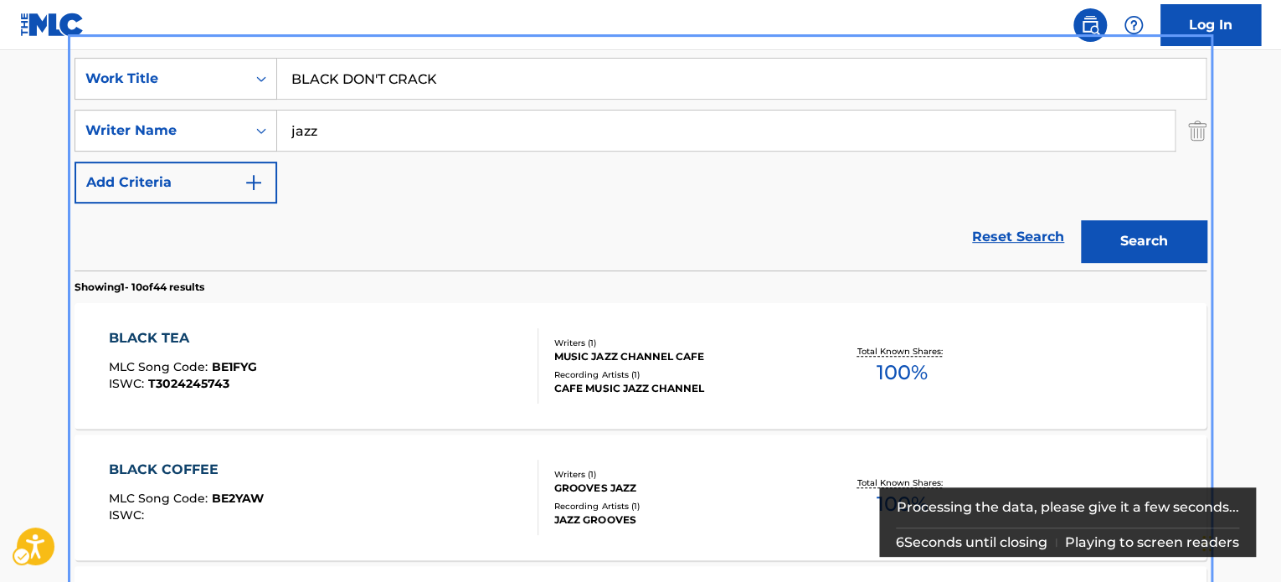
scroll to position [91, 0]
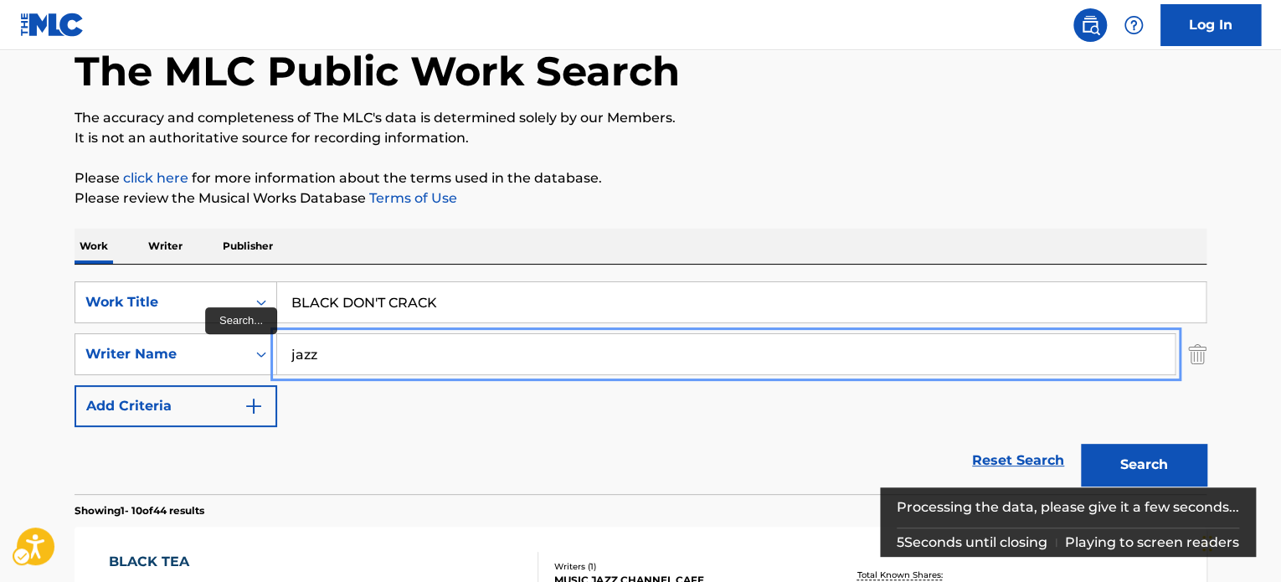
click at [477, 364] on input "jazz" at bounding box center [726, 354] width 898 height 40
type input "jazz aurora"
click at [754, 444] on button "Search" at bounding box center [1144, 465] width 126 height 42
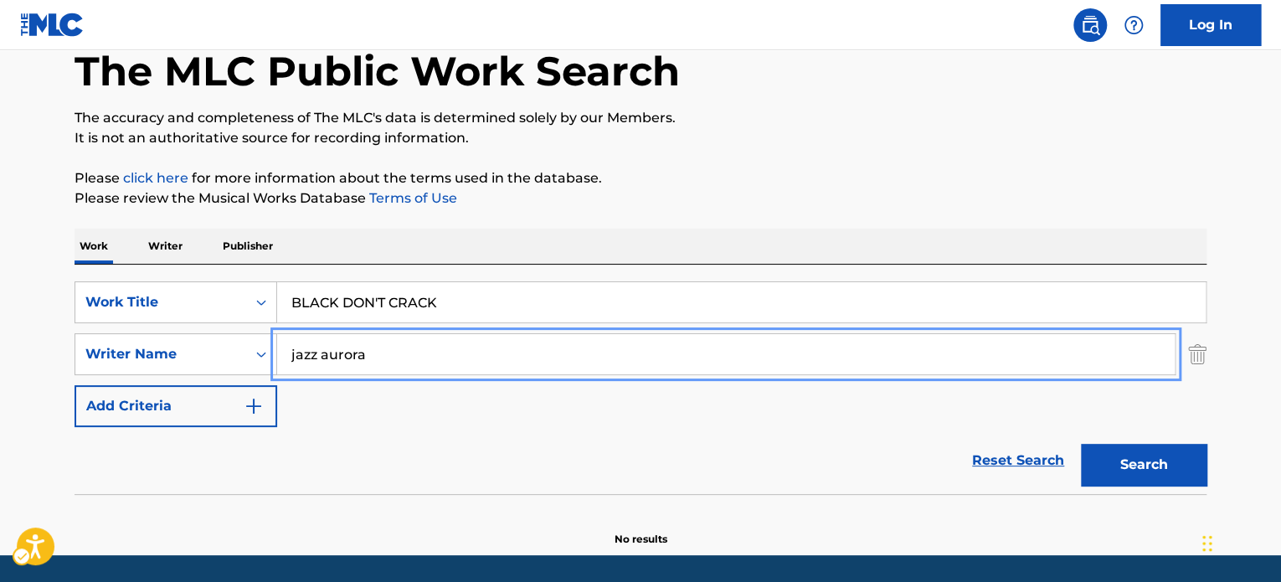
click at [754, 362] on div "The MLC Public Work Search The accuracy and completeness of The MLC's data is d…" at bounding box center [640, 274] width 1172 height 546
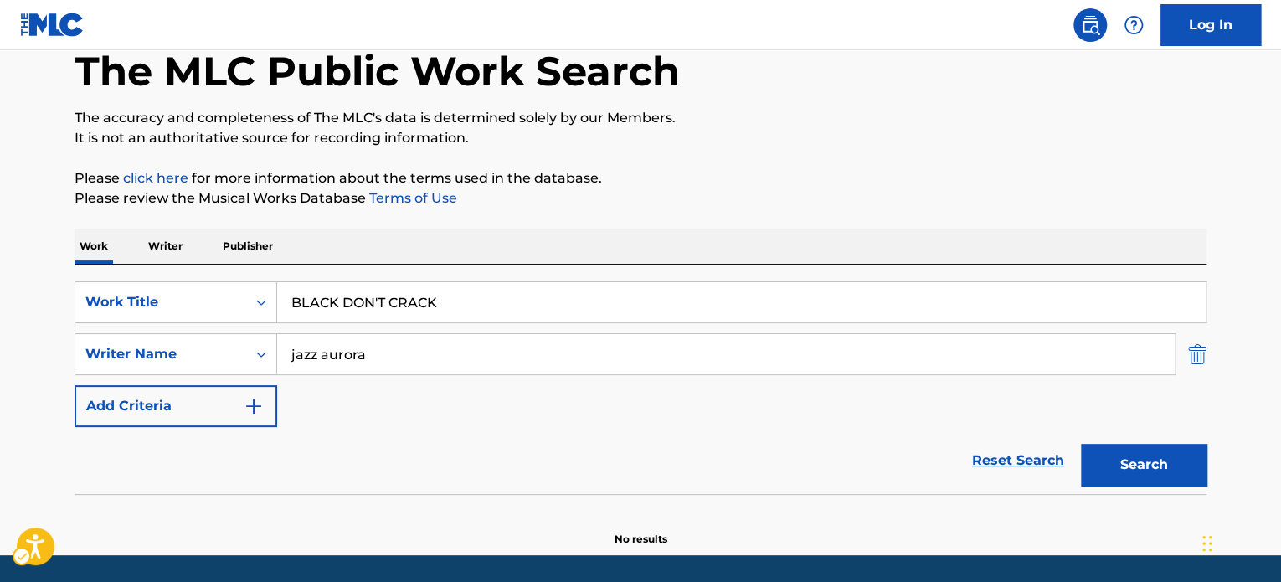
click at [754, 358] on img "Search Form" at bounding box center [1197, 354] width 18 height 42
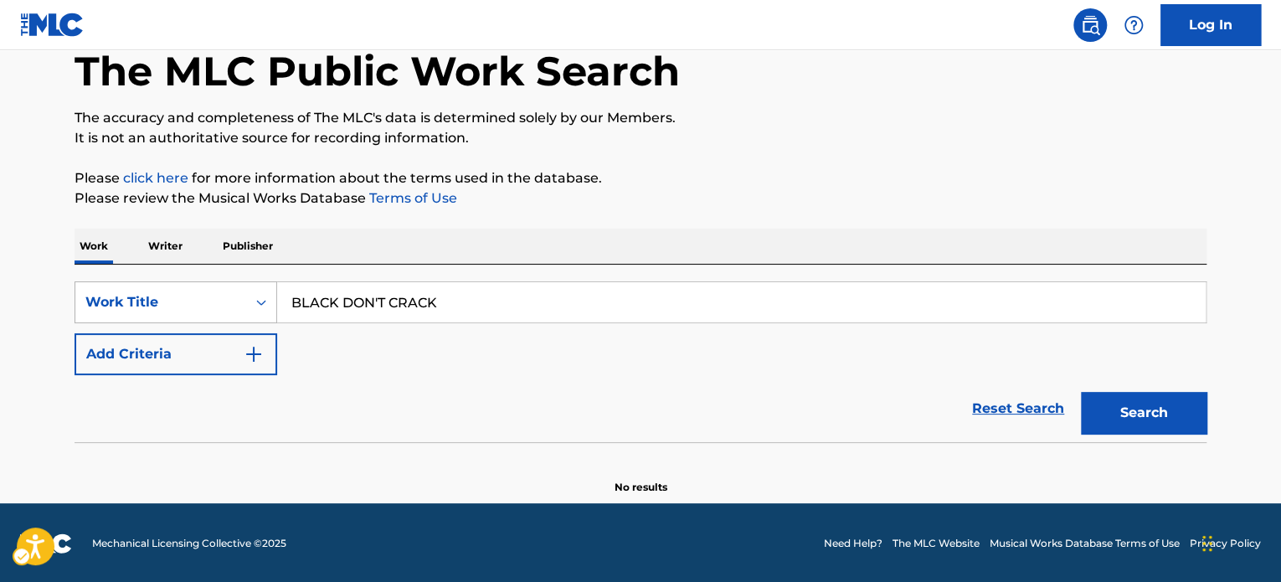
click at [180, 292] on div "Work Title" at bounding box center [160, 302] width 151 height 20
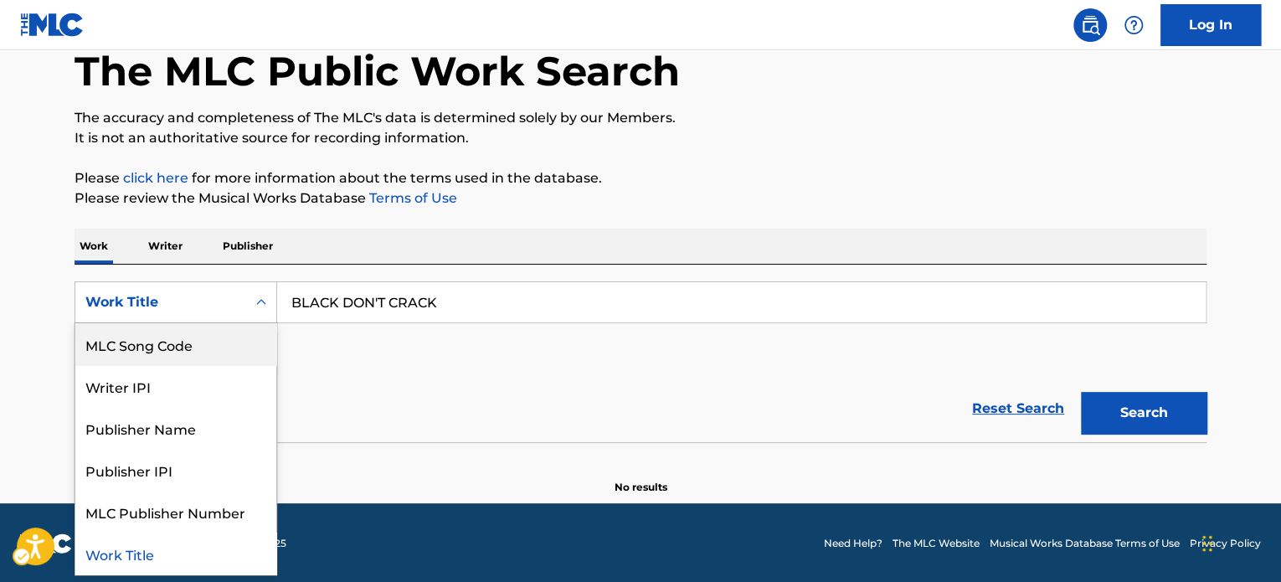
scroll to position [0, 0]
drag, startPoint x: 193, startPoint y: 329, endPoint x: 206, endPoint y: 324, distance: 13.5
click at [194, 329] on div "Writer Name" at bounding box center [175, 344] width 201 height 42
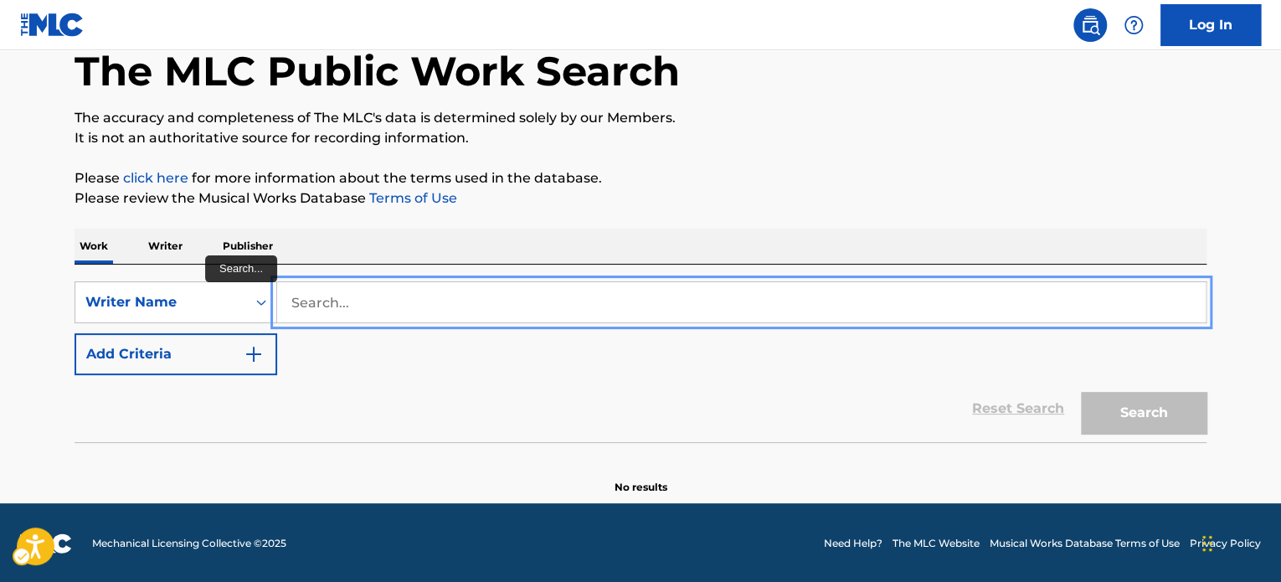
paste input "jazz aurora"
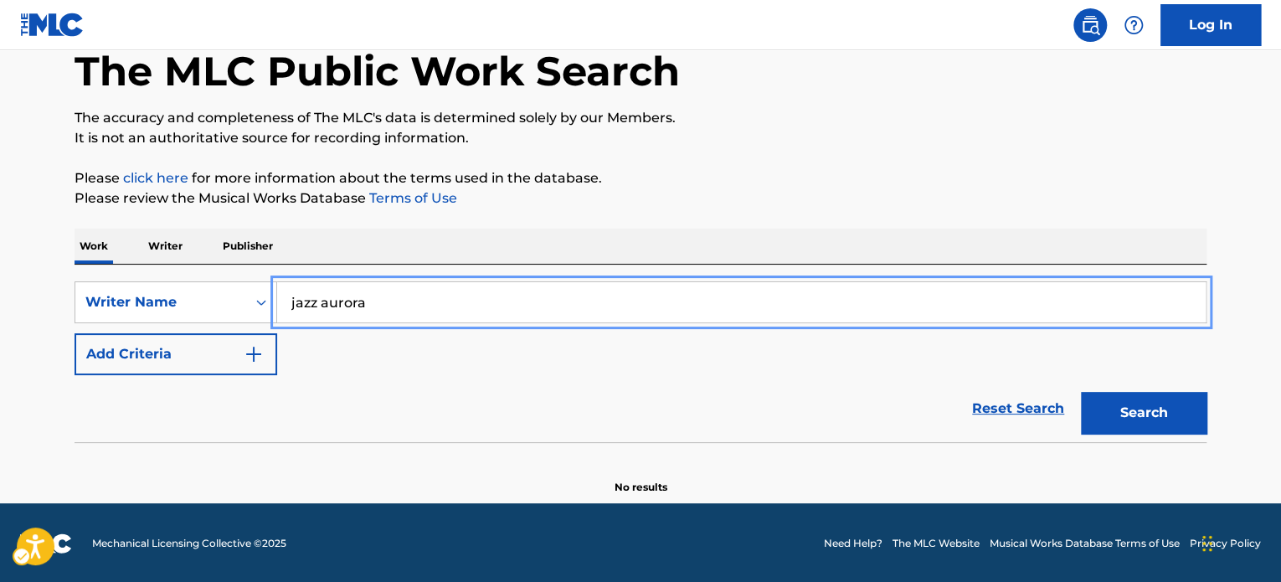
click at [741, 213] on div "The MLC Public Work Search The accuracy and completeness of The MLC's data is d…" at bounding box center [640, 248] width 1172 height 494
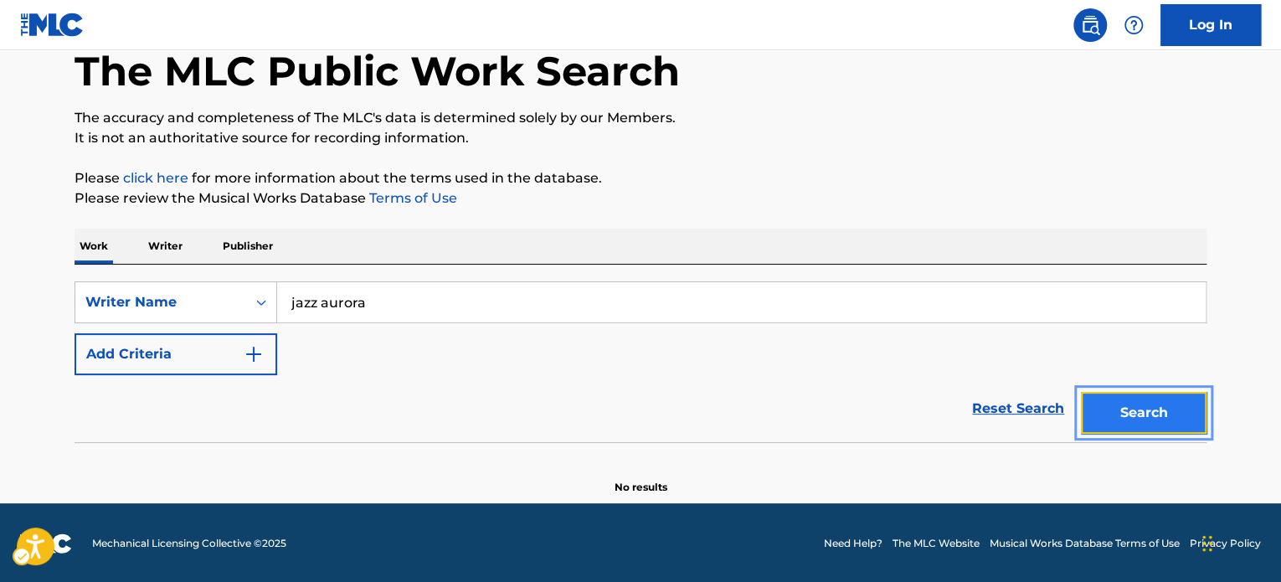
click at [754, 405] on button "Search" at bounding box center [1144, 413] width 126 height 42
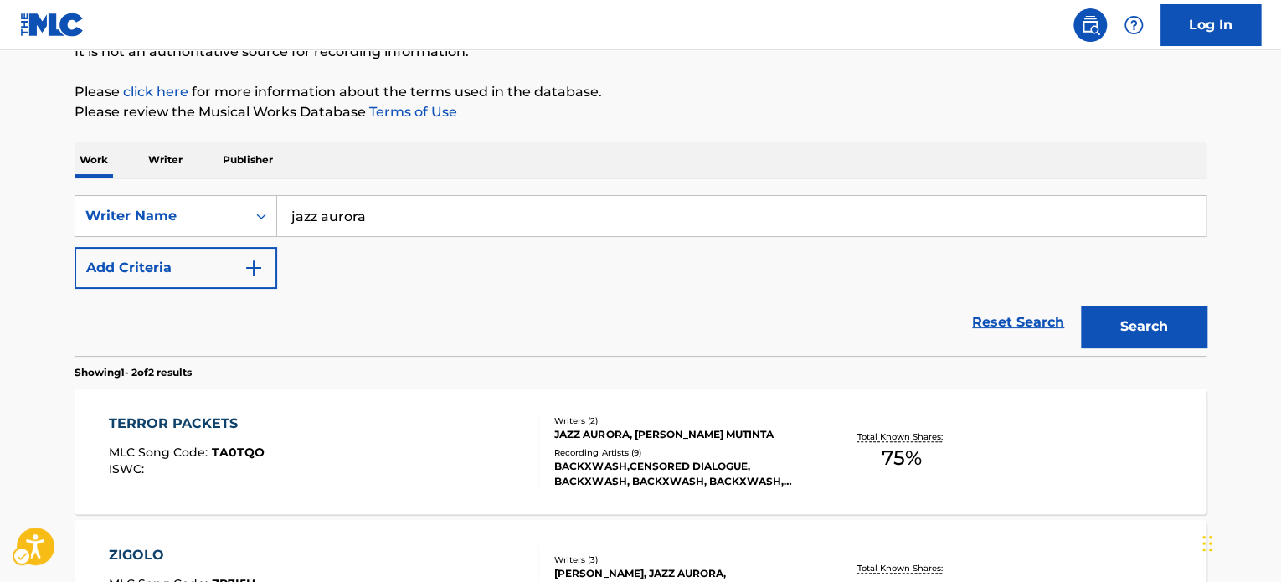
scroll to position [73, 0]
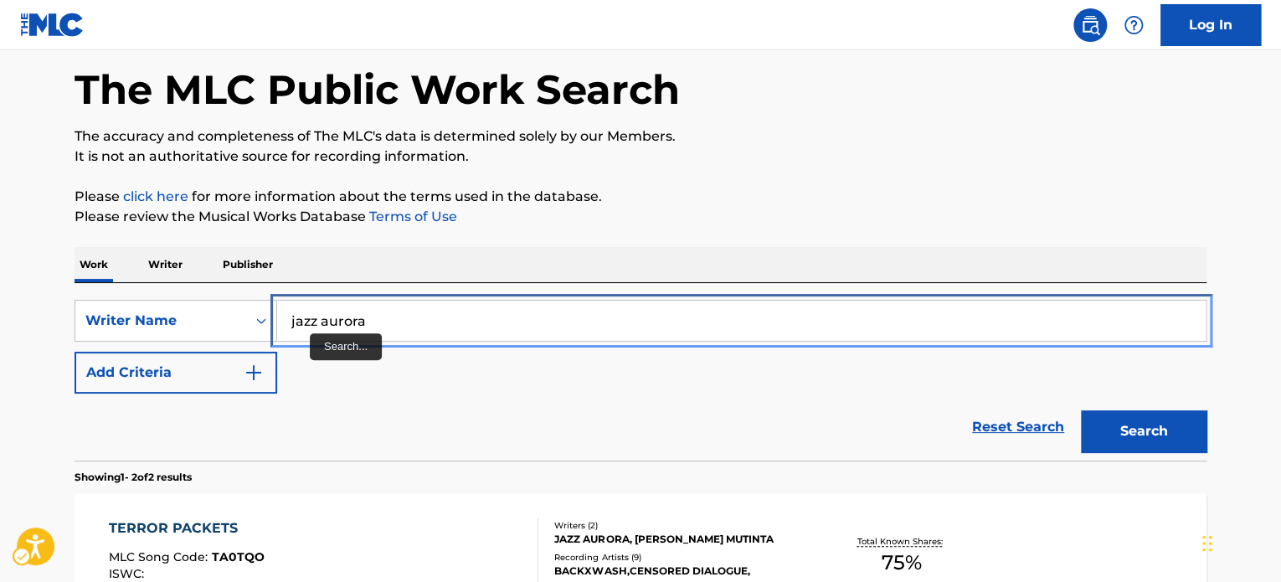
drag, startPoint x: 441, startPoint y: 319, endPoint x: 443, endPoint y: 298, distance: 21.0
click at [441, 319] on input "jazz aurora" at bounding box center [741, 321] width 929 height 40
paste input "[PERSON_NAME]"
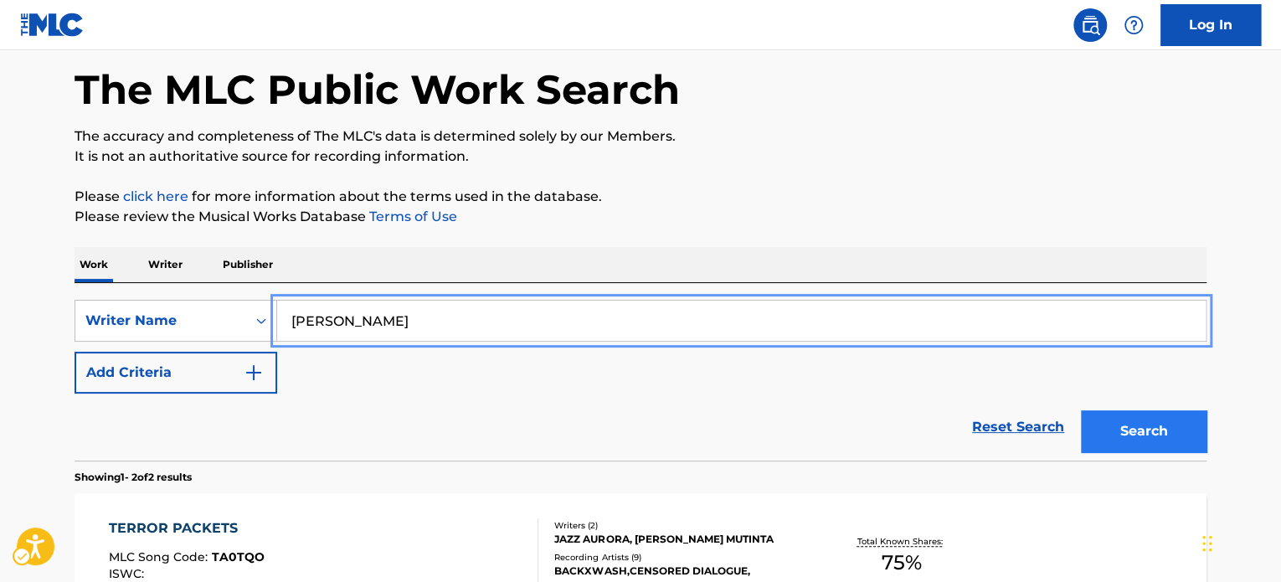
type input "[PERSON_NAME]"
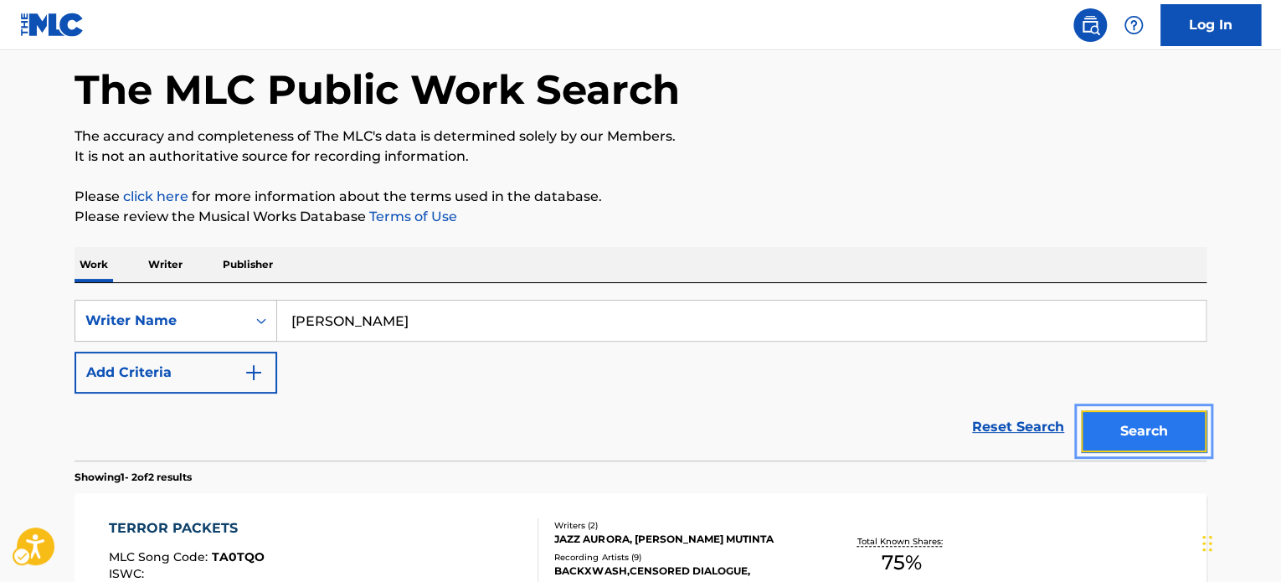
click at [754, 430] on button "Search" at bounding box center [1144, 431] width 126 height 42
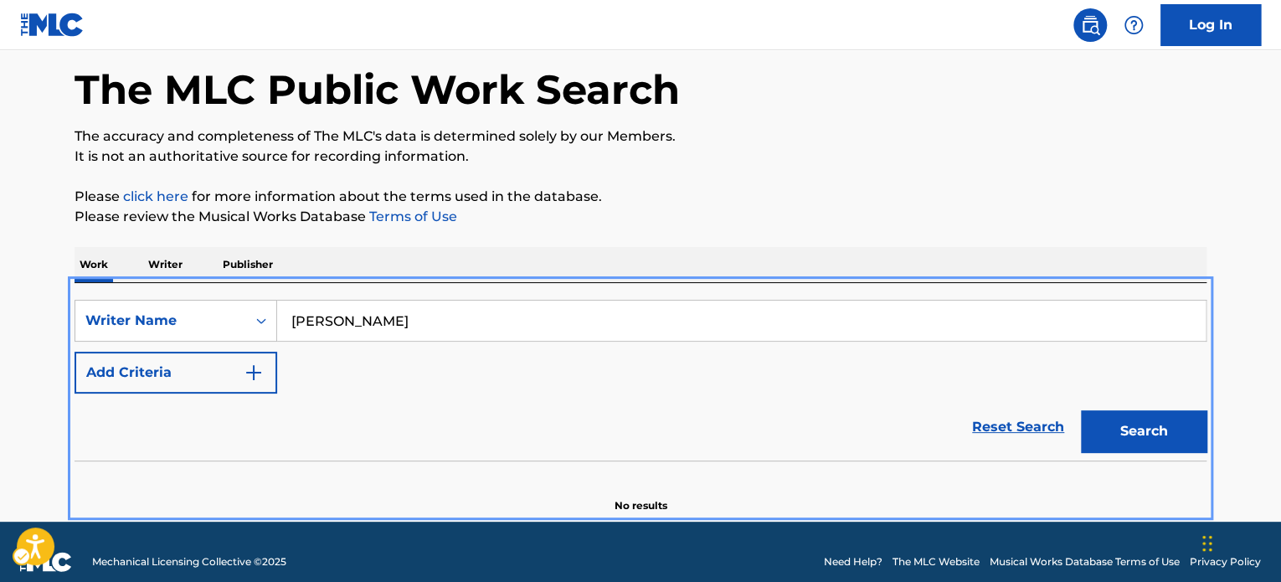
scroll to position [92, 0]
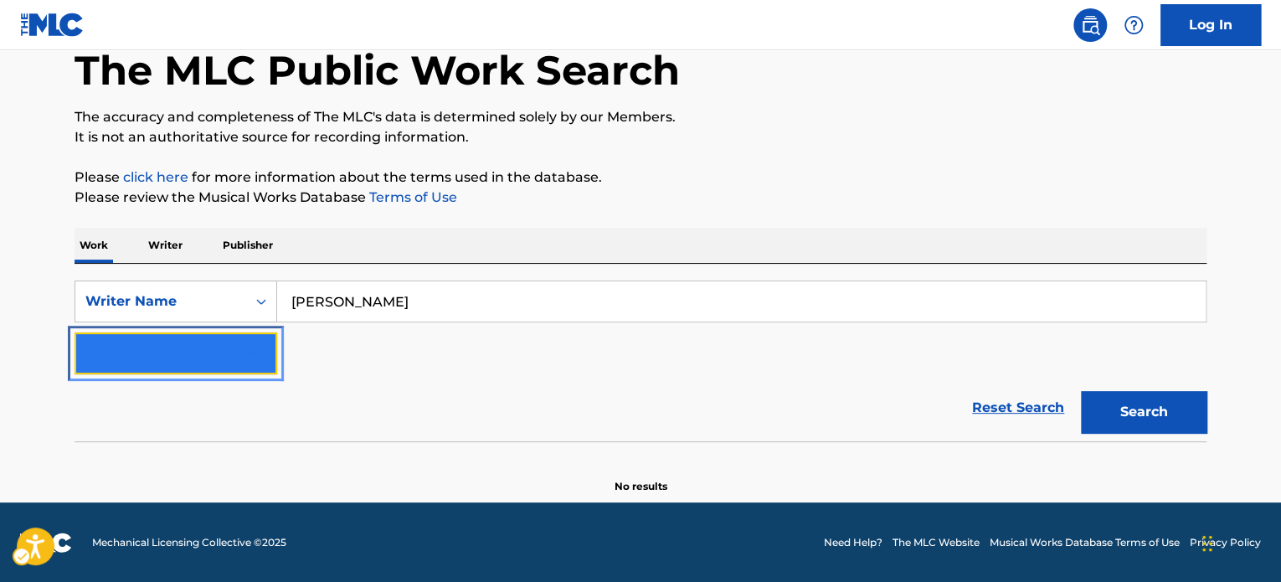
click at [240, 346] on button "Add Criteria" at bounding box center [176, 353] width 203 height 42
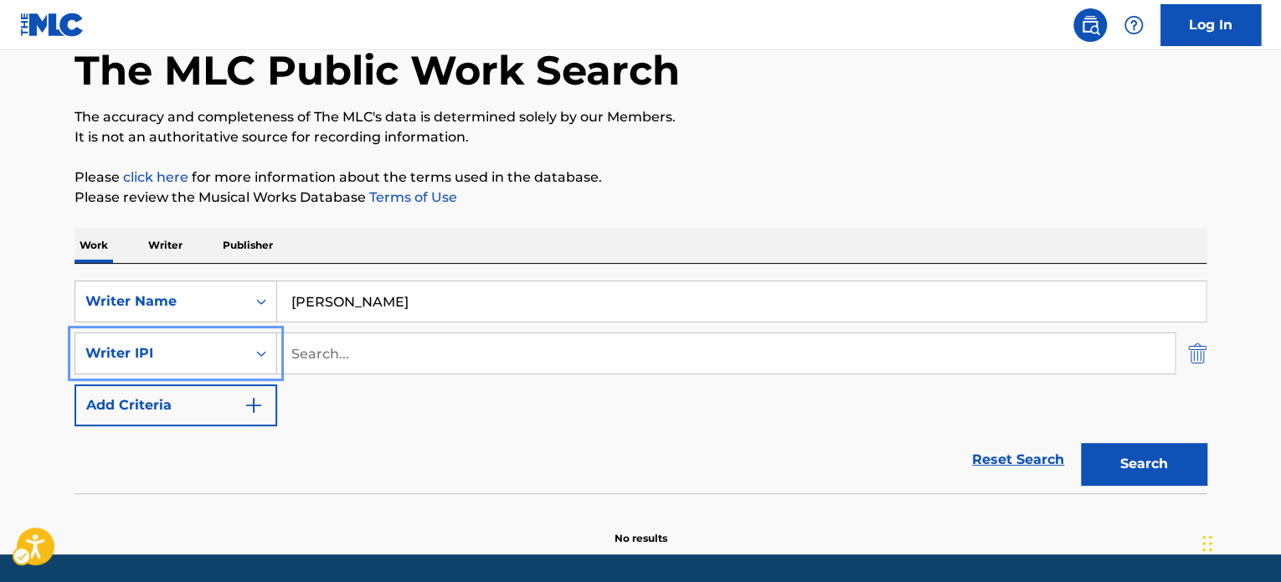
click at [754, 354] on img "Search Form" at bounding box center [1197, 353] width 18 height 42
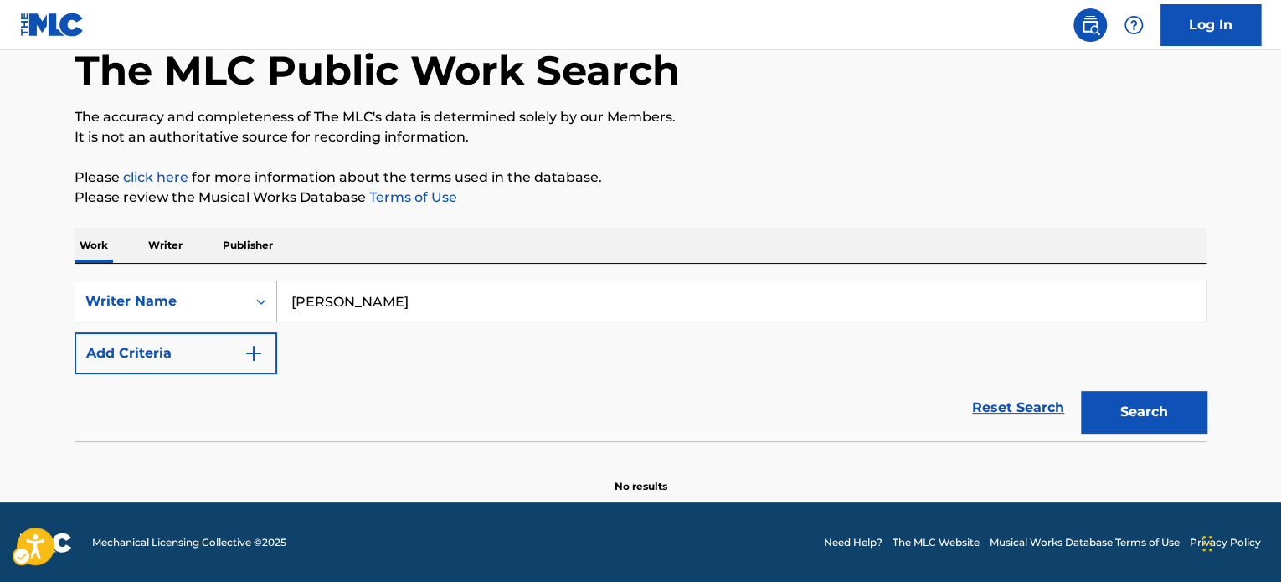
click at [250, 307] on div "On" at bounding box center [261, 301] width 30 height 30
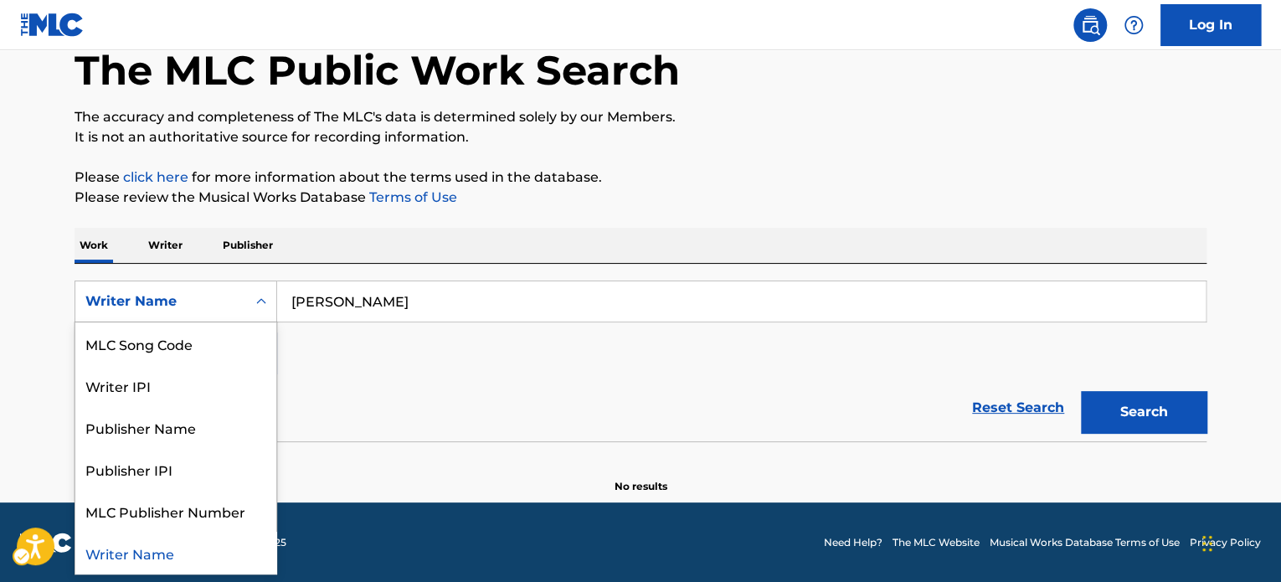
scroll to position [0, 0]
click at [236, 339] on div "Work Title" at bounding box center [175, 343] width 201 height 42
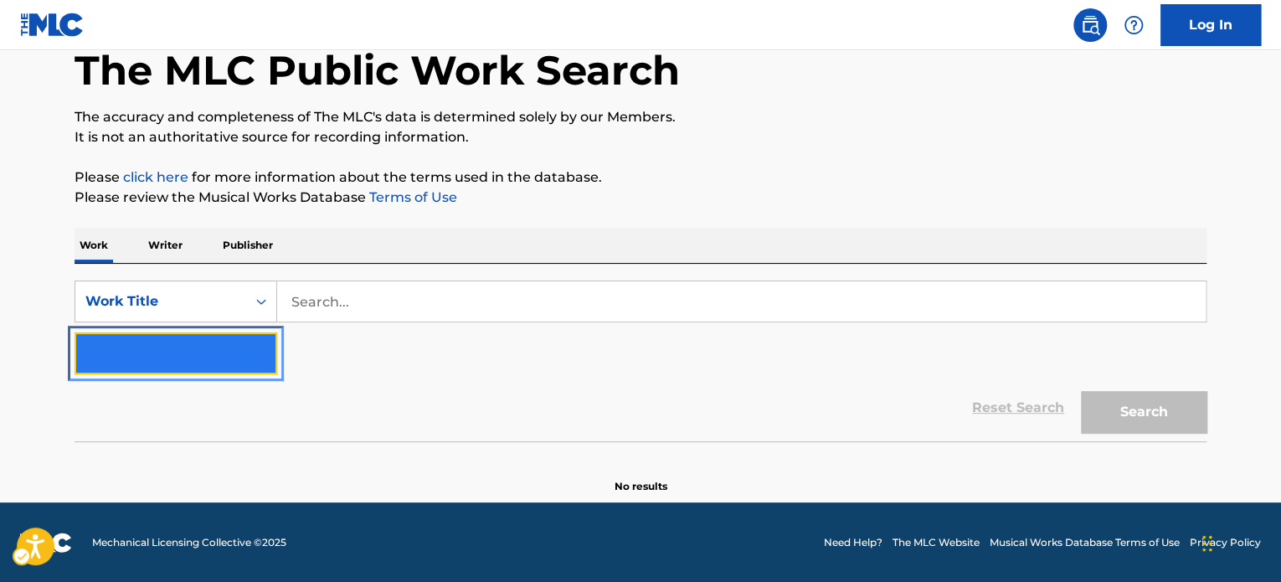
click at [230, 345] on button "Add Criteria" at bounding box center [176, 353] width 203 height 42
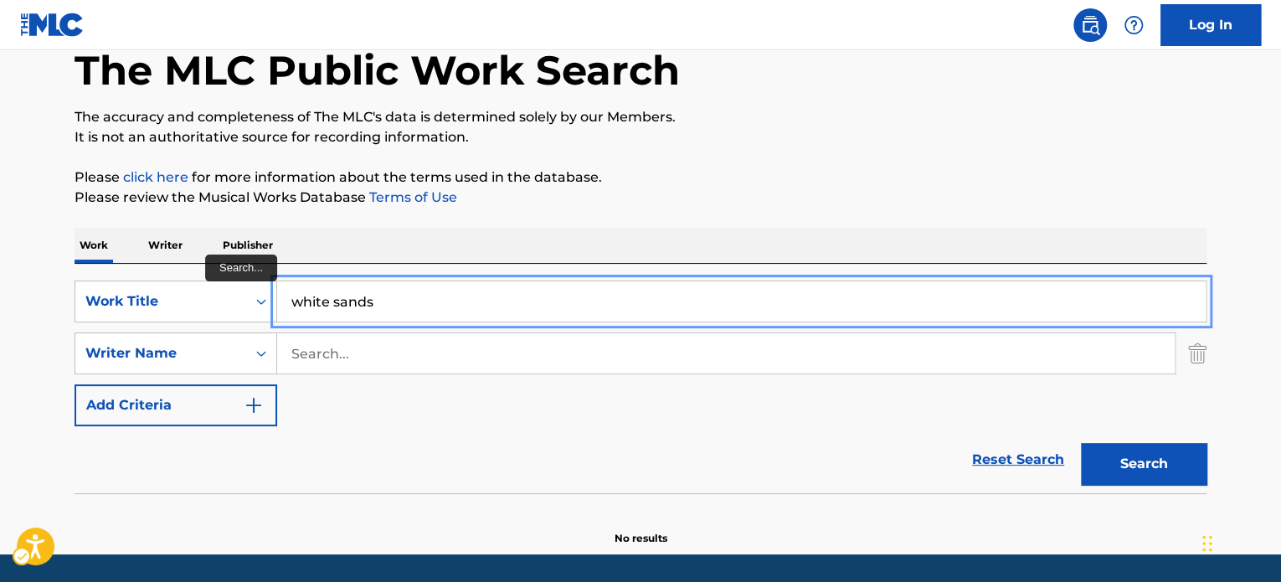
type input "white sands"
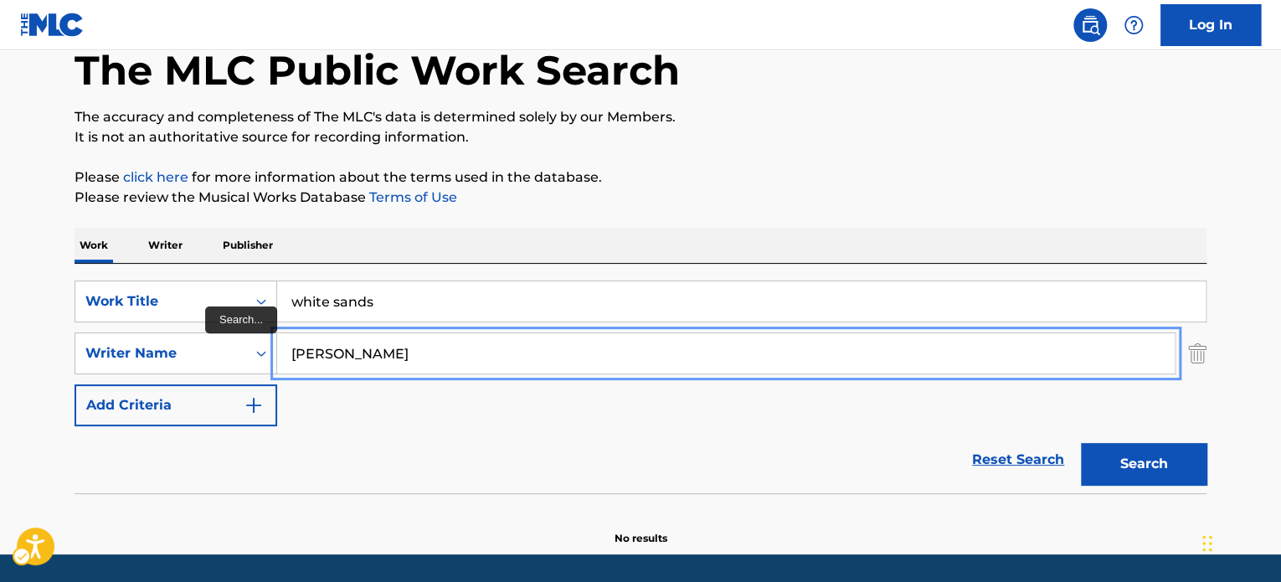
type input "[PERSON_NAME]"
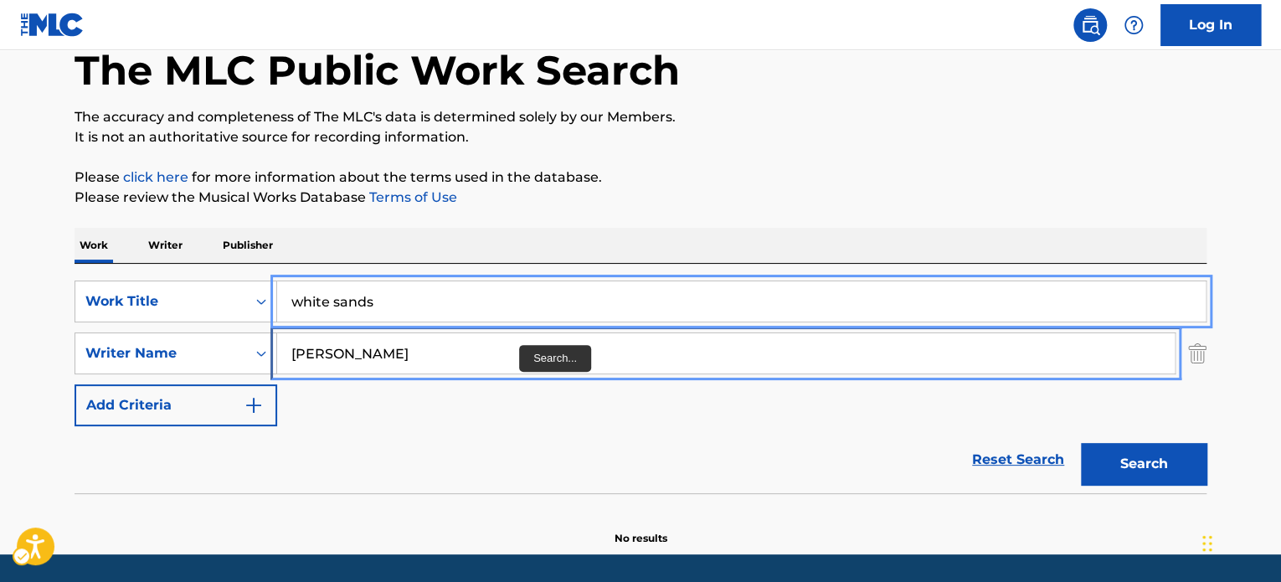
click at [508, 358] on input "[PERSON_NAME]" at bounding box center [726, 353] width 898 height 40
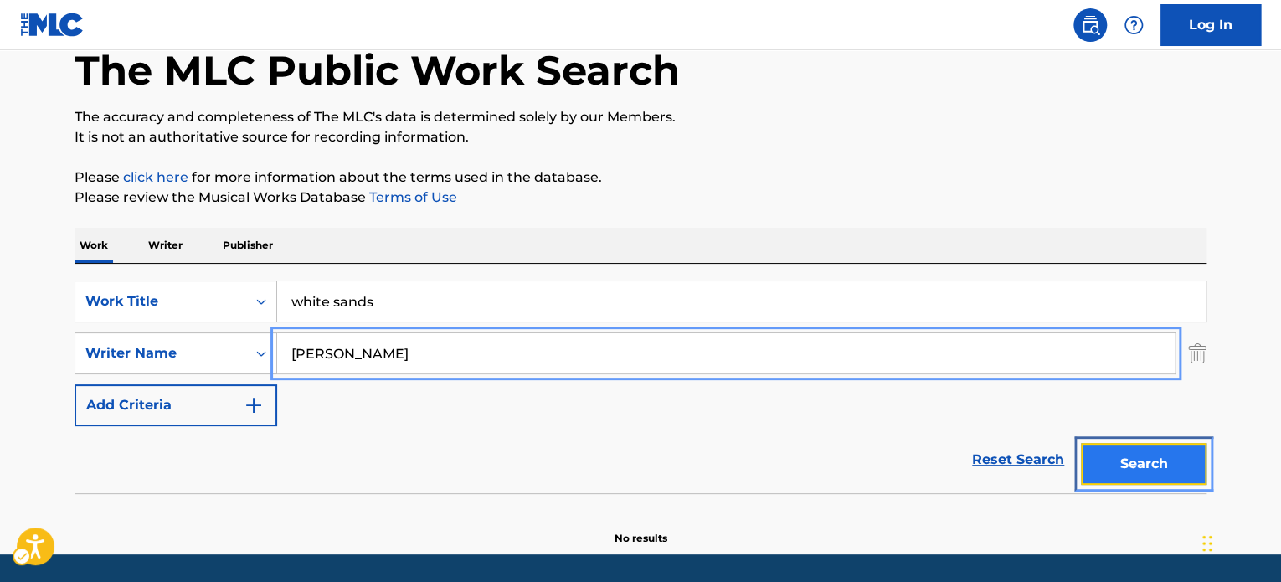
click at [754, 458] on button "Search" at bounding box center [1144, 464] width 126 height 42
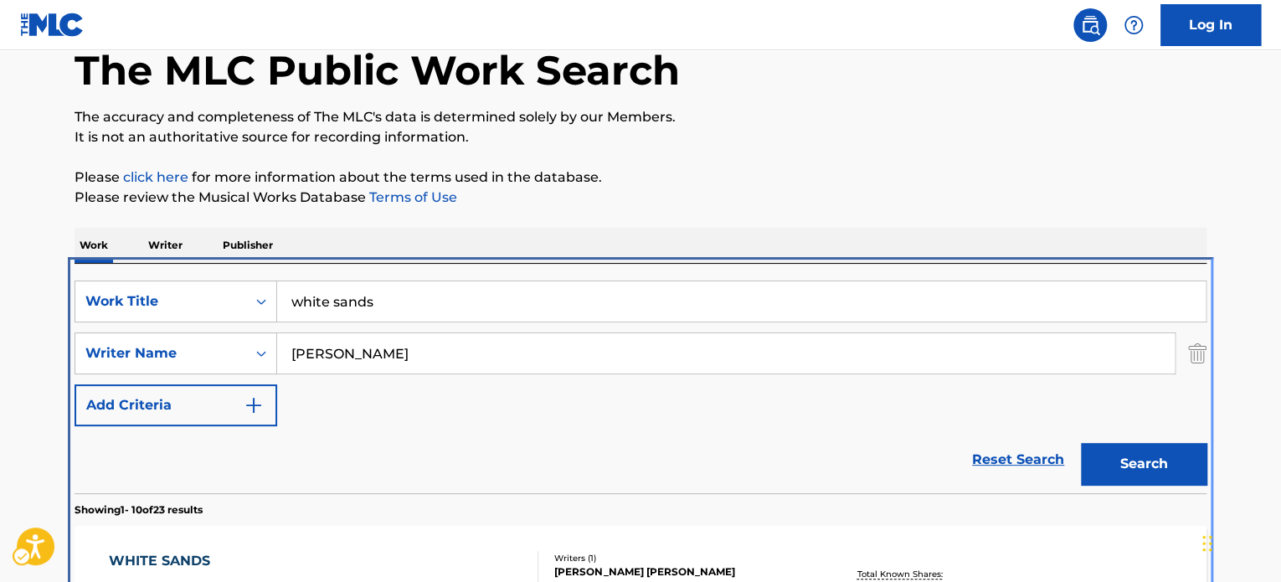
scroll to position [355, 0]
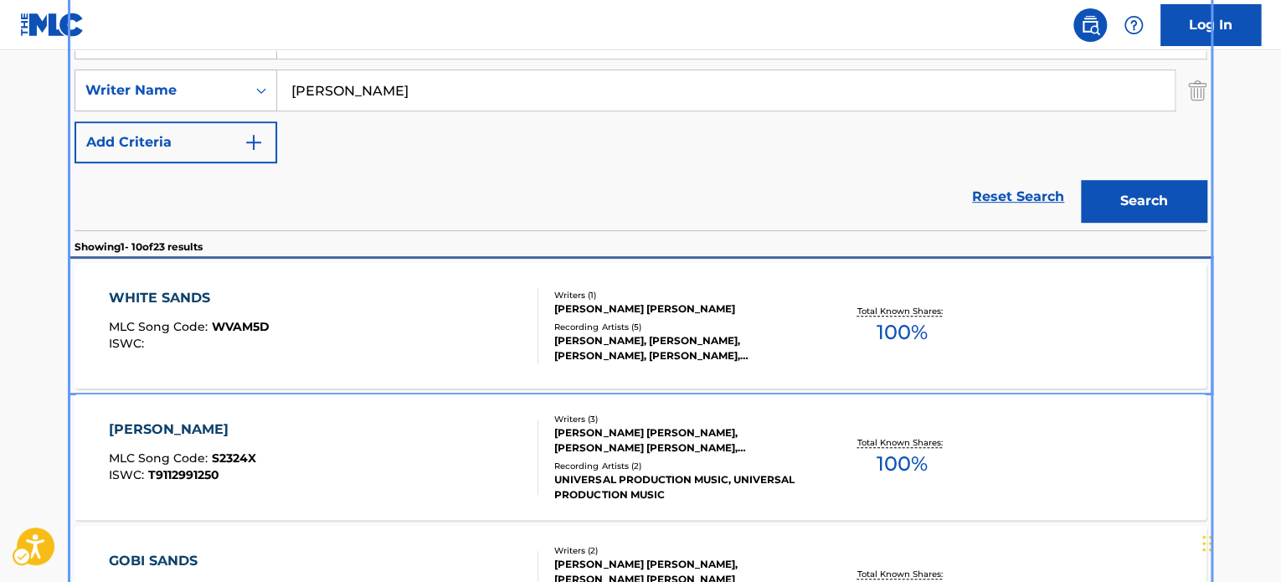
click at [486, 307] on div "WHITE SANDS MLC Song Code : WVAM5D ISWC :" at bounding box center [324, 325] width 430 height 75
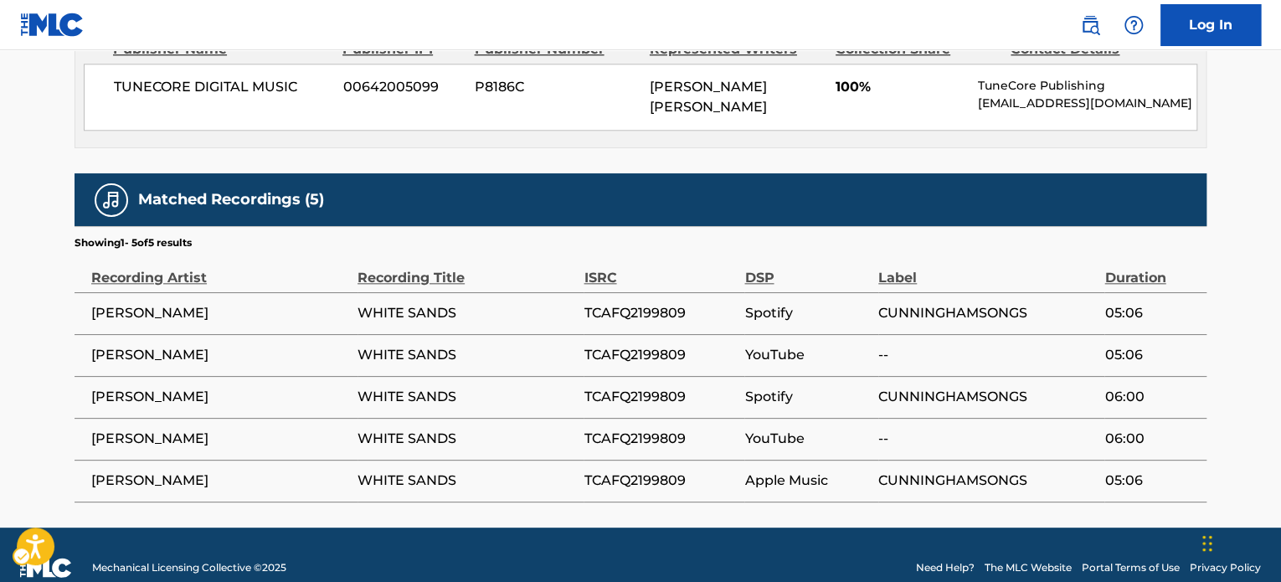
scroll to position [837, 0]
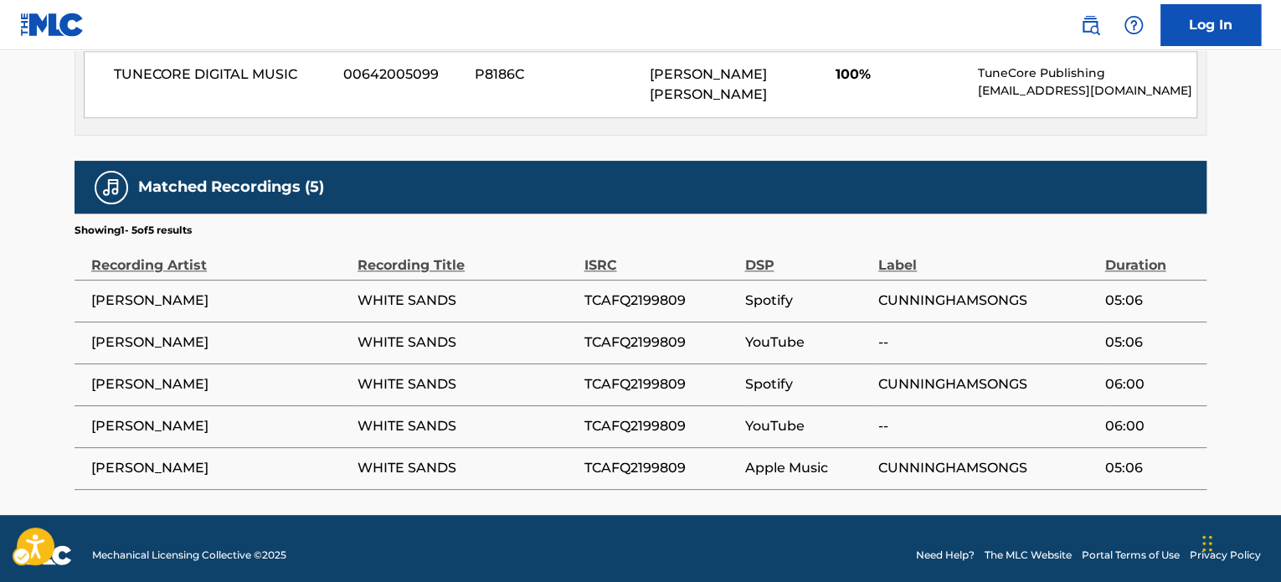
click at [648, 297] on span "TCAFQ2199809" at bounding box center [660, 301] width 152 height 20
click at [643, 234] on section "Showing 1 - 5 of 5 results" at bounding box center [641, 226] width 1132 height 24
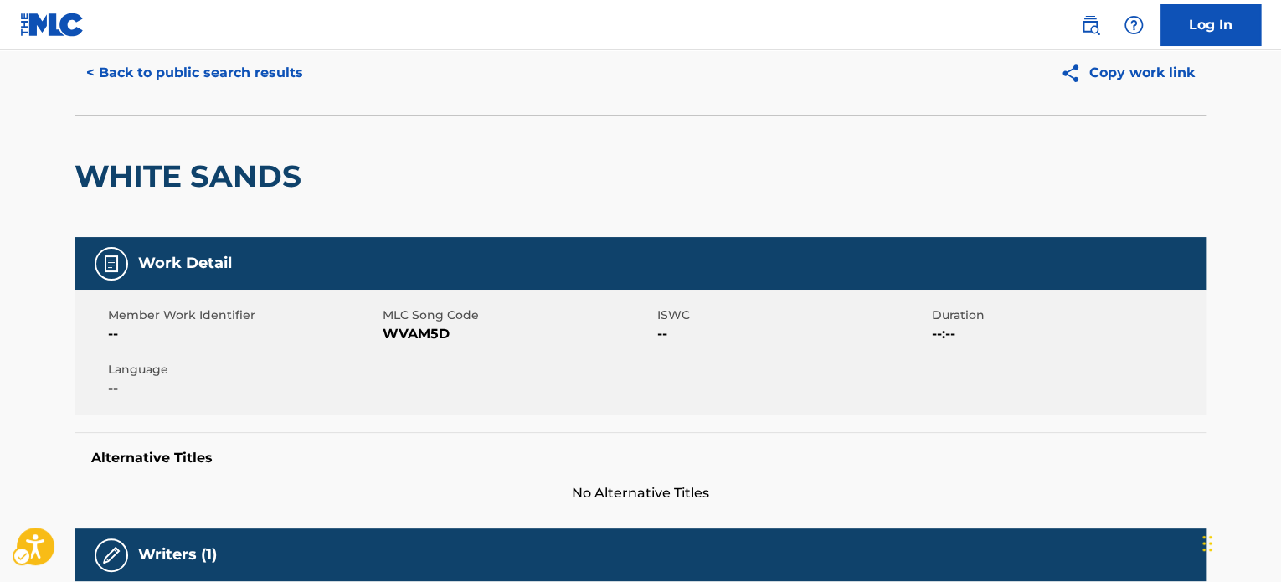
scroll to position [0, 0]
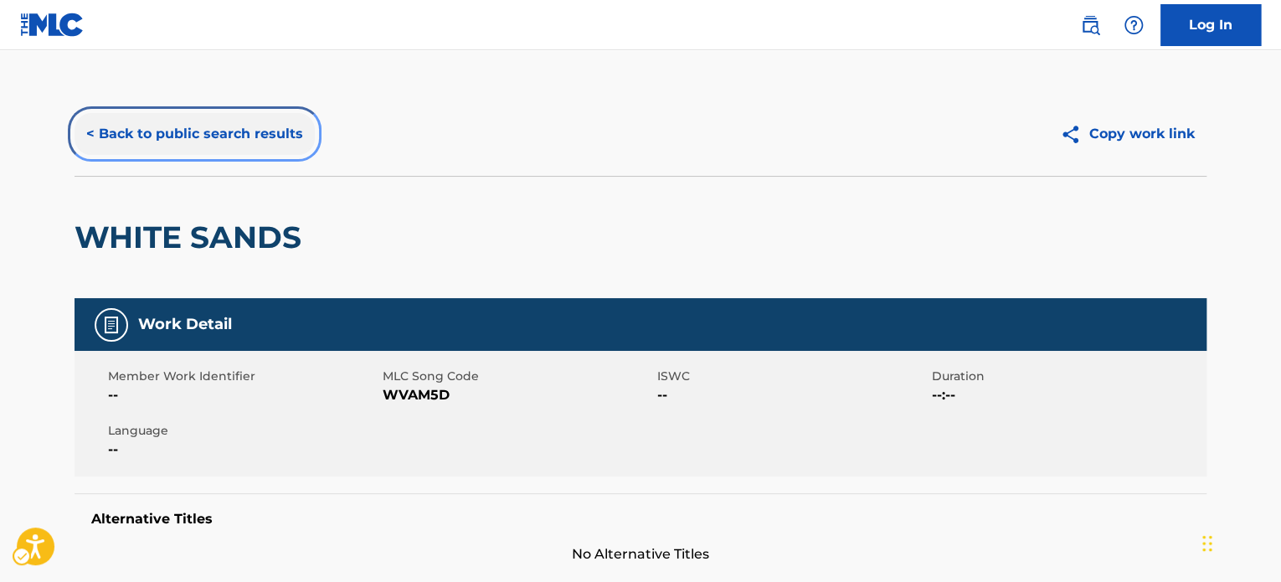
click at [192, 133] on button "< Back to public search results" at bounding box center [195, 134] width 240 height 42
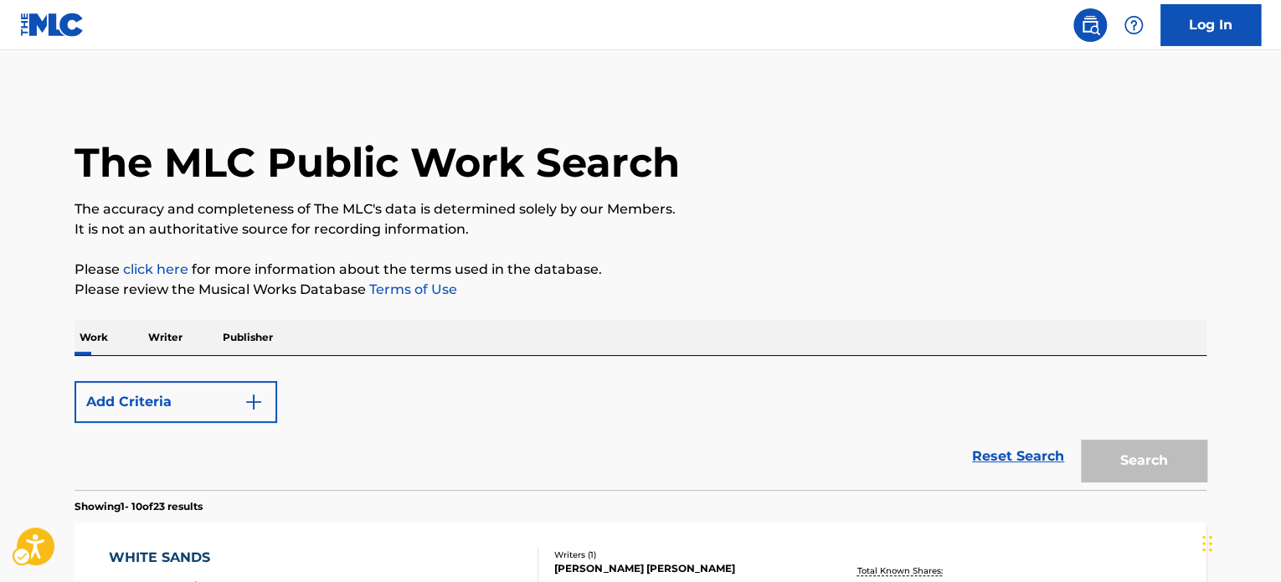
scroll to position [355, 0]
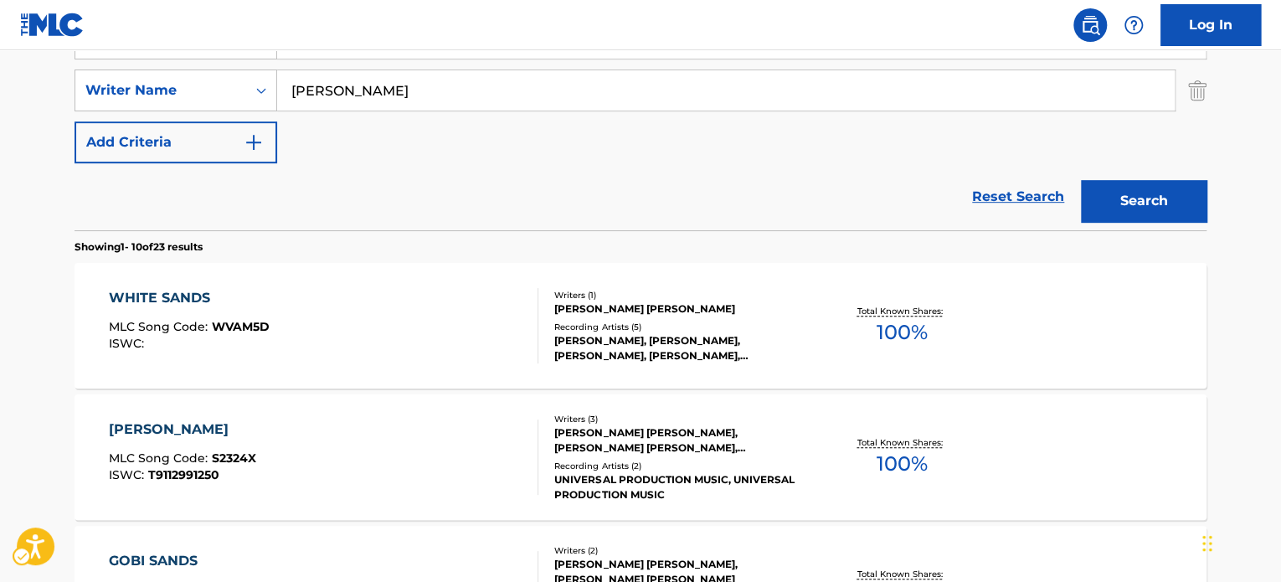
click at [498, 194] on div "Reset Search Search" at bounding box center [641, 196] width 1132 height 67
click at [426, 198] on div "Reset Search Search" at bounding box center [641, 196] width 1132 height 67
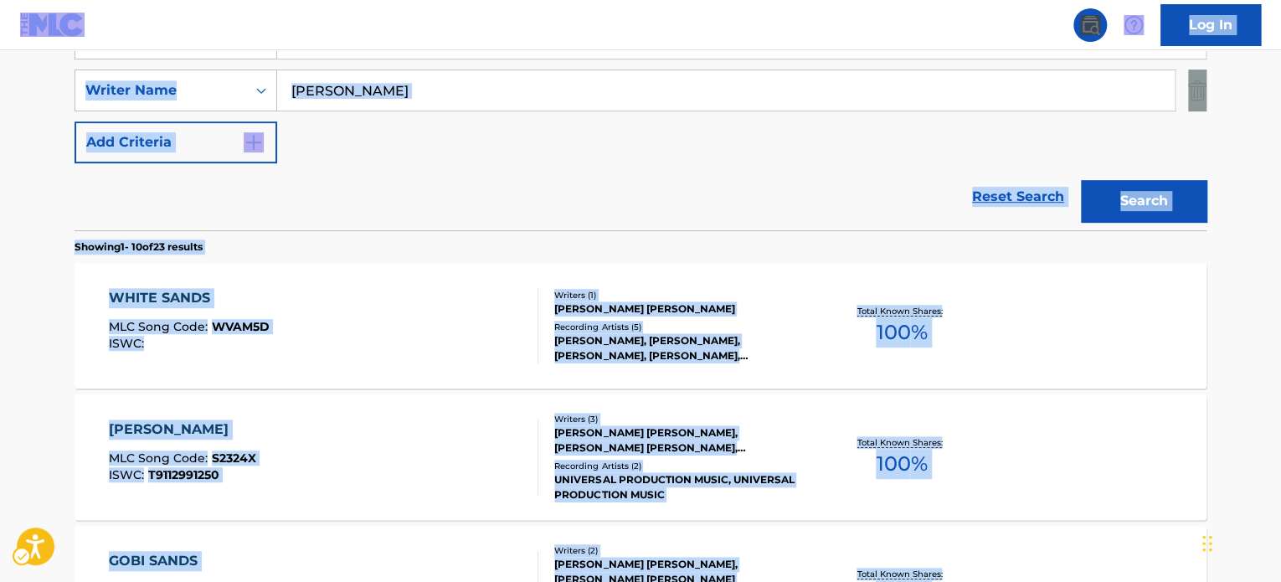
scroll to position [188, 0]
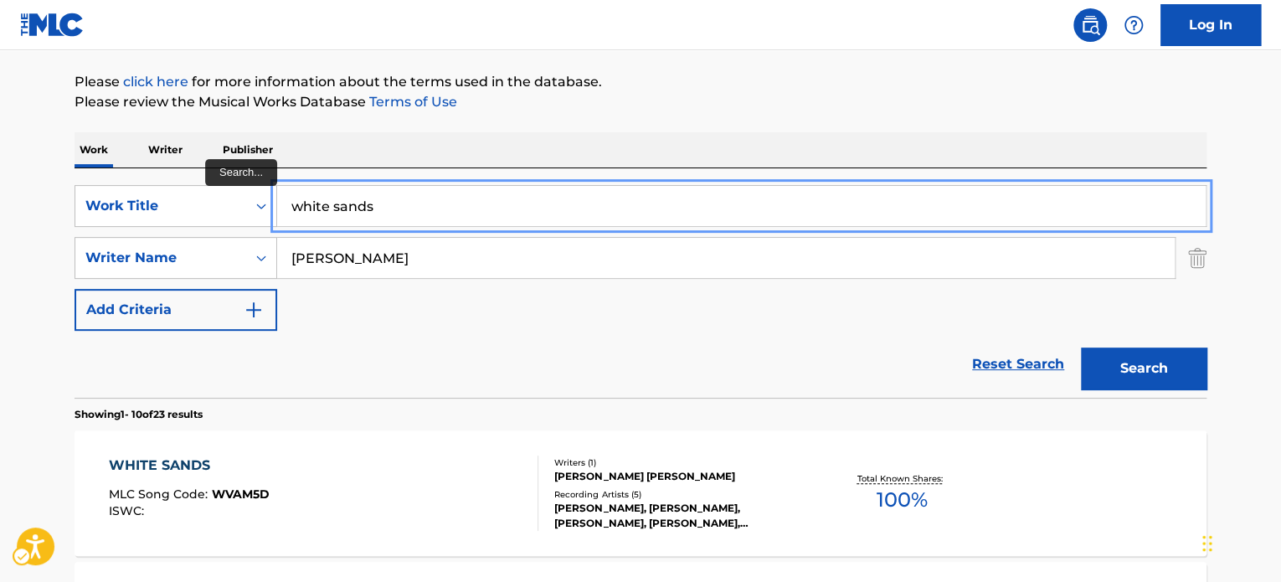
paste input "GUITAR NATURALEZA"
type input "GUITAR NATURALEZA"
click at [729, 155] on div "Work Writer Publisher" at bounding box center [641, 149] width 1132 height 35
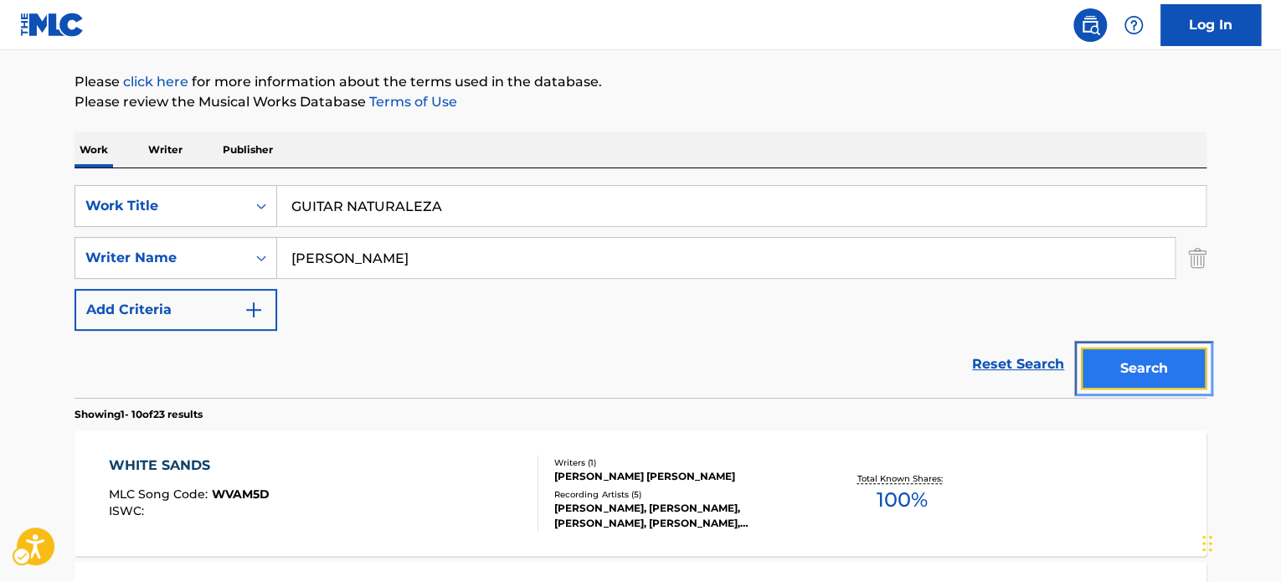
click at [754, 361] on button "Search" at bounding box center [1144, 369] width 126 height 42
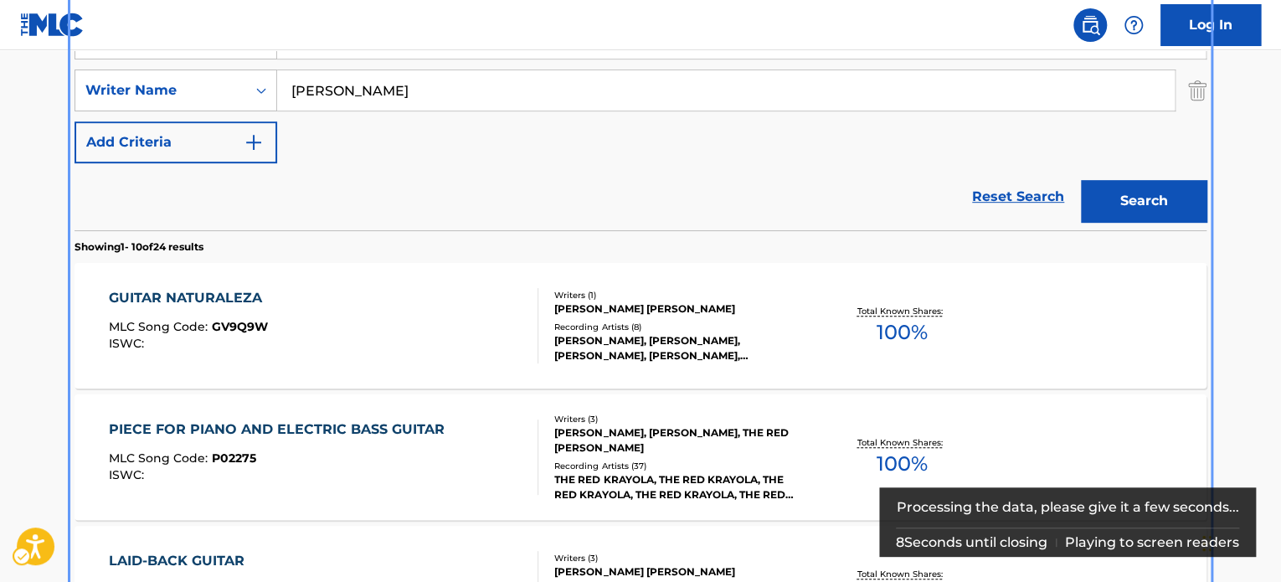
scroll to position [439, 0]
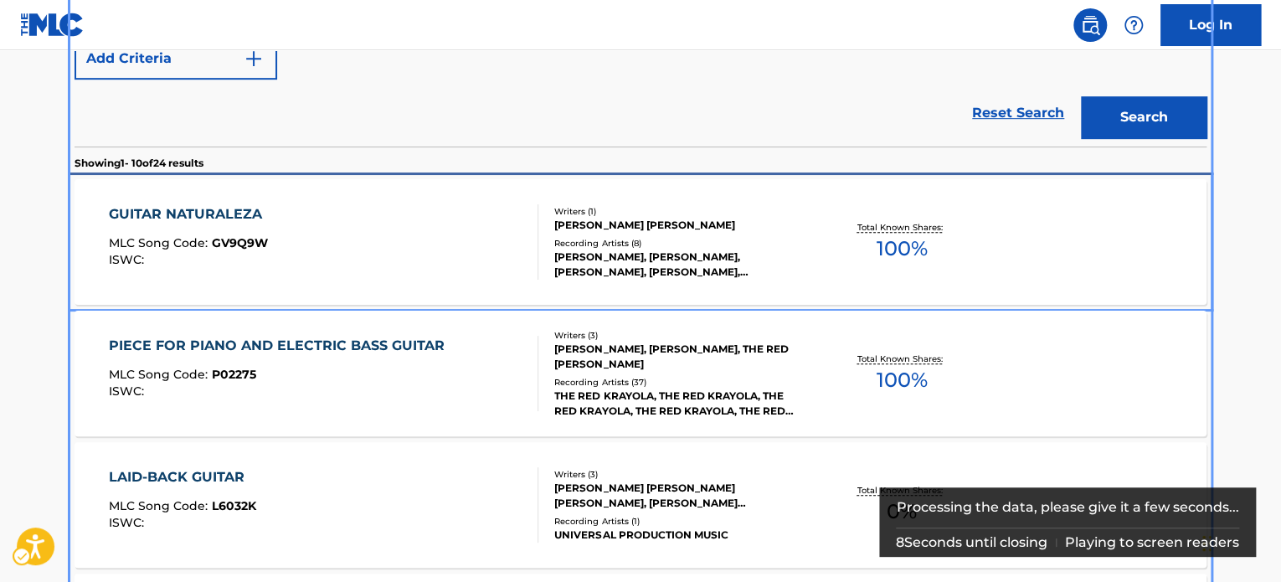
click at [441, 233] on div "GUITAR NATURALEZA MLC Song Code : GV9Q9W ISWC :" at bounding box center [324, 241] width 430 height 75
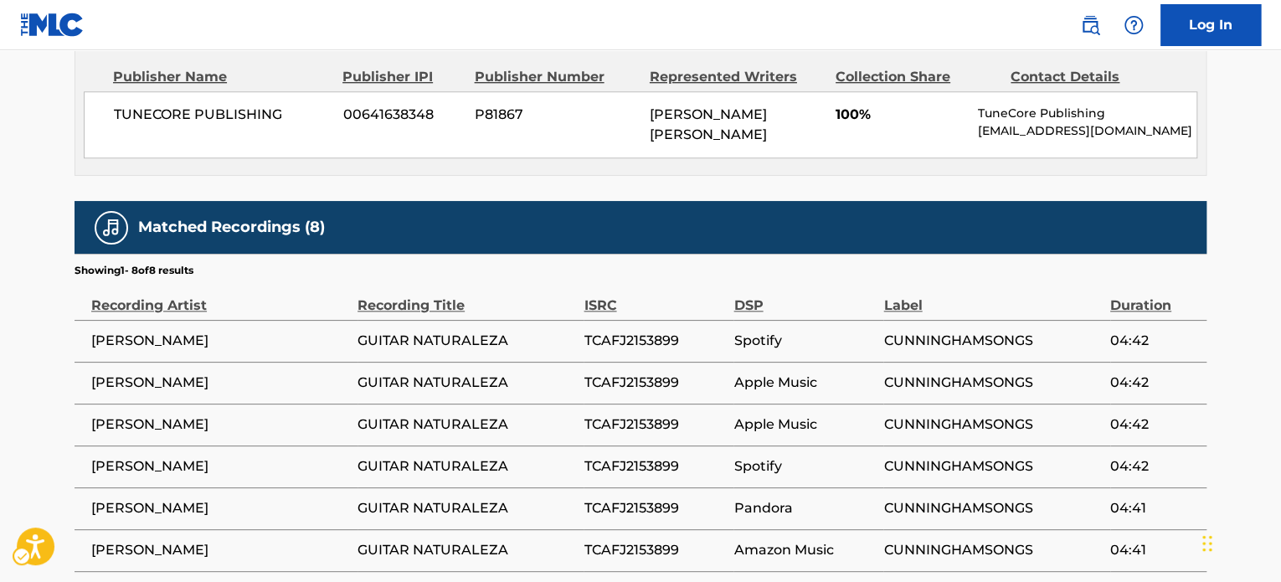
scroll to position [974, 0]
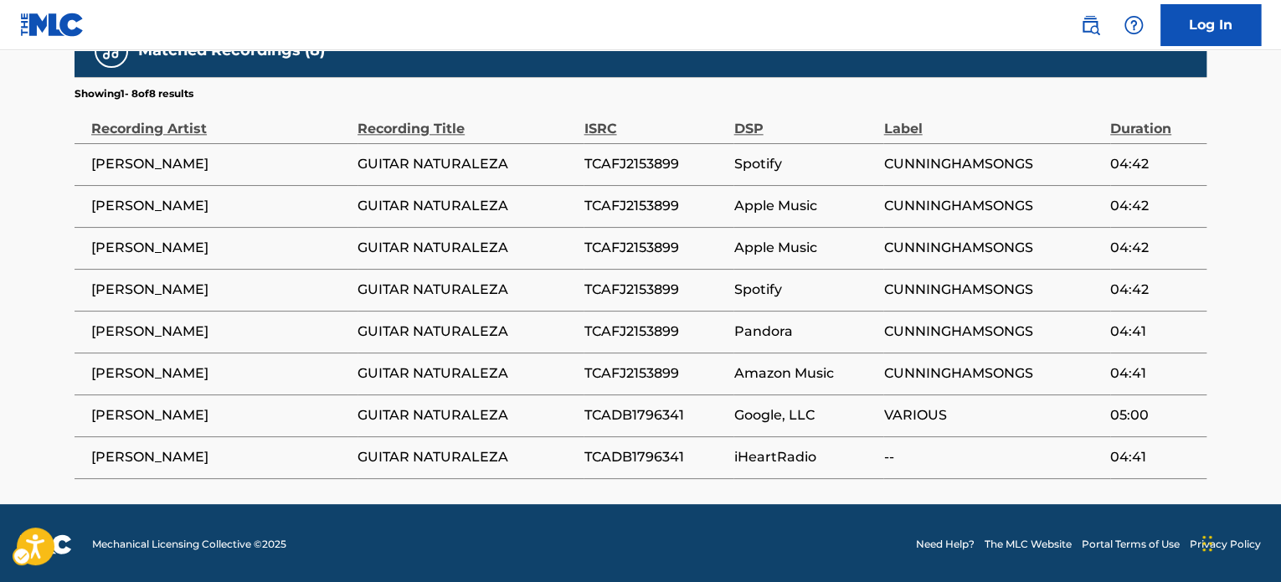
click at [638, 189] on td "TCAFJ2153899" at bounding box center [659, 206] width 150 height 42
click at [644, 207] on span "TCAFJ2153899" at bounding box center [655, 206] width 142 height 20
click at [553, 257] on td "GUITAR NATURALEZA" at bounding box center [471, 248] width 226 height 42
click at [642, 409] on span "TCADB1796341" at bounding box center [655, 415] width 142 height 20
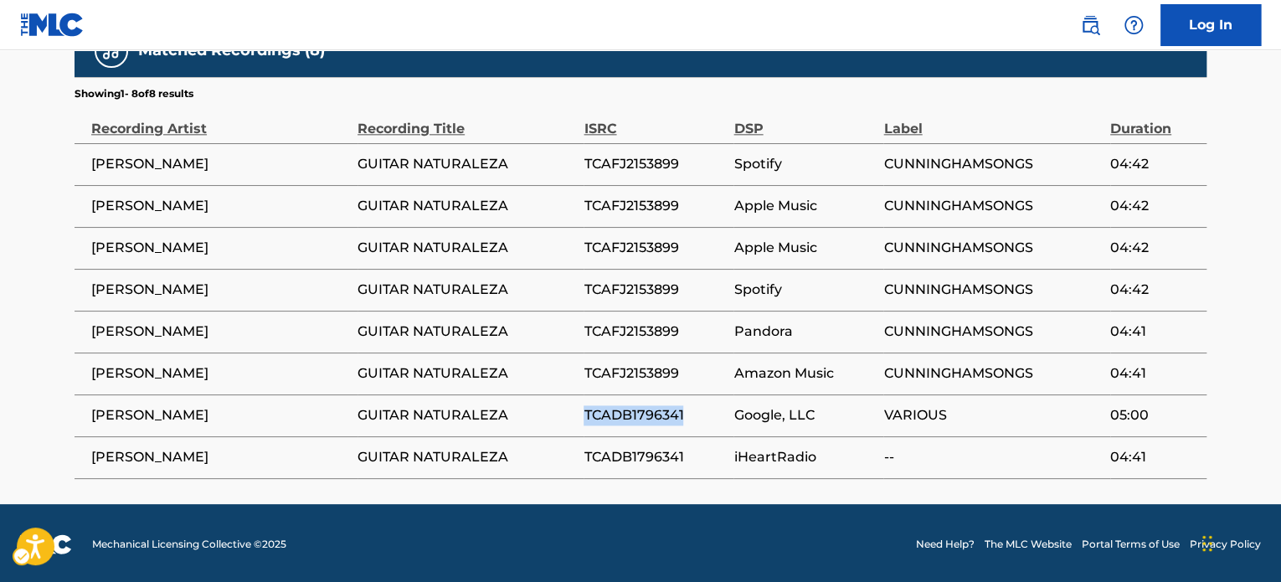
click at [642, 409] on span "TCADB1796341" at bounding box center [655, 415] width 142 height 20
click at [508, 116] on div "Recording Title" at bounding box center [467, 120] width 218 height 38
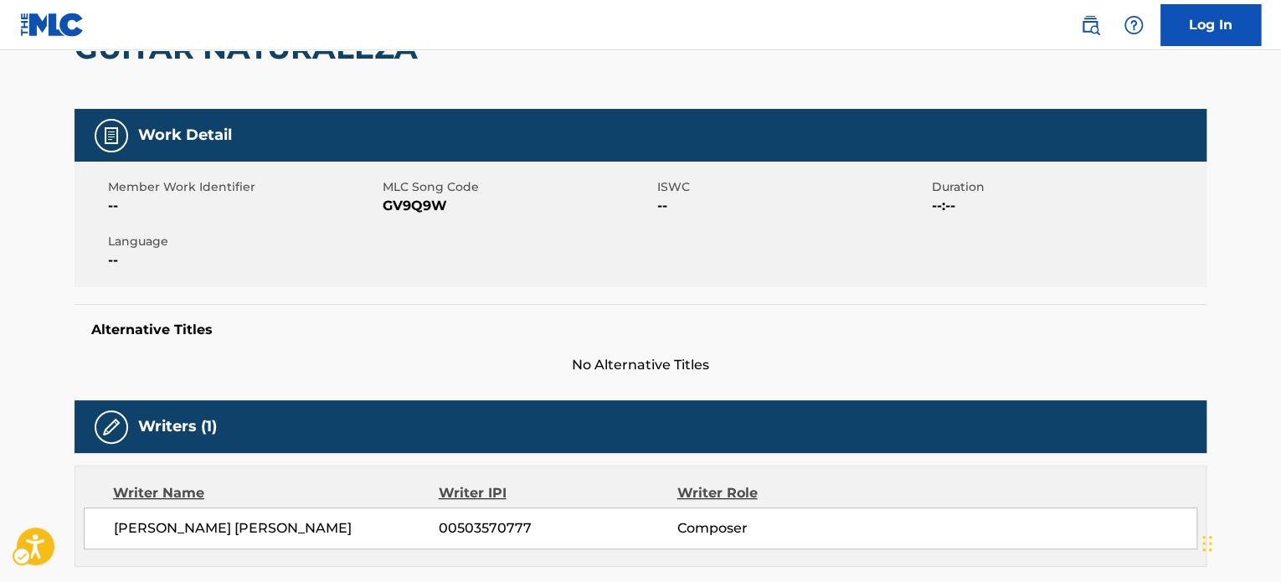
scroll to position [0, 0]
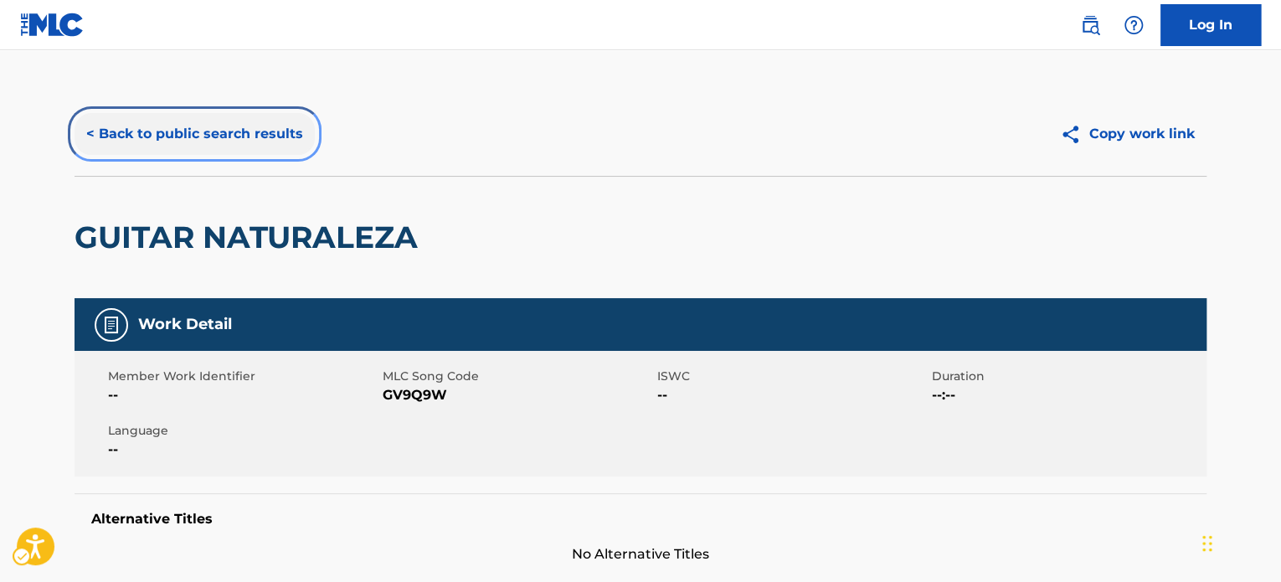
click at [245, 133] on button "< Back to public search results" at bounding box center [195, 134] width 240 height 42
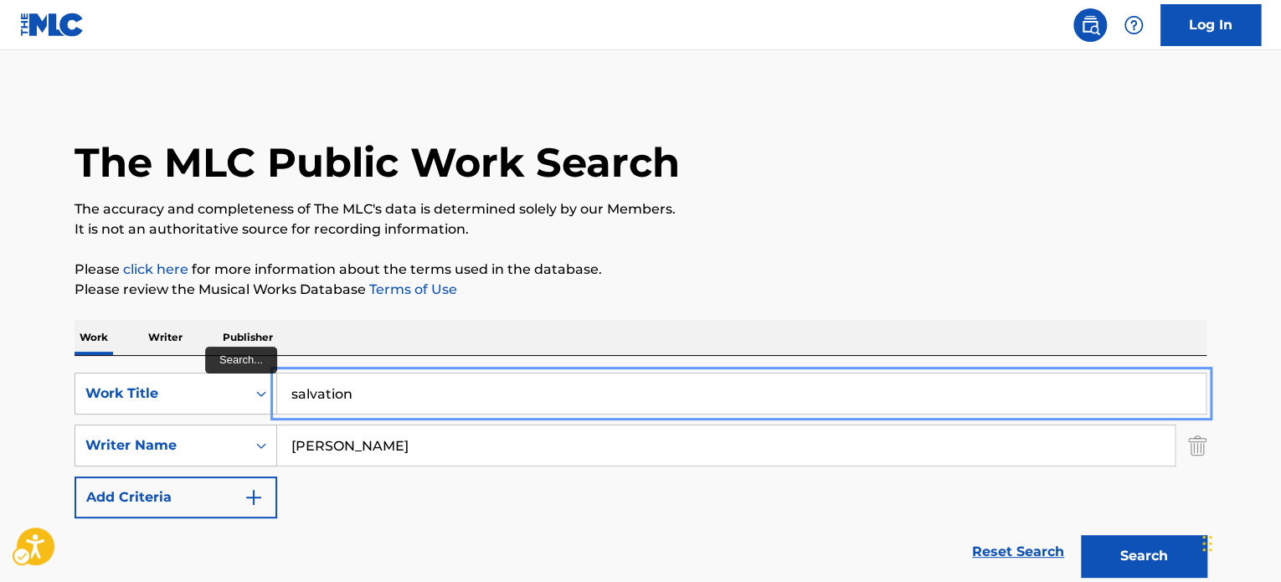
click at [754, 535] on button "Search" at bounding box center [1144, 556] width 126 height 42
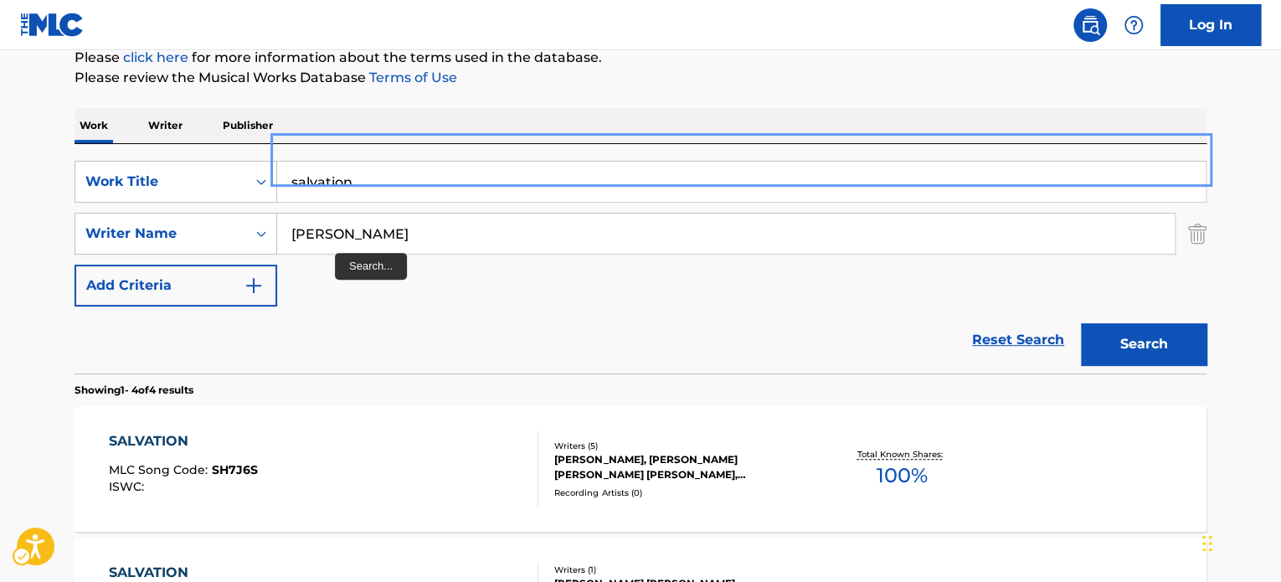
scroll to position [84, 0]
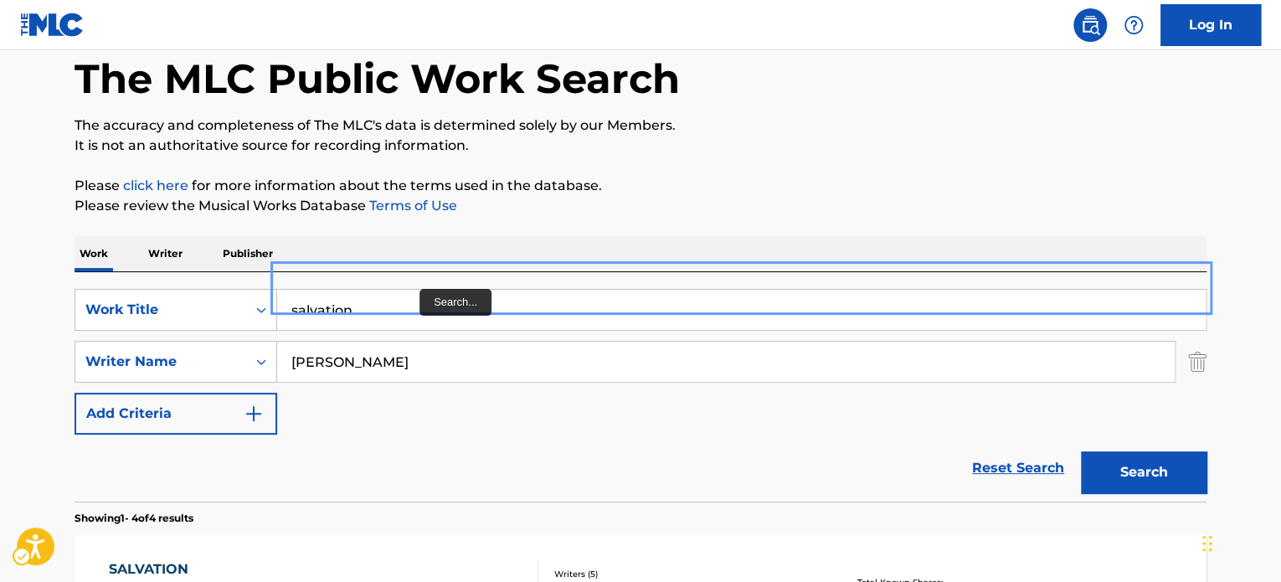
click at [420, 291] on input "salvation" at bounding box center [741, 310] width 929 height 40
click at [421, 311] on input "salvation" at bounding box center [741, 310] width 929 height 40
paste input "TAKE A WALK IN MY SHOES"
type input "TAKE A WALK IN MY SHOES"
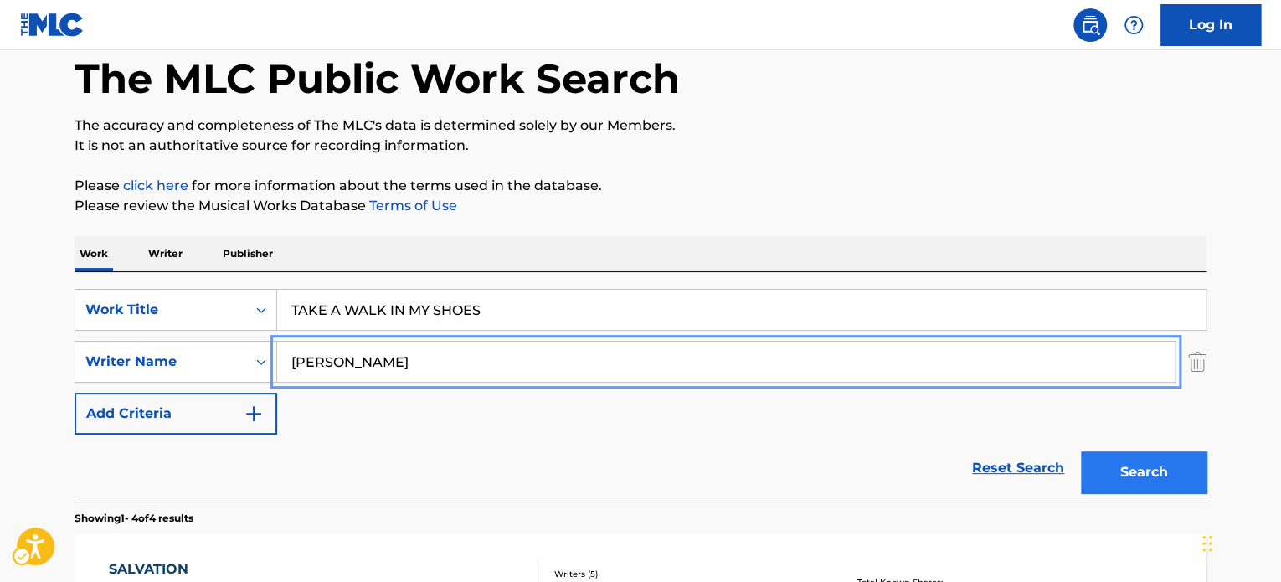
type input "[PERSON_NAME]"
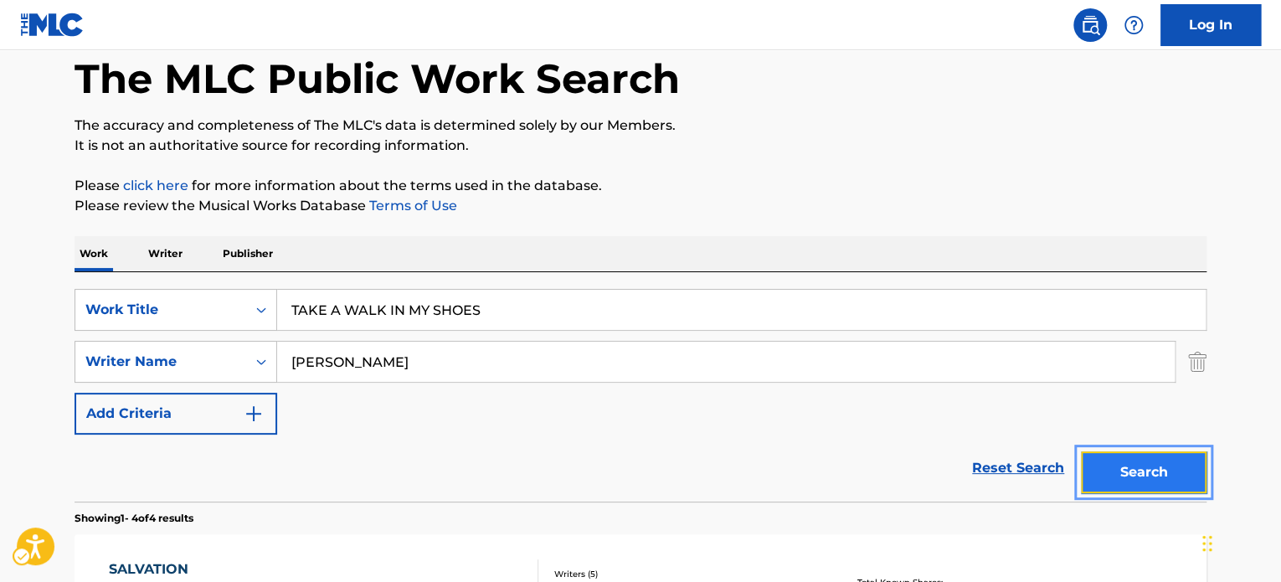
click at [754, 482] on button "Search" at bounding box center [1144, 472] width 126 height 42
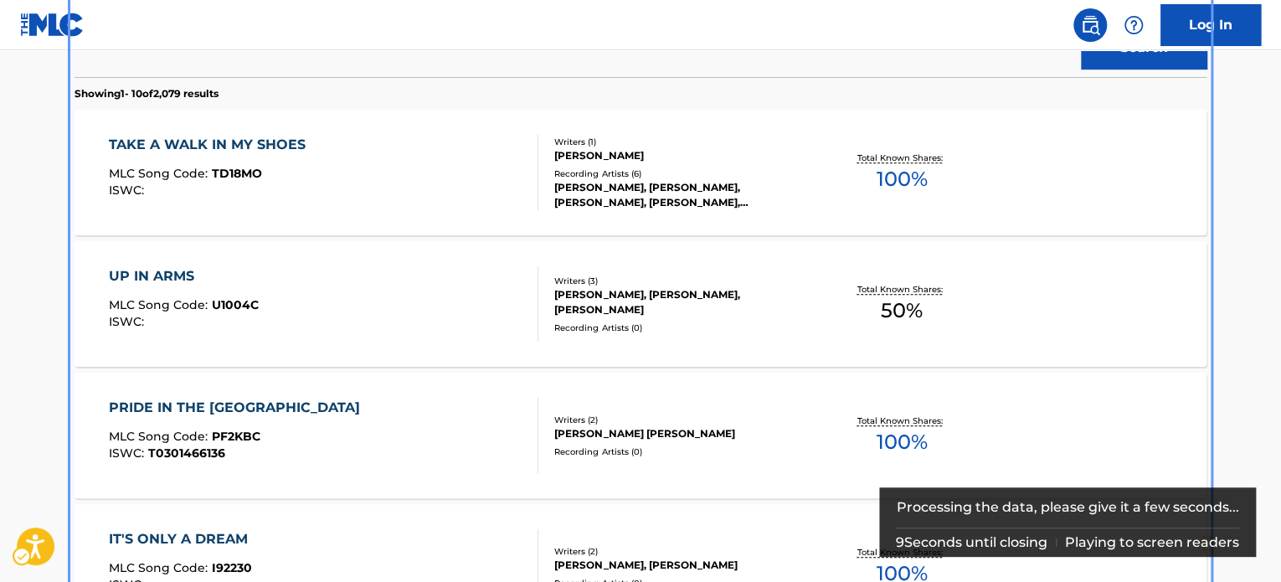
scroll to position [439, 0]
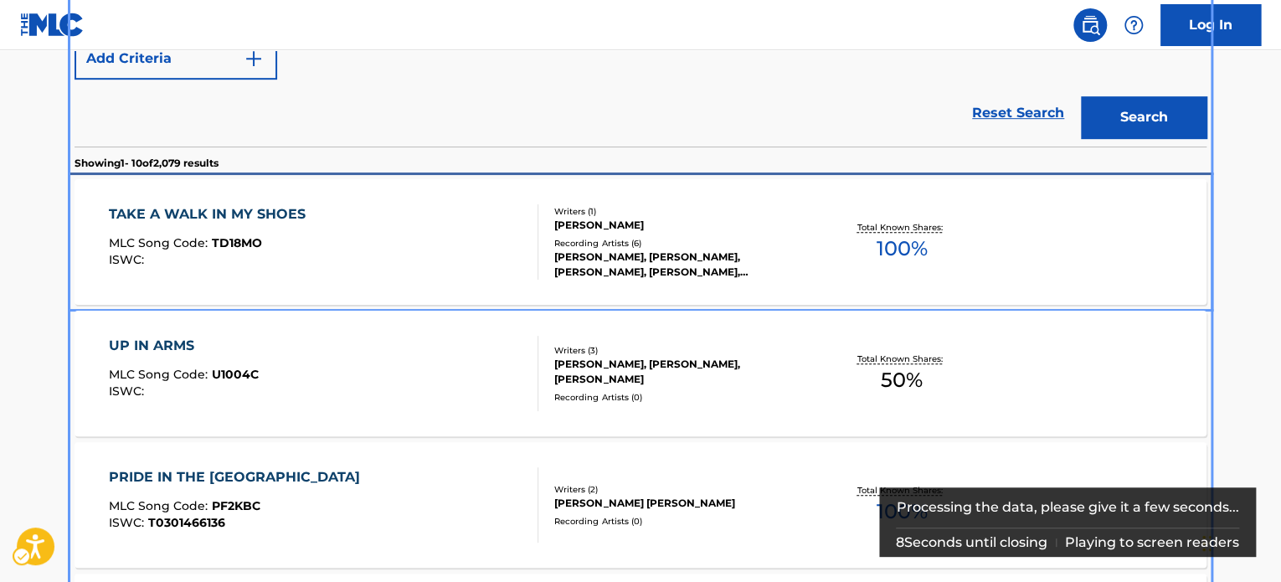
click at [487, 224] on div "TAKE A WALK IN MY SHOES MLC Song Code : TD18MO ISWC :" at bounding box center [324, 241] width 430 height 75
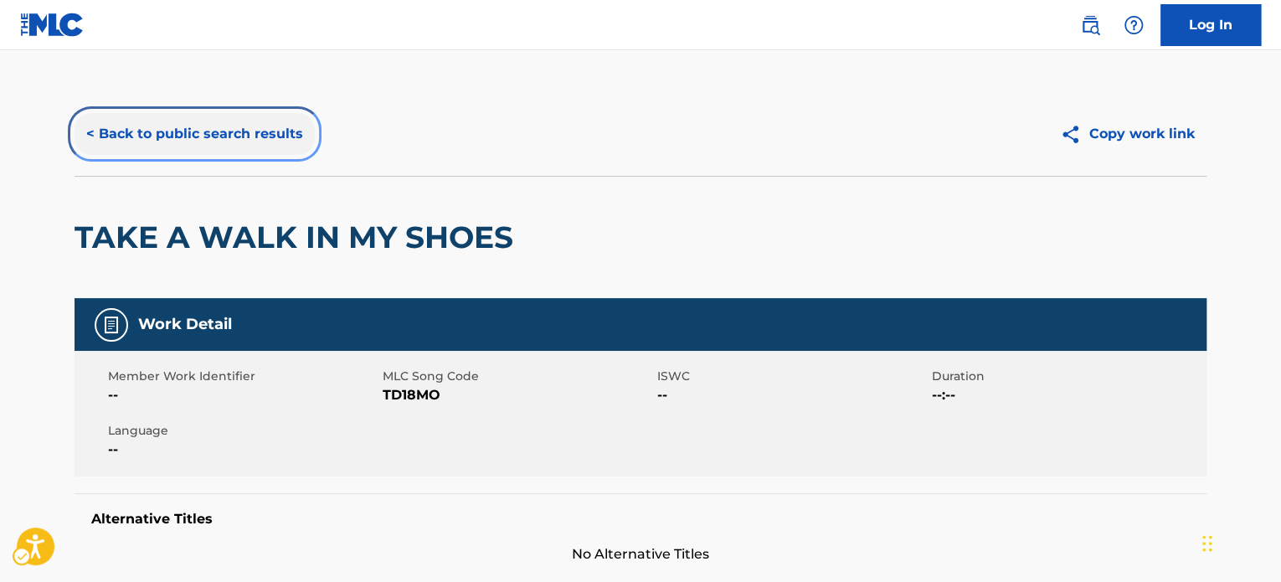
click at [255, 136] on button "< Back to public search results" at bounding box center [195, 134] width 240 height 42
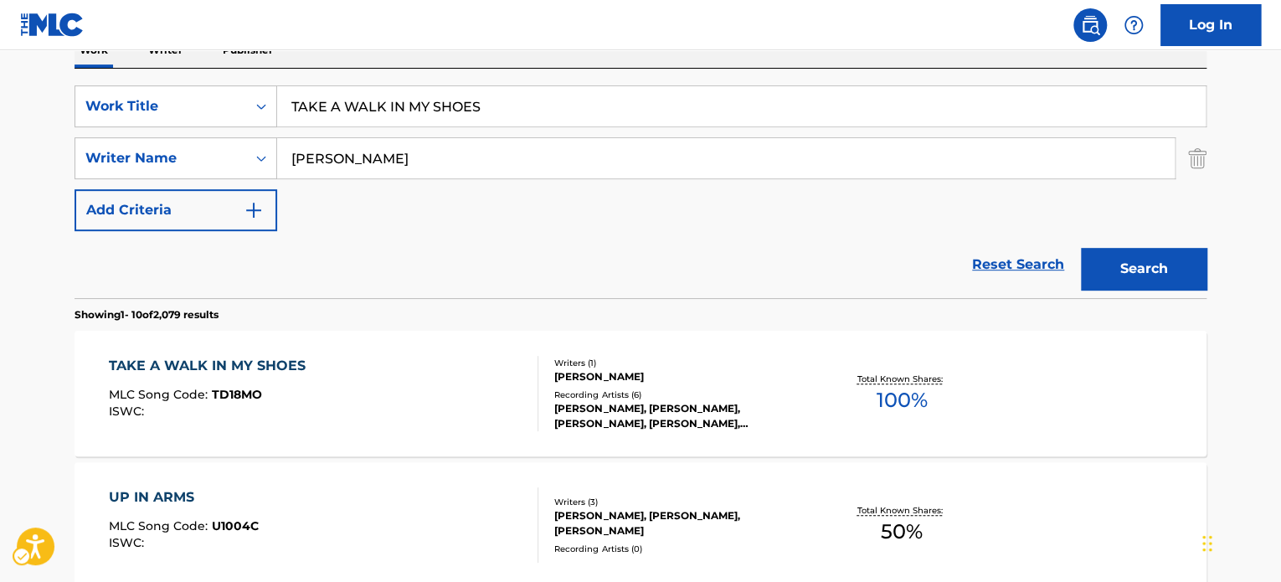
scroll to position [284, 0]
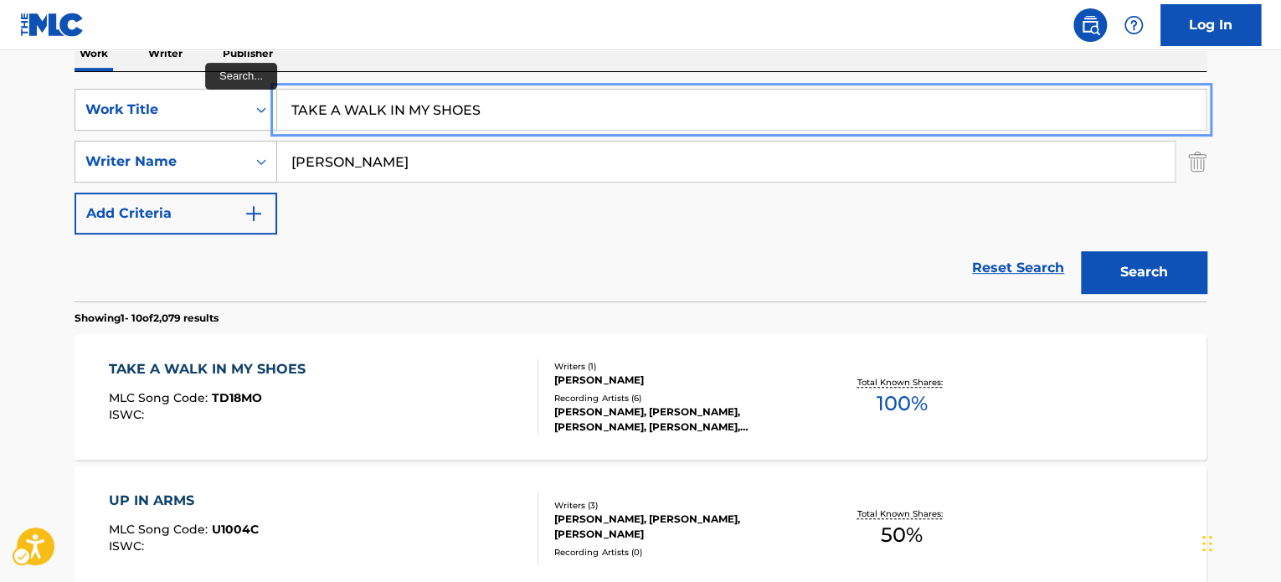
paste input "FREEDOM AIN'T FREE"
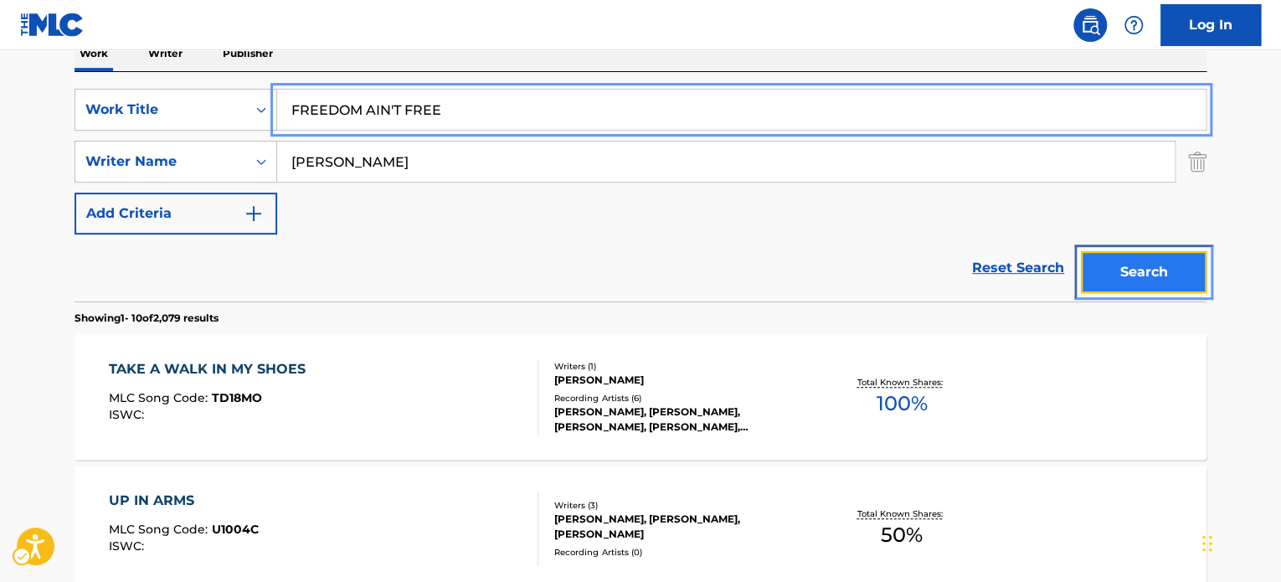
click at [754, 279] on button "Search" at bounding box center [1144, 272] width 126 height 42
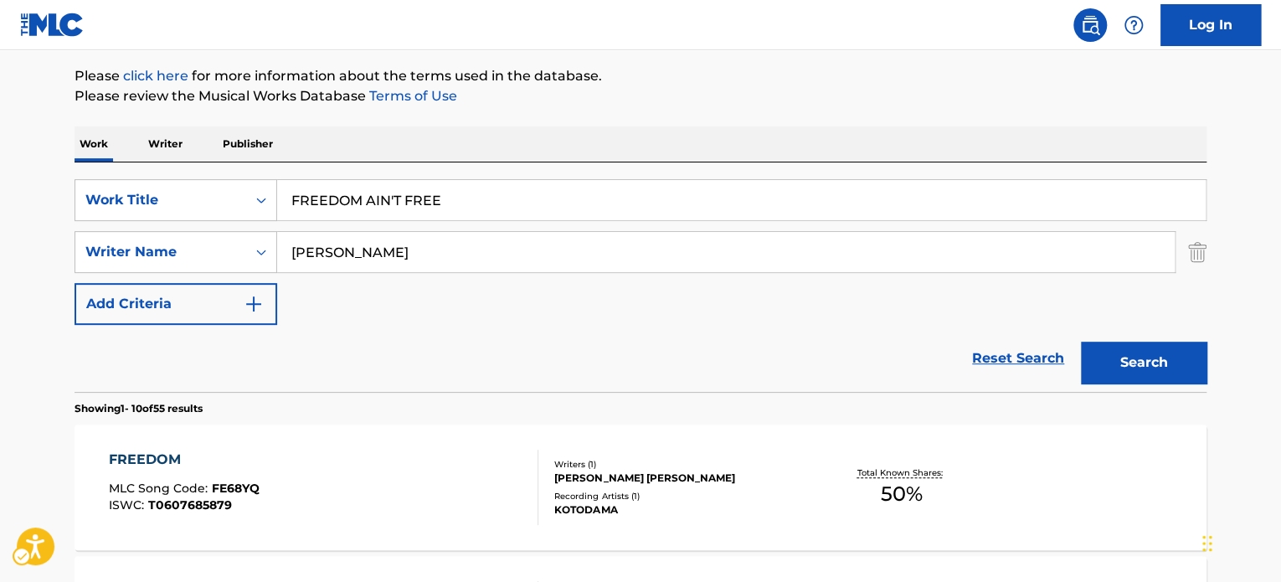
scroll to position [188, 0]
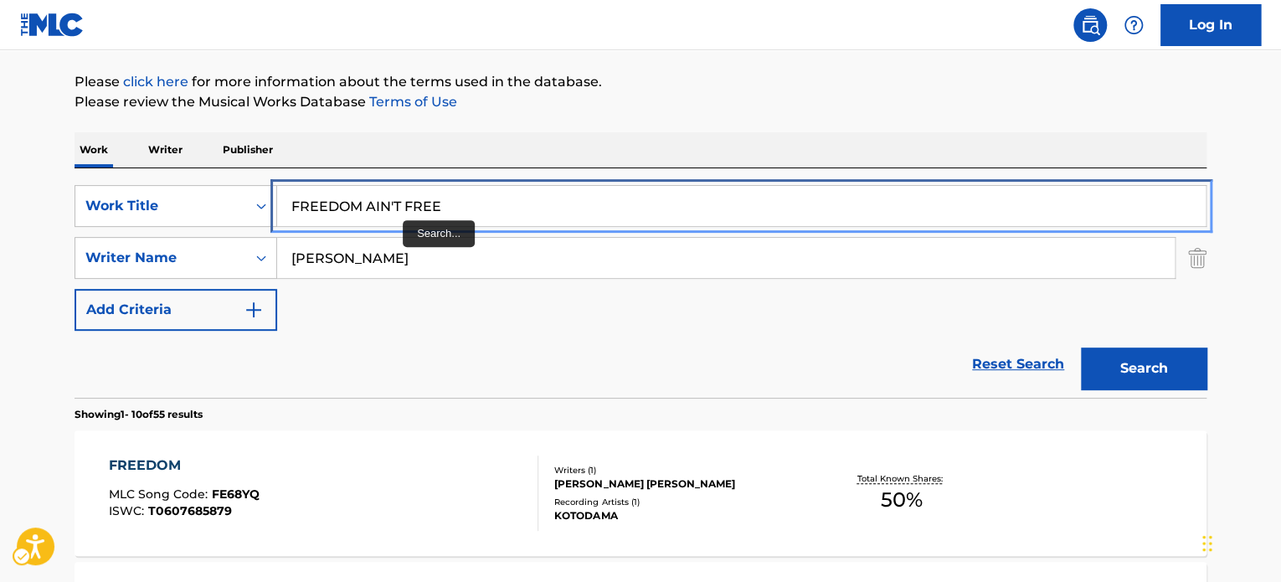
drag, startPoint x: 399, startPoint y: 205, endPoint x: 639, endPoint y: 151, distance: 246.4
click at [399, 205] on input "FREEDOM AIN'T FREE" at bounding box center [741, 206] width 929 height 40
paste input "AS FAR AS THE EYES COULD S"
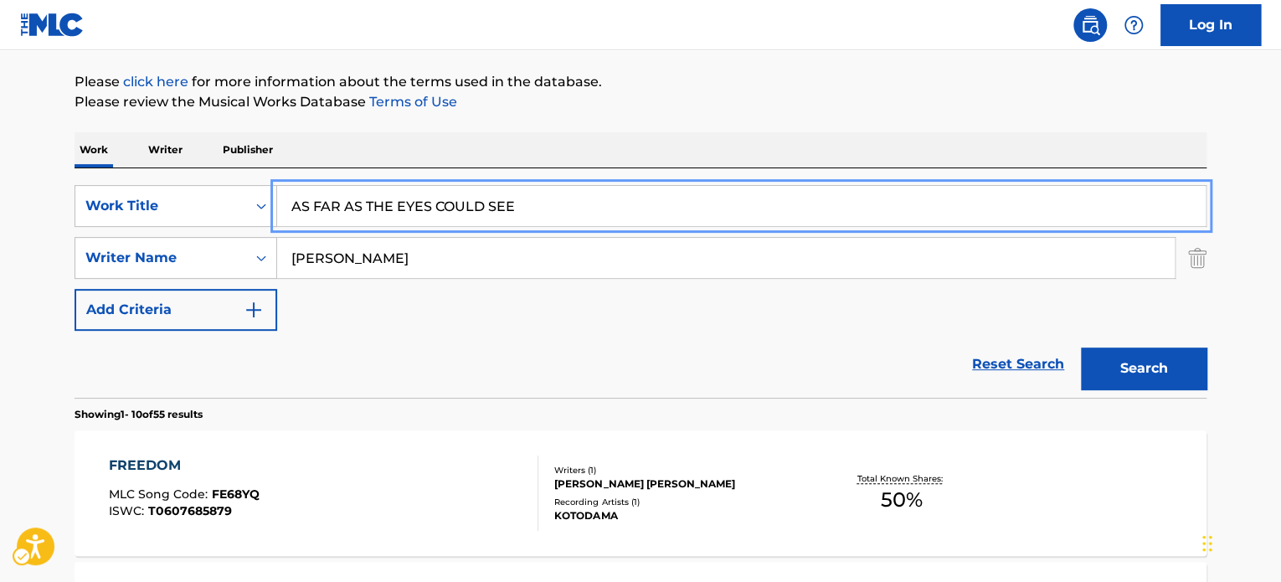
type input "AS FAR AS THE EYES COULD SEE"
click at [700, 133] on div "Work Writer Publisher" at bounding box center [641, 149] width 1132 height 35
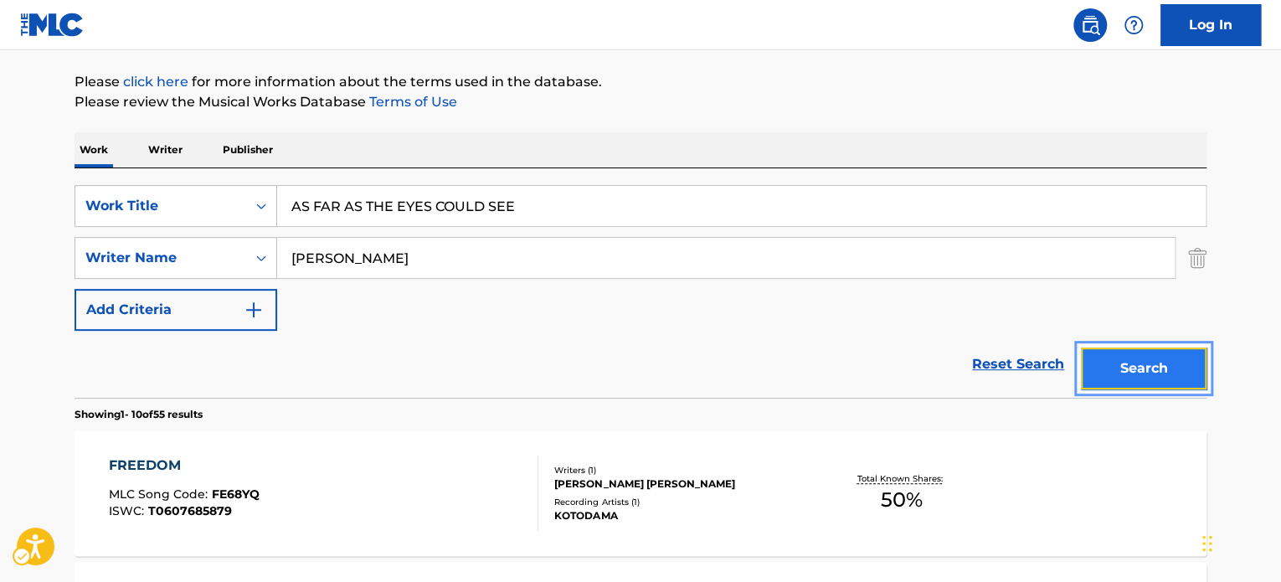
click at [754, 378] on button "Search" at bounding box center [1144, 369] width 126 height 42
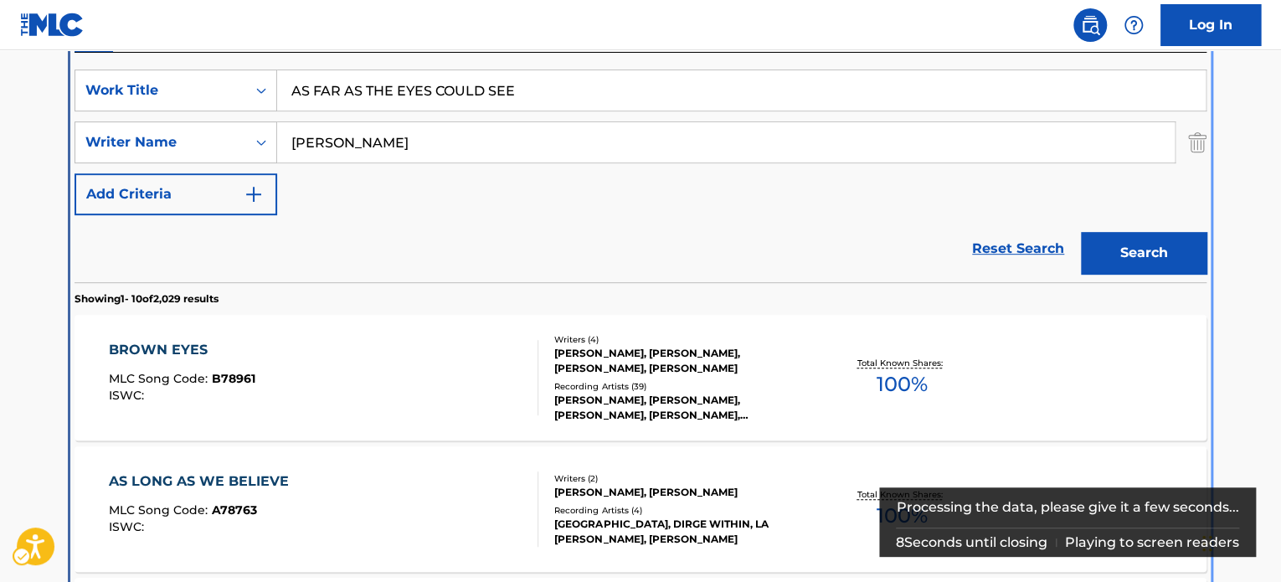
scroll to position [373, 0]
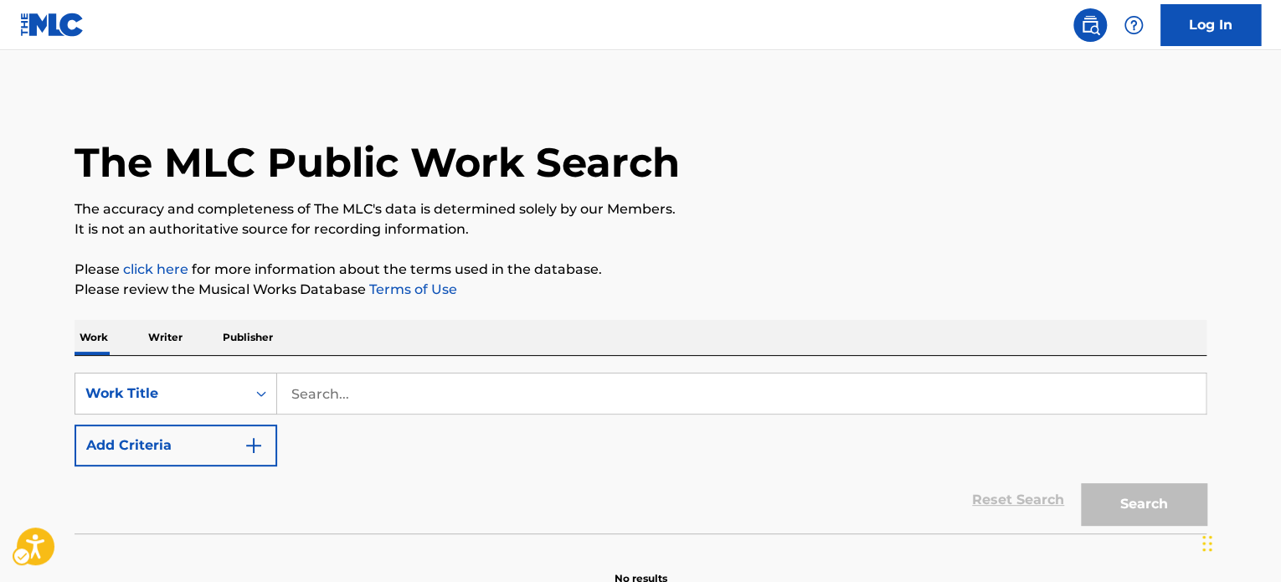
scroll to position [92, 0]
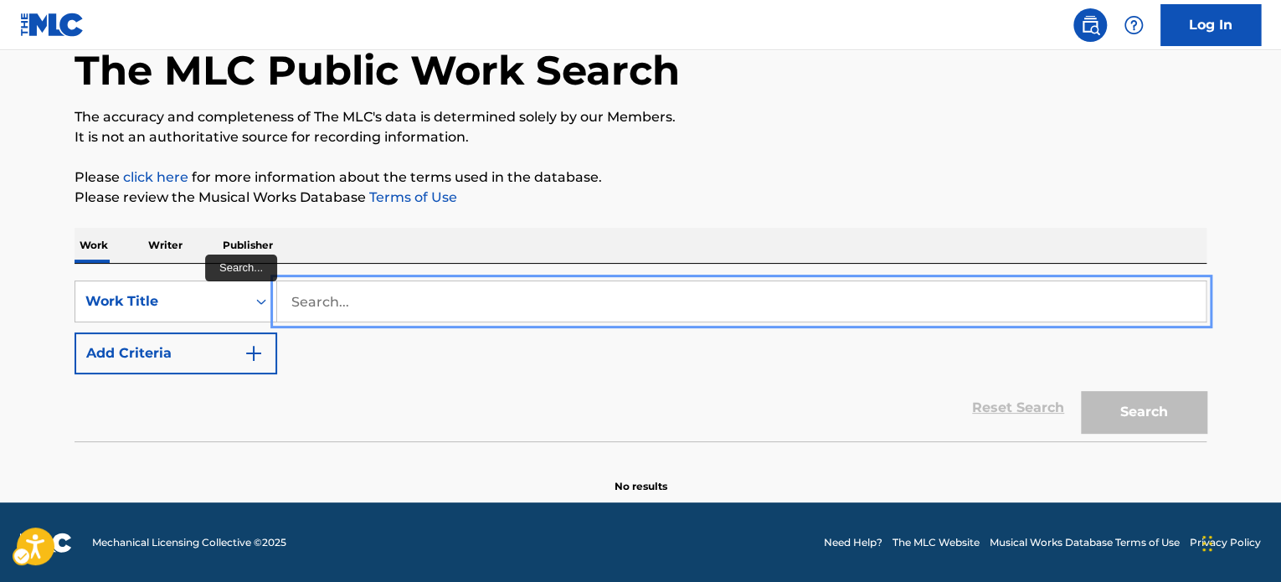
paste input "TAKE A WALK IN MY SHOES"
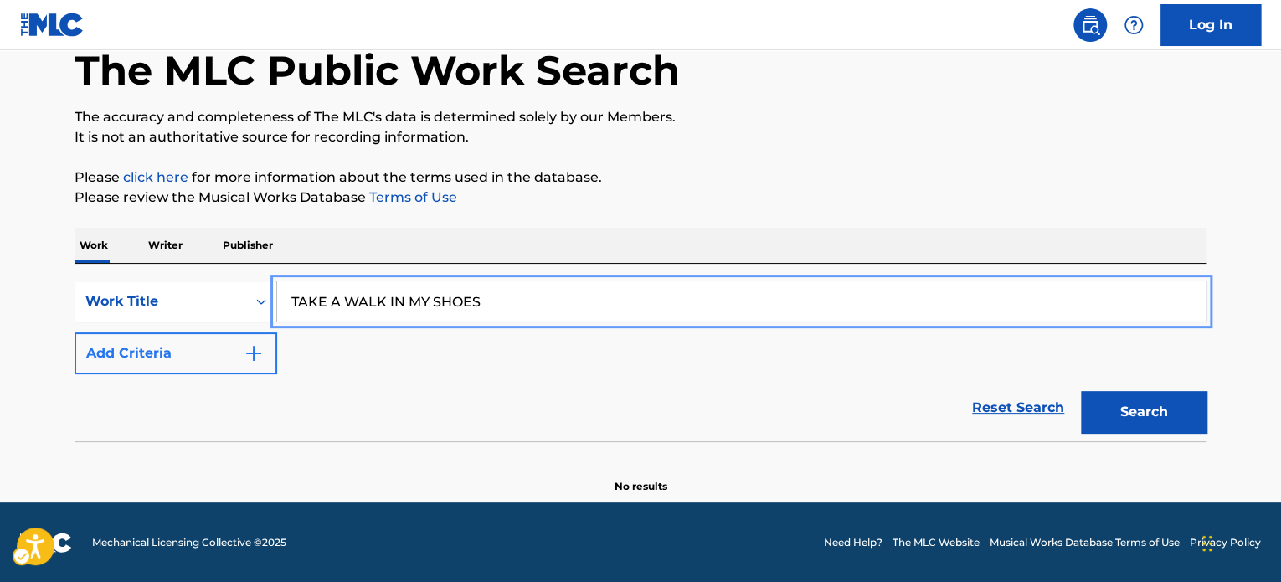
type input "TAKE A WALK IN MY SHOES"
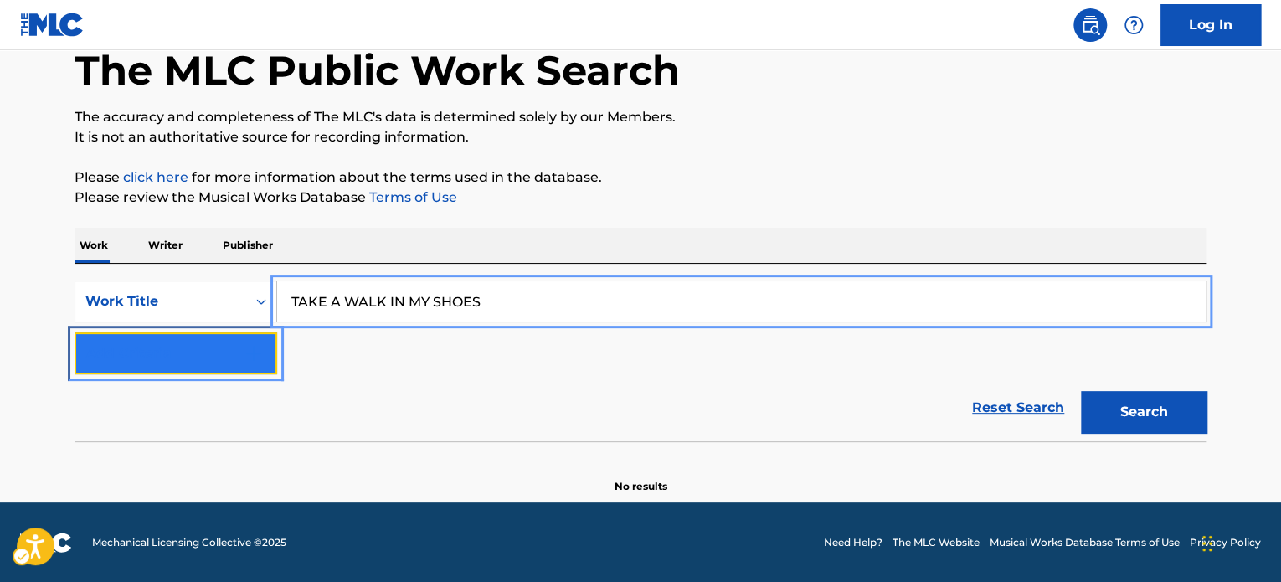
click at [204, 343] on button "Add Criteria" at bounding box center [176, 353] width 203 height 42
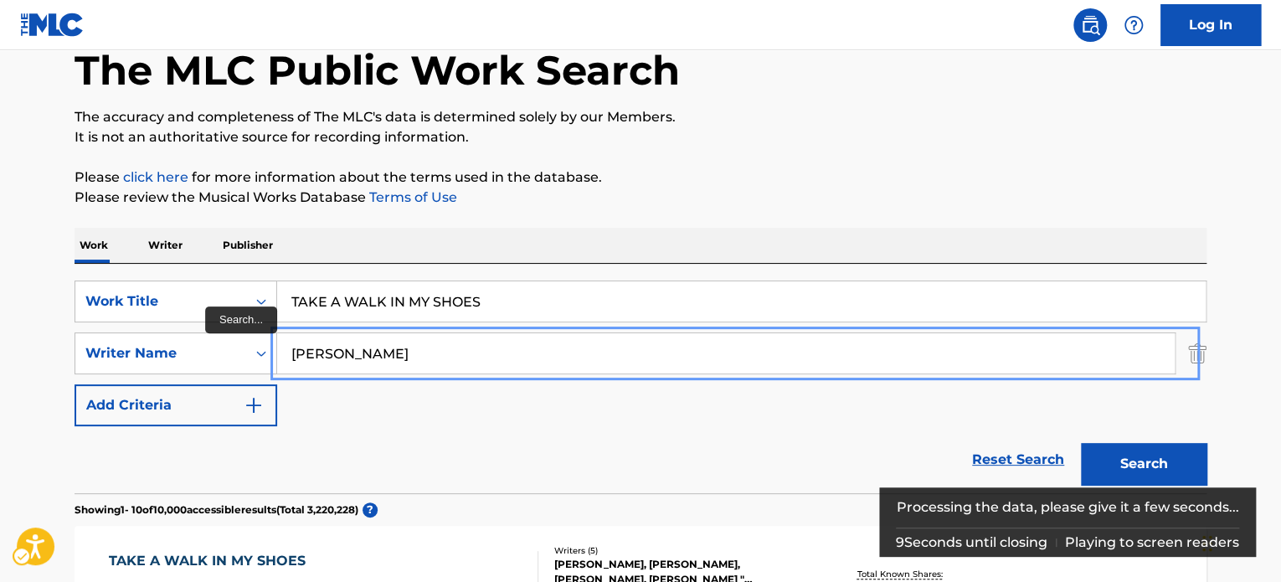
type input "[PERSON_NAME]"
click at [75, 384] on button "Add Criteria" at bounding box center [176, 405] width 203 height 42
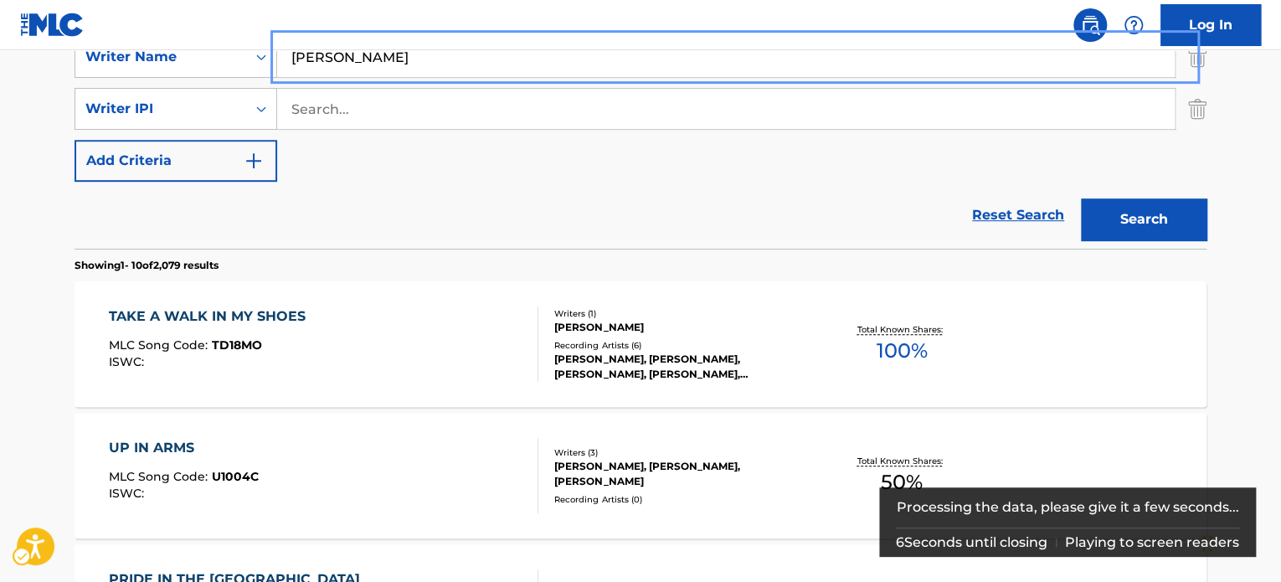
scroll to position [427, 0]
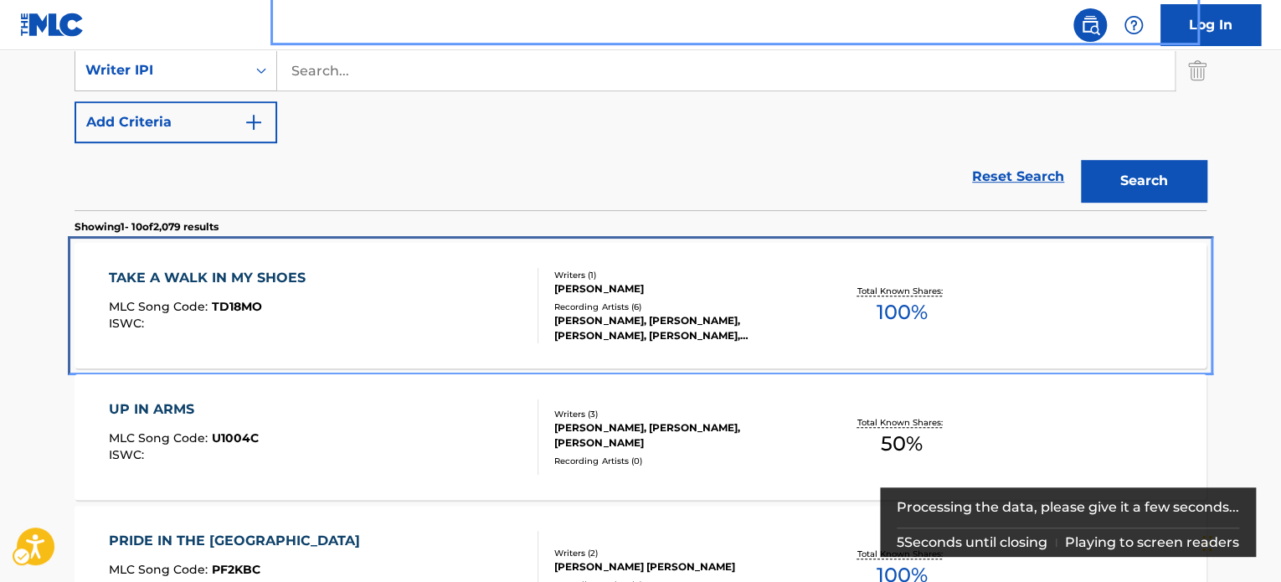
click at [395, 310] on div "TAKE A WALK IN MY SHOES MLC Song Code : TD18MO ISWC :" at bounding box center [324, 305] width 430 height 75
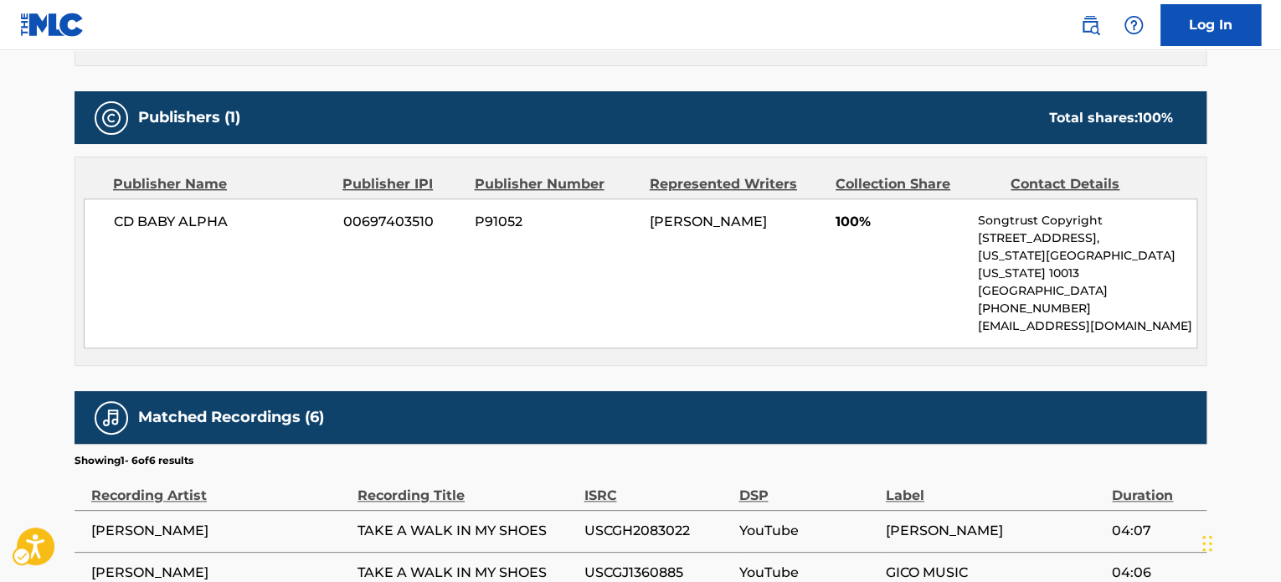
scroll to position [956, 0]
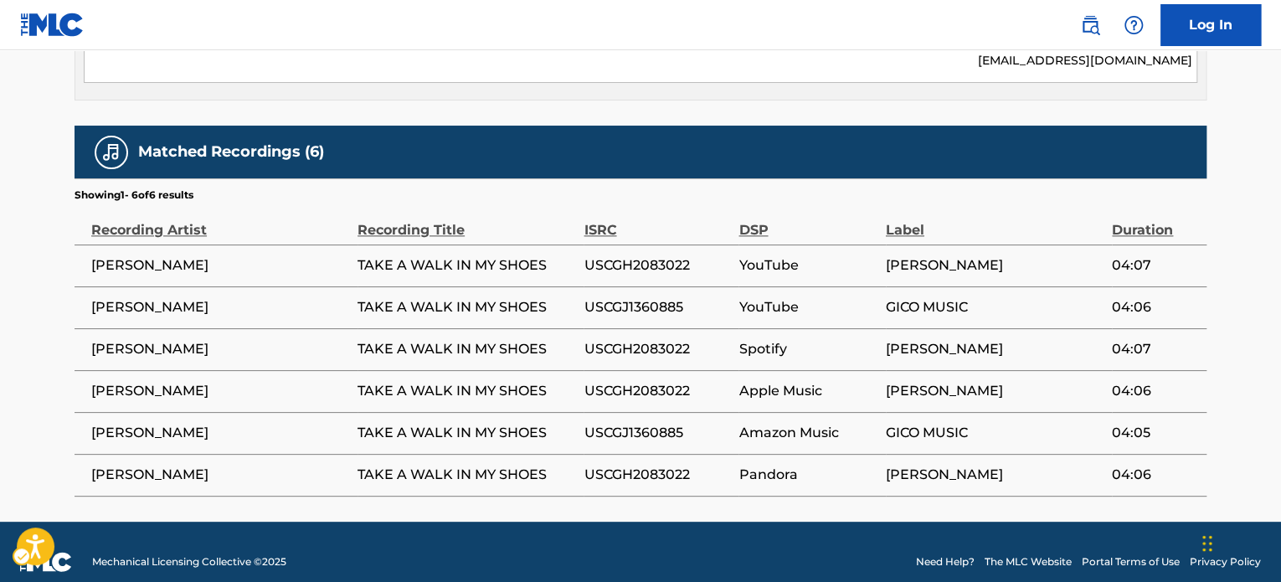
click at [647, 339] on span "USCGH2083022" at bounding box center [657, 349] width 147 height 20
copy span "USCGH2083022"
click at [653, 423] on span "USCGJ1360885" at bounding box center [657, 433] width 147 height 20
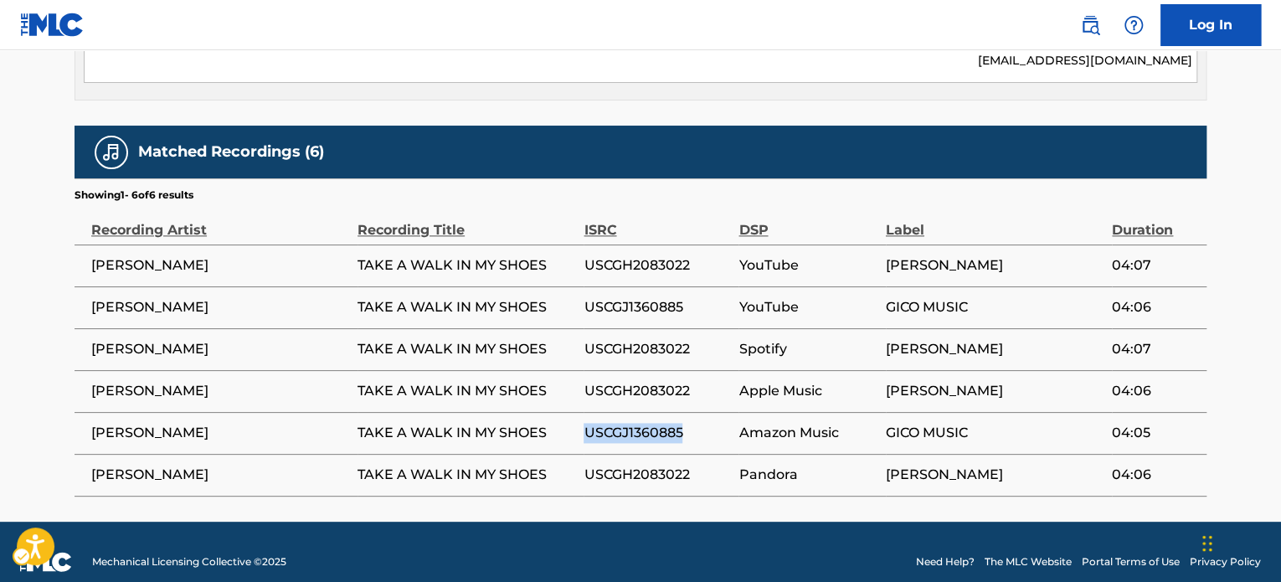
copy span "USCGJ1360885"
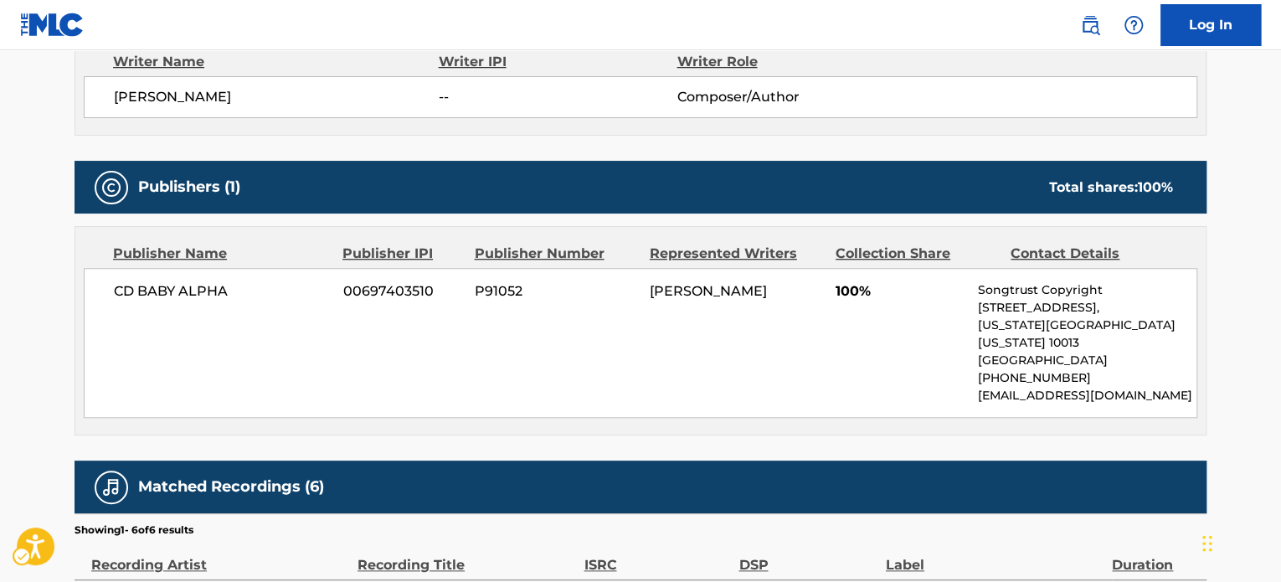
drag, startPoint x: 533, startPoint y: 120, endPoint x: 552, endPoint y: 187, distance: 69.5
click at [533, 120] on div "Writer Name Writer IPI Writer Role JOHN CAREY -- Composer/Author" at bounding box center [641, 84] width 1132 height 101
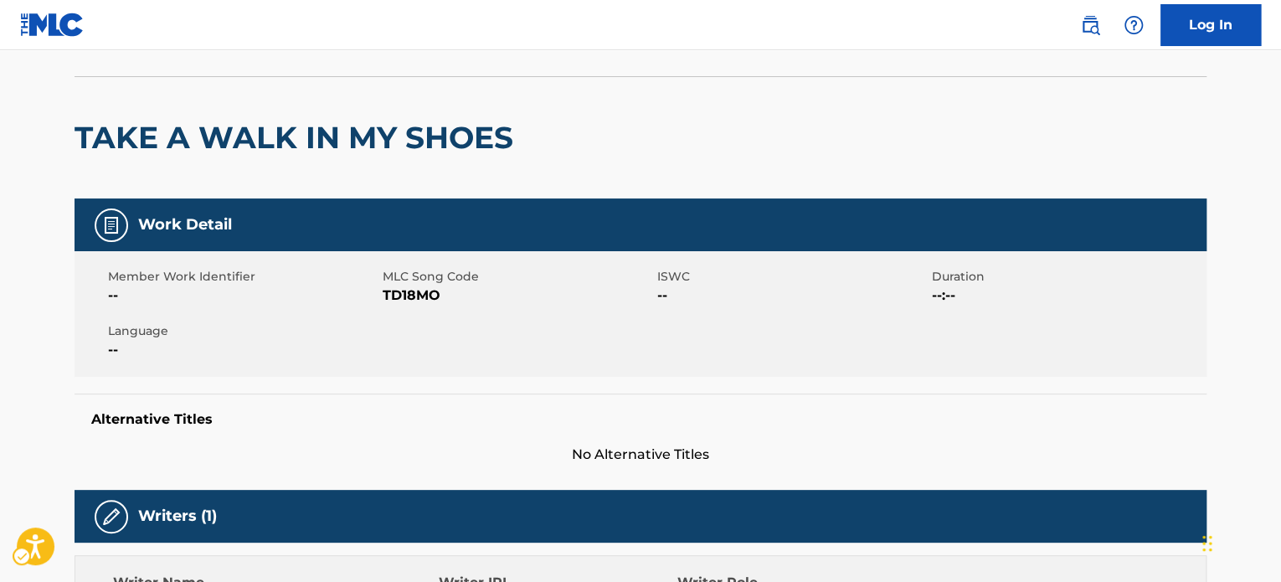
scroll to position [34, 0]
